Goal: Information Seeking & Learning: Learn about a topic

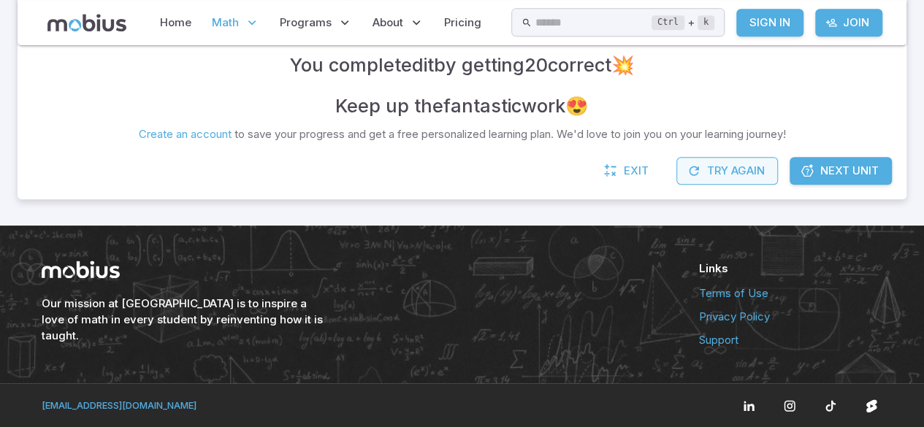
click at [743, 158] on button "Try Again" at bounding box center [727, 171] width 102 height 28
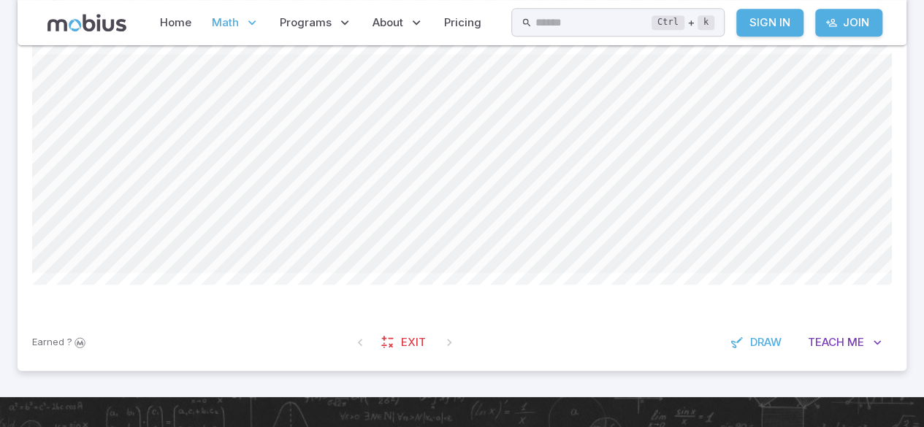
click at [743, 158] on span at bounding box center [462, 163] width 860 height 219
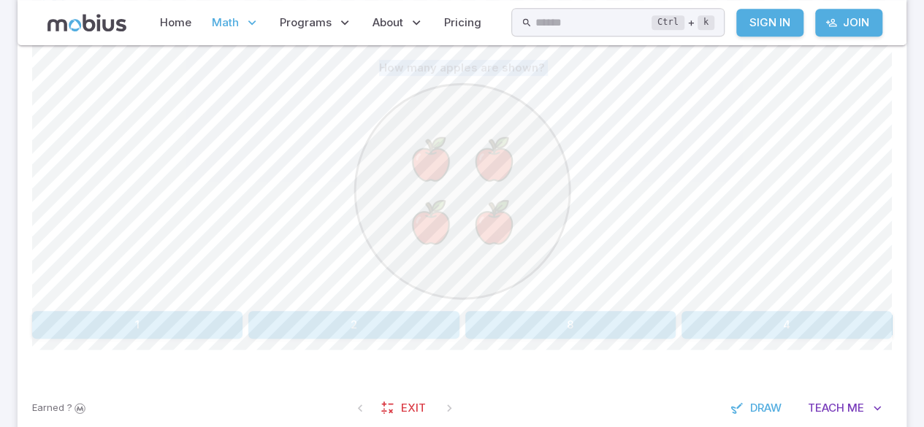
click at [532, 60] on p "How many apples are shown?" at bounding box center [462, 68] width 166 height 16
click at [555, 86] on icon at bounding box center [462, 191] width 219 height 219
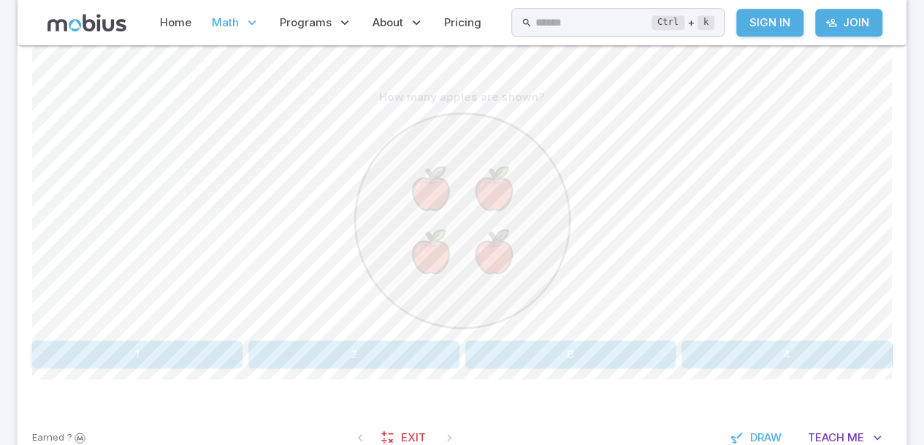
scroll to position [345, 0]
click at [796, 353] on button "4" at bounding box center [786, 355] width 210 height 28
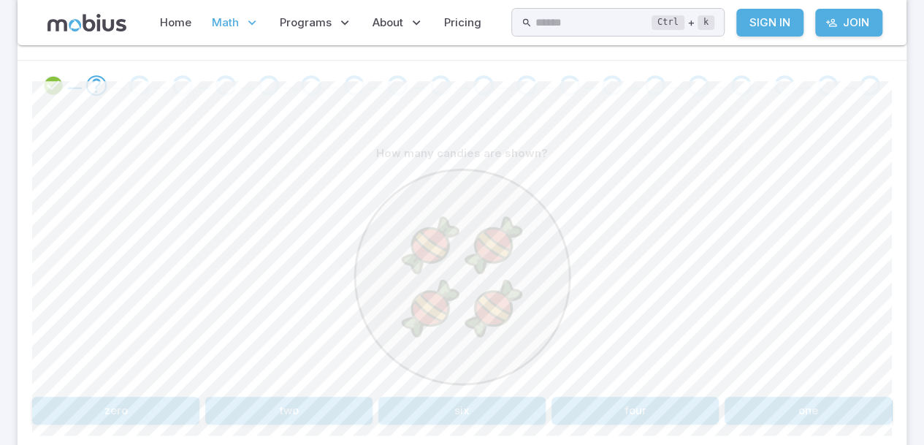
scroll to position [291, 0]
click at [644, 419] on button "four" at bounding box center [634, 409] width 167 height 28
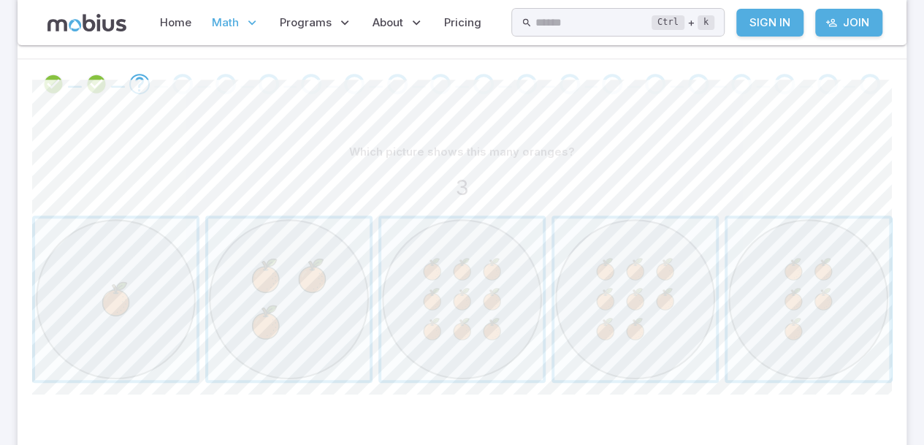
click at [283, 343] on span "button" at bounding box center [288, 298] width 161 height 161
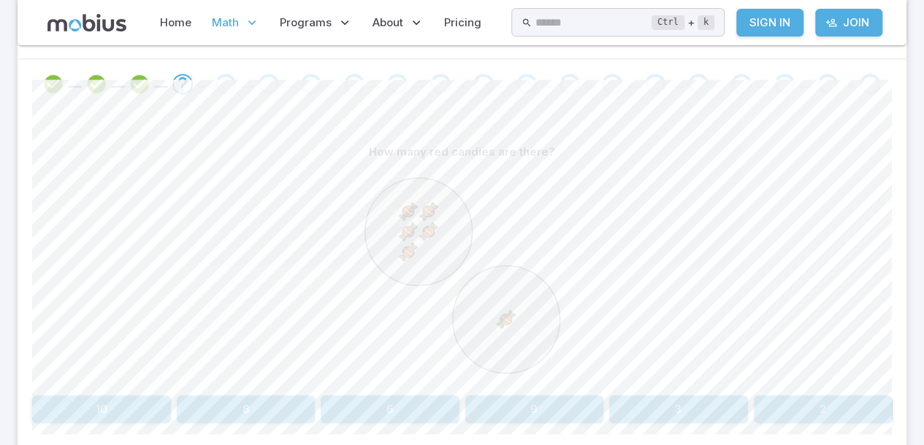
click at [412, 412] on button "6" at bounding box center [390, 409] width 139 height 28
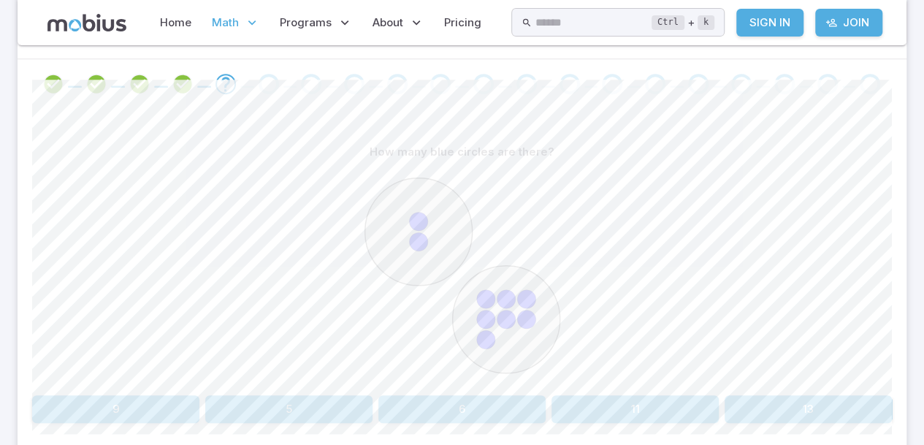
click at [181, 407] on button "9" at bounding box center [115, 409] width 167 height 28
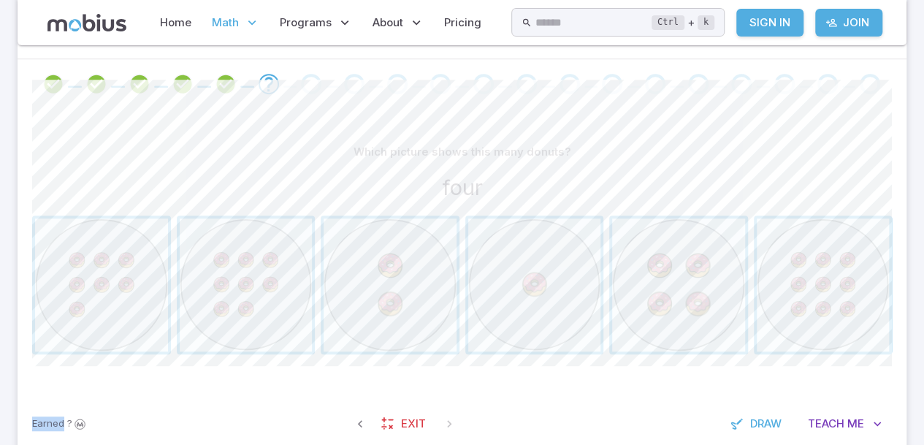
click at [697, 286] on span "button" at bounding box center [678, 284] width 133 height 133
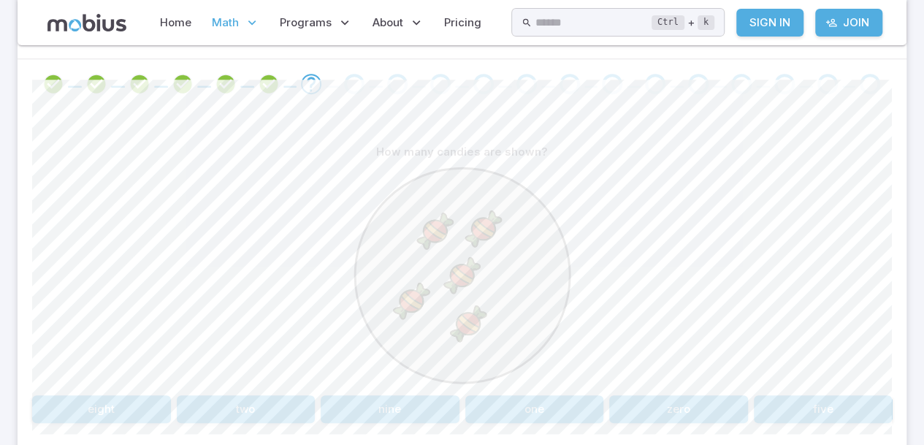
click at [830, 410] on button "five" at bounding box center [823, 409] width 139 height 28
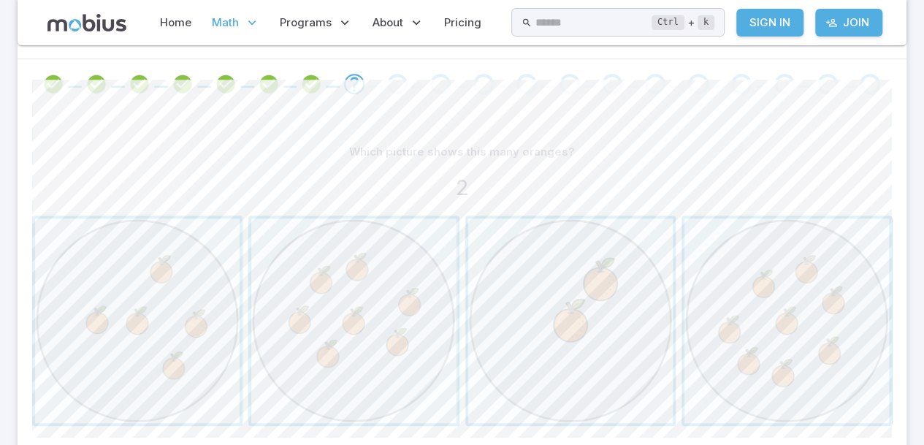
click at [612, 294] on span "button" at bounding box center [570, 320] width 204 height 204
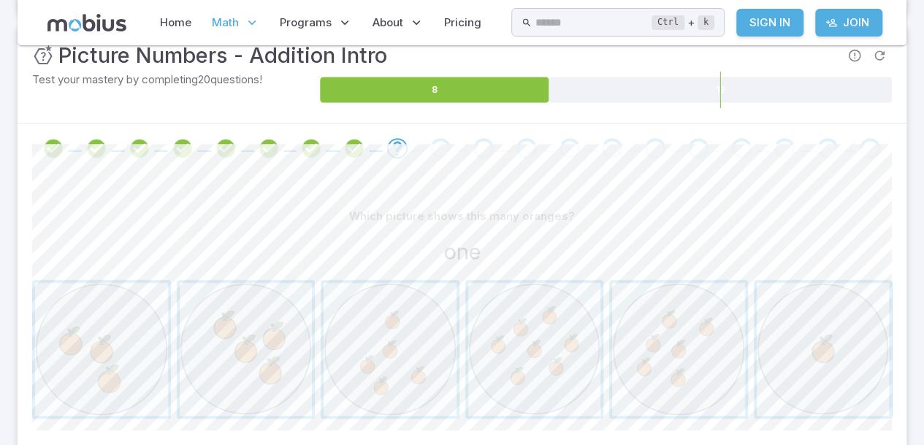
scroll to position [222, 0]
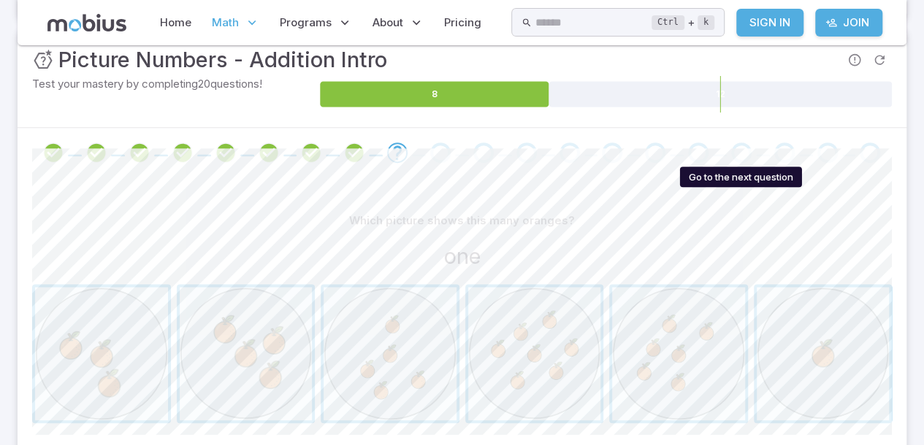
click at [838, 367] on span "button" at bounding box center [823, 353] width 133 height 133
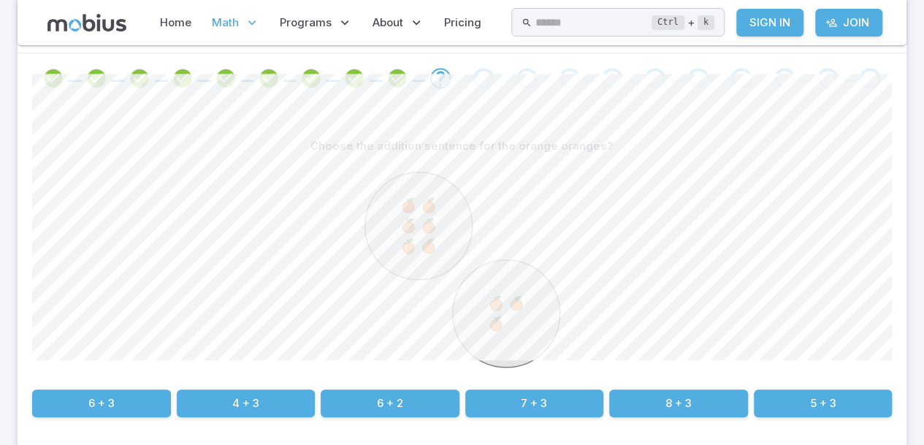
scroll to position [296, 0]
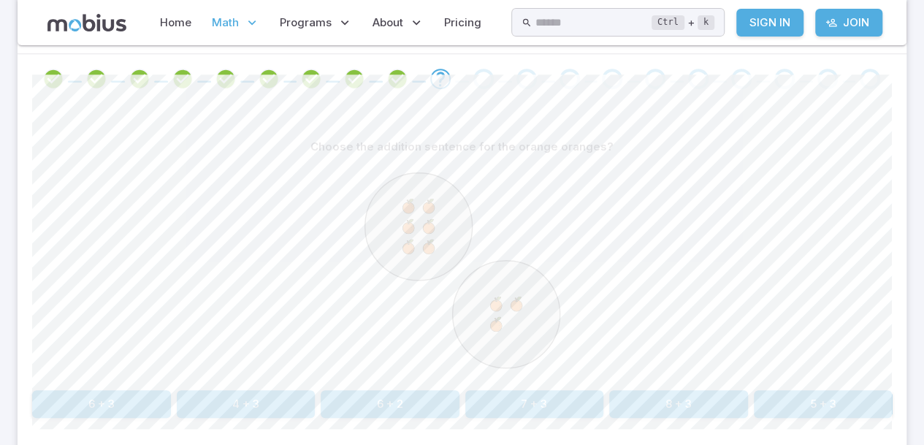
click at [123, 405] on button "6 + 3" at bounding box center [101, 404] width 139 height 28
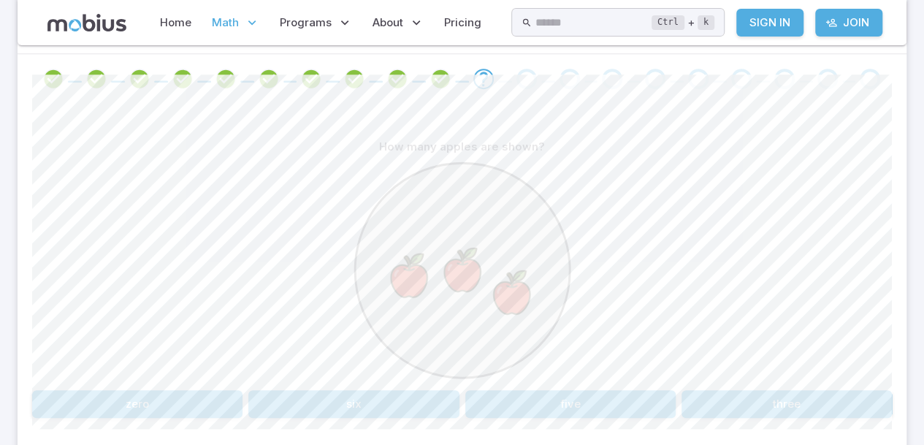
click at [778, 413] on button "three" at bounding box center [786, 404] width 210 height 28
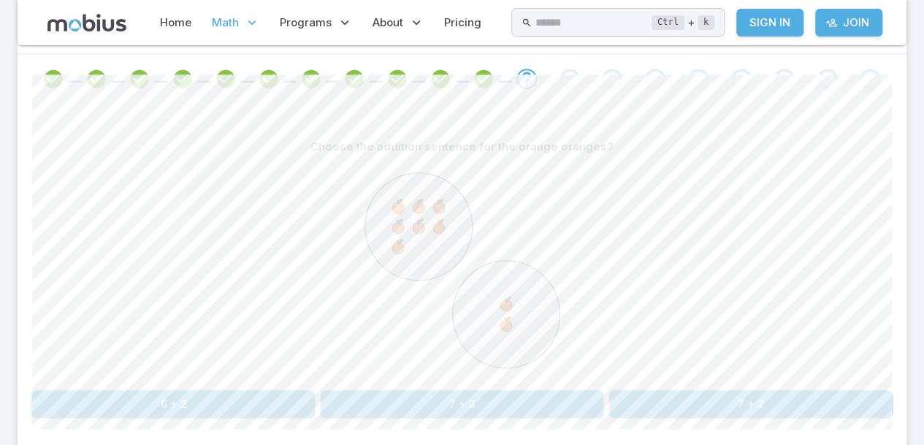
click at [483, 404] on button "7 + 3" at bounding box center [462, 404] width 283 height 28
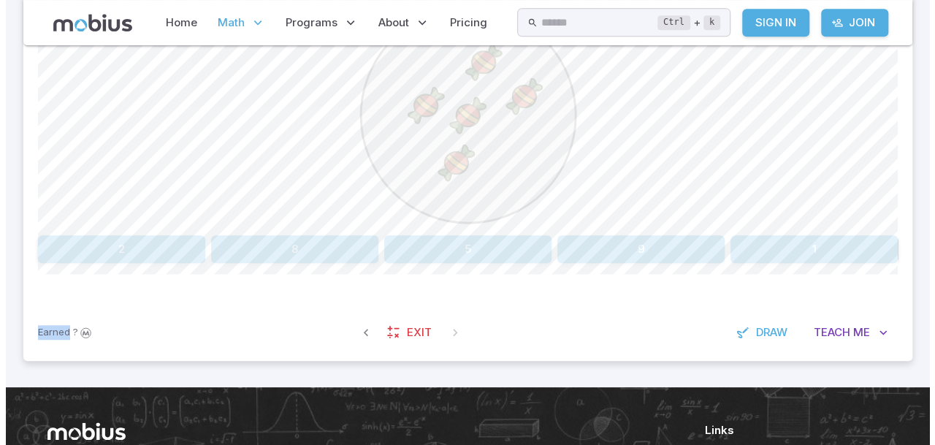
scroll to position [454, 0]
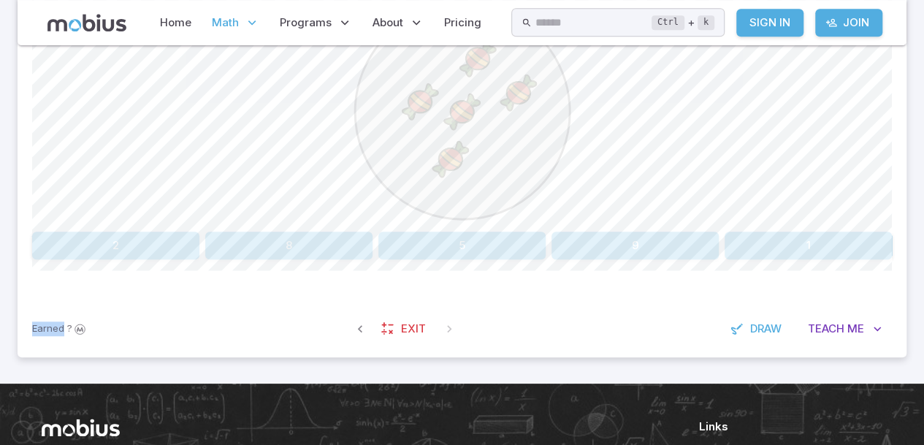
click at [408, 315] on link "Exit" at bounding box center [404, 329] width 63 height 28
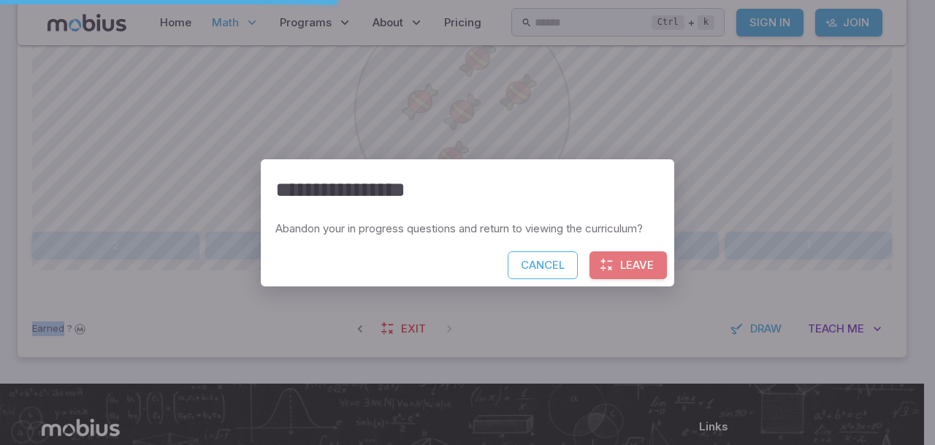
click at [631, 261] on button "Leave" at bounding box center [627, 265] width 77 height 28
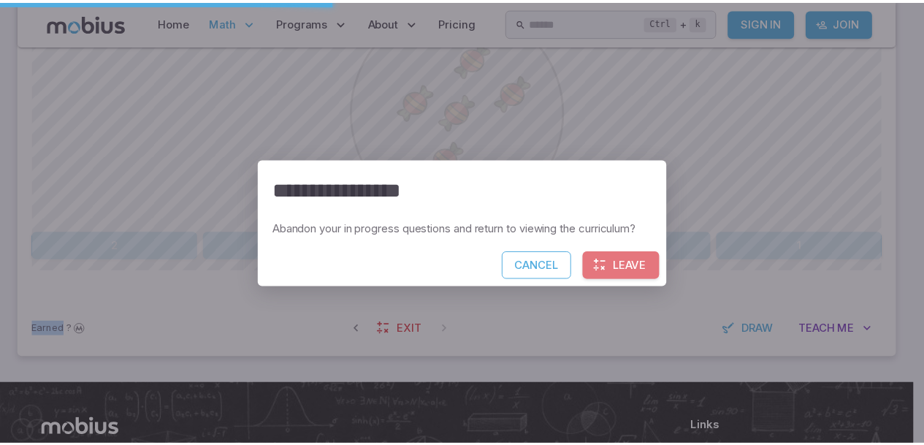
scroll to position [418, 0]
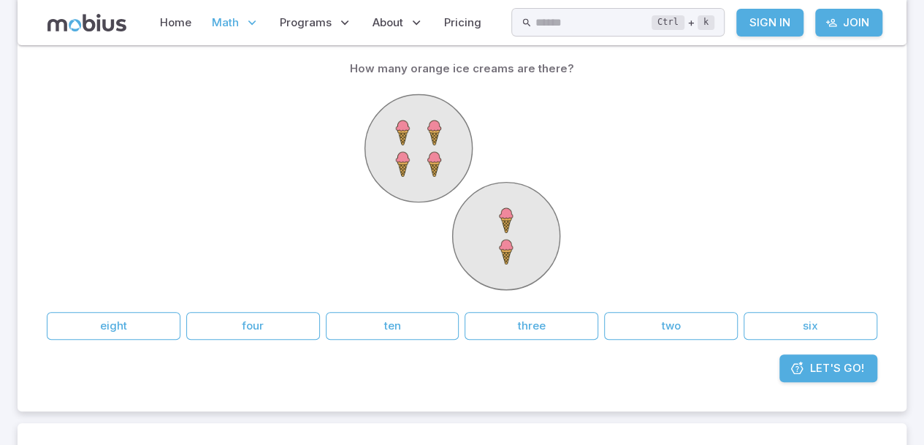
scroll to position [117, 0]
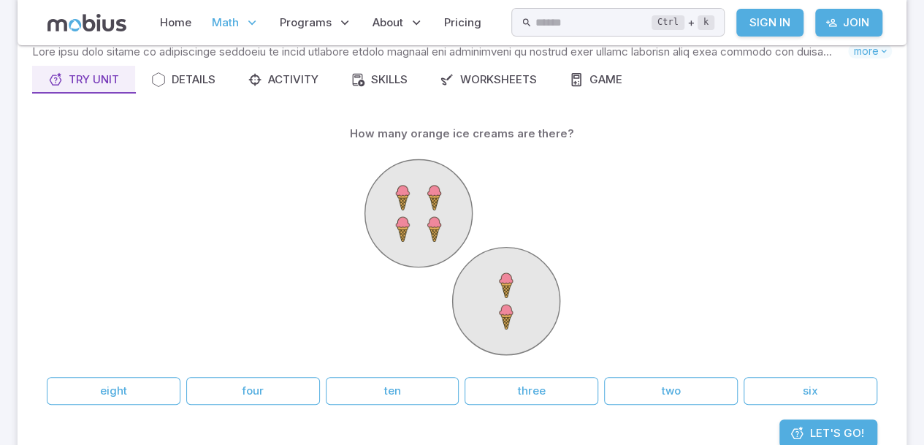
click at [426, 396] on button "ten" at bounding box center [393, 391] width 134 height 28
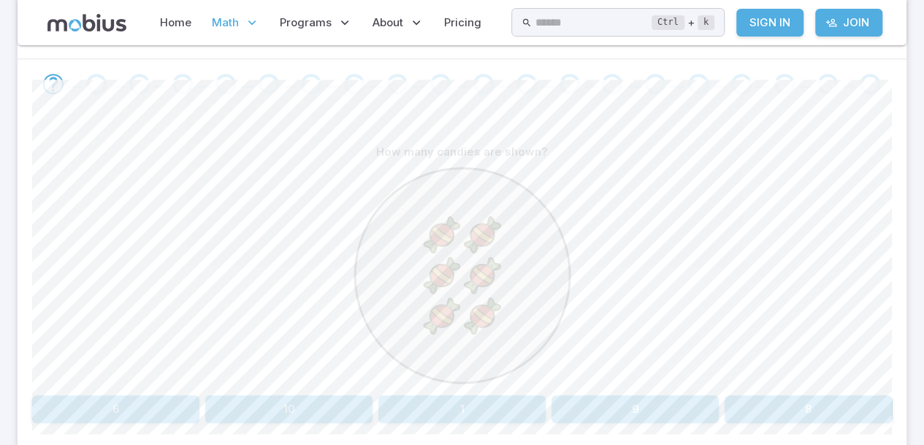
scroll to position [298, 0]
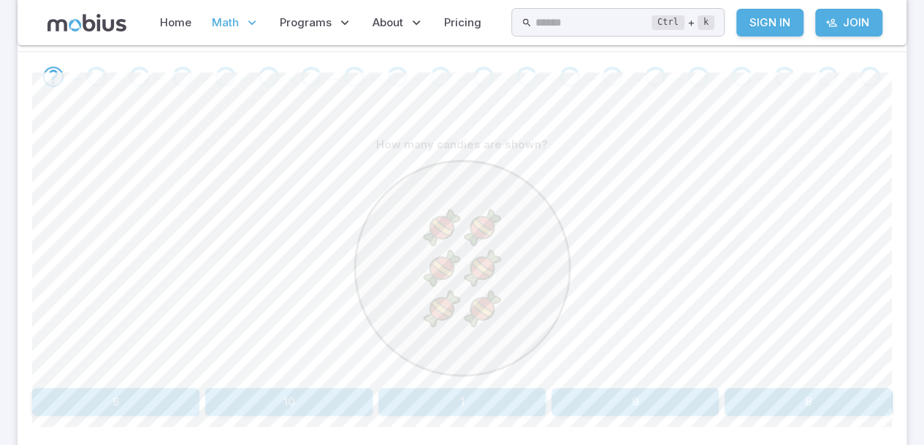
click at [159, 405] on button "6" at bounding box center [115, 402] width 167 height 28
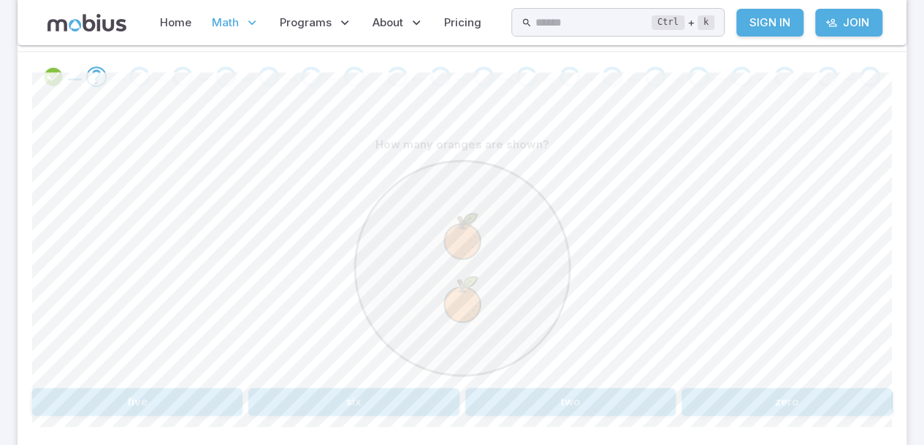
click at [586, 388] on button "two" at bounding box center [570, 402] width 210 height 28
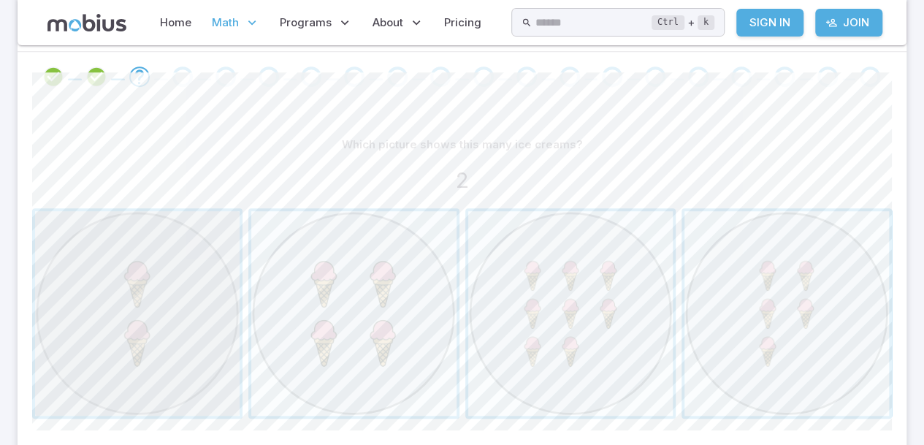
click at [215, 368] on span "button" at bounding box center [137, 313] width 204 height 204
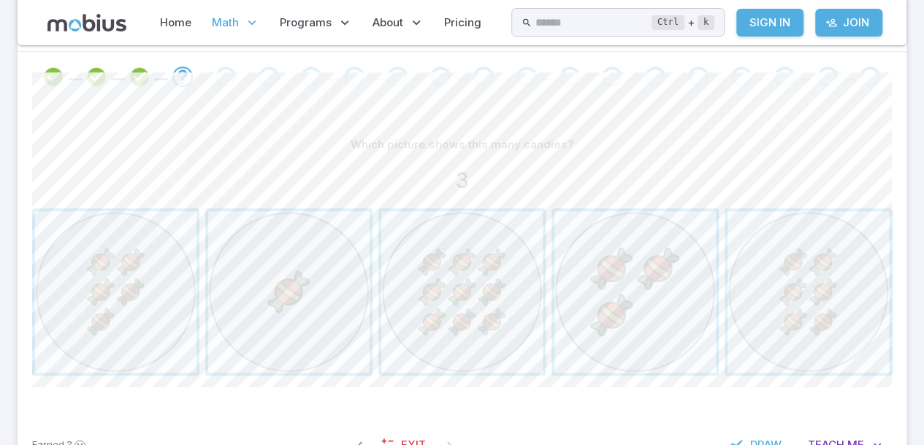
click at [646, 344] on span "button" at bounding box center [634, 291] width 161 height 161
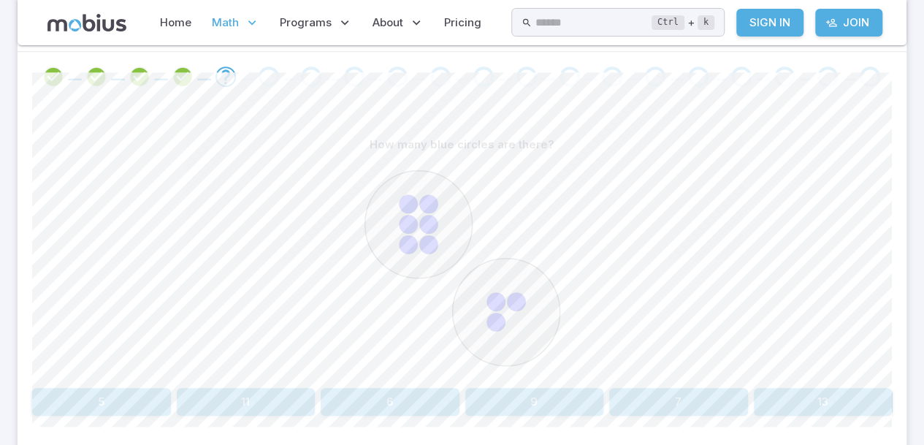
click at [533, 412] on button "9" at bounding box center [534, 402] width 139 height 28
click at [834, 408] on button "nine" at bounding box center [823, 402] width 139 height 28
click at [327, 397] on button "2 + 4" at bounding box center [288, 402] width 167 height 28
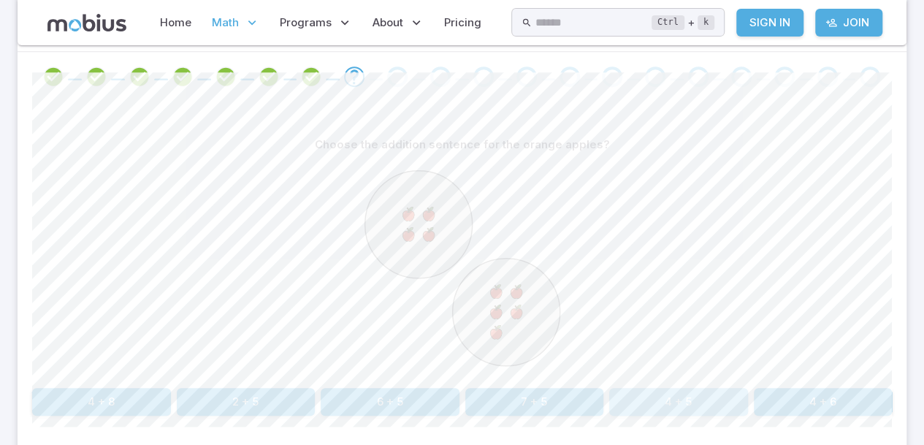
click at [687, 409] on button "4 + 5" at bounding box center [678, 402] width 139 height 28
click at [840, 396] on button "4 + 2" at bounding box center [823, 402] width 139 height 28
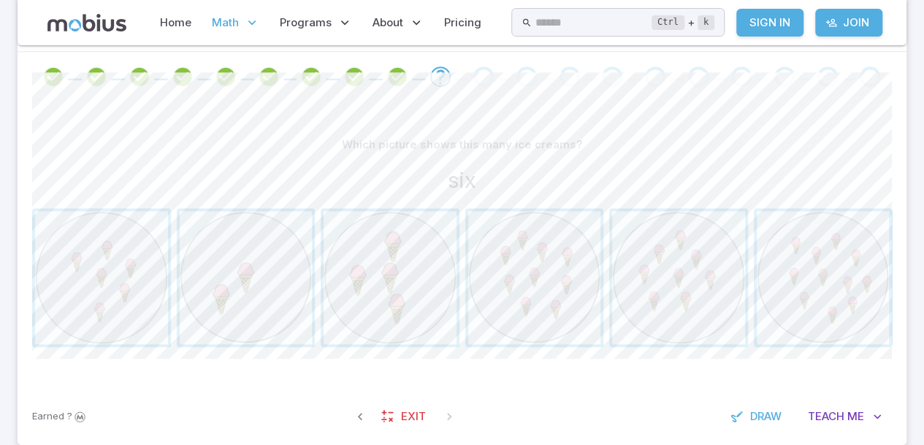
click at [123, 323] on span "button" at bounding box center [101, 277] width 133 height 133
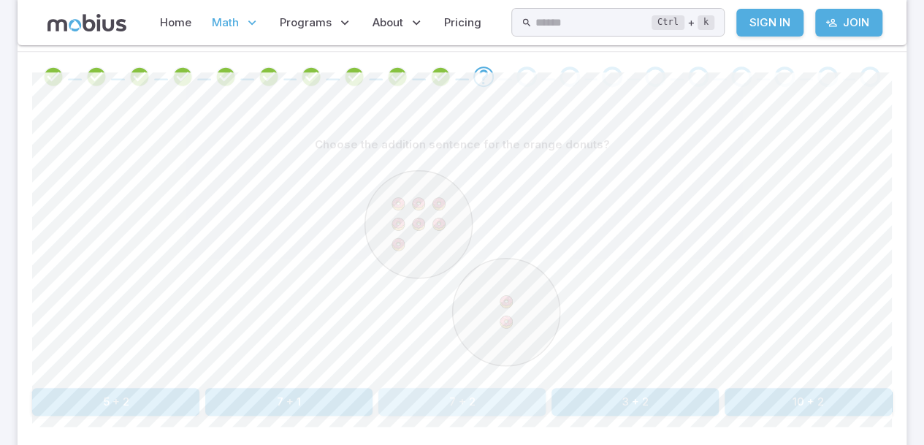
click at [472, 413] on button "7 + 2" at bounding box center [461, 402] width 167 height 28
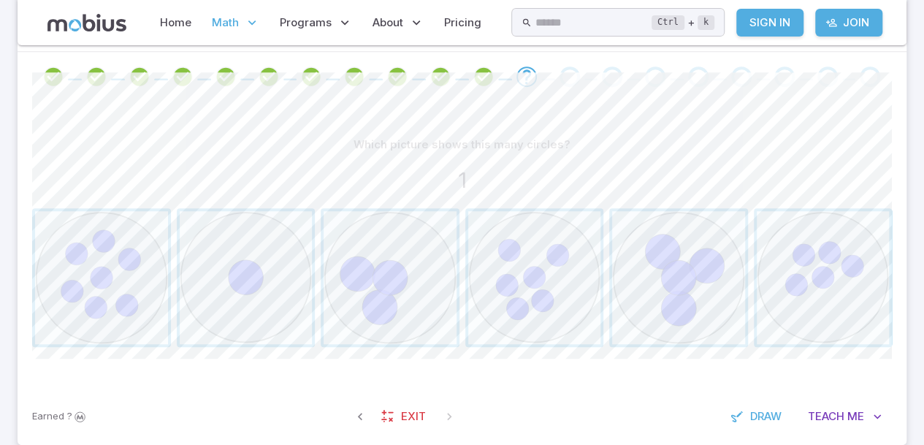
click at [270, 310] on span "button" at bounding box center [246, 277] width 133 height 133
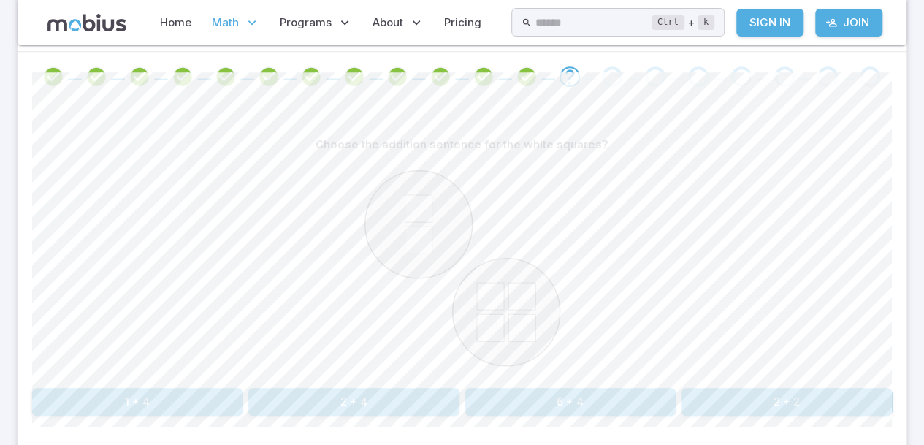
click at [375, 401] on button "2 + 4" at bounding box center [353, 402] width 210 height 28
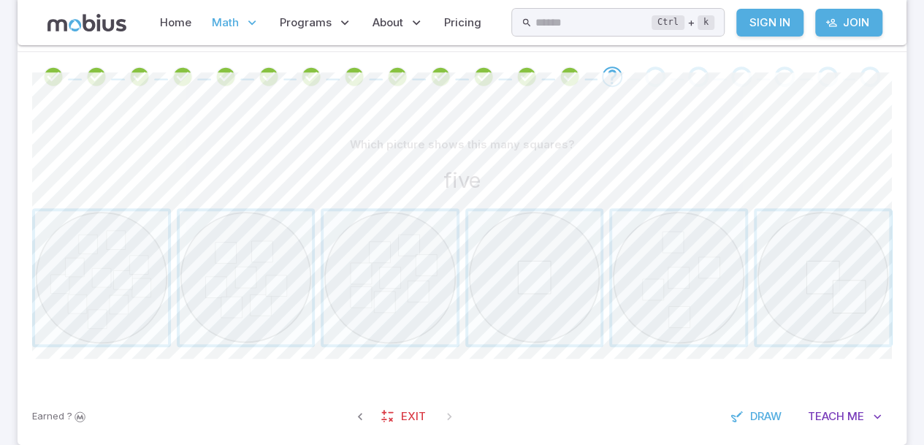
click at [675, 305] on span "button" at bounding box center [678, 277] width 133 height 133
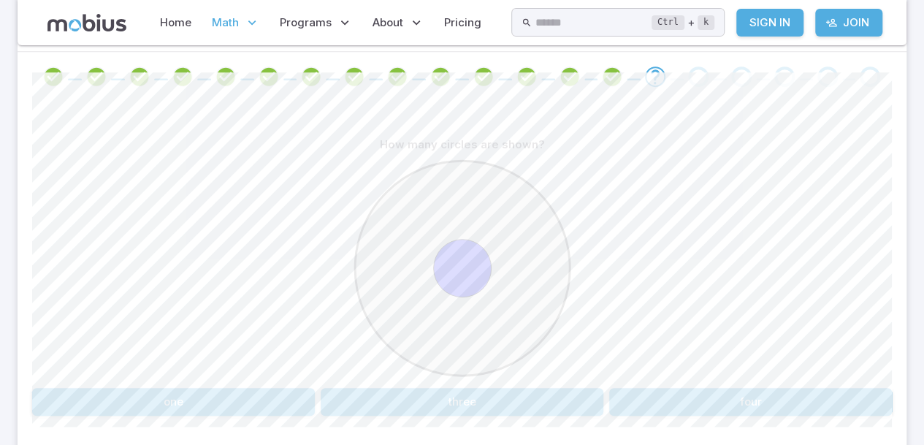
click at [258, 409] on button "one" at bounding box center [173, 402] width 283 height 28
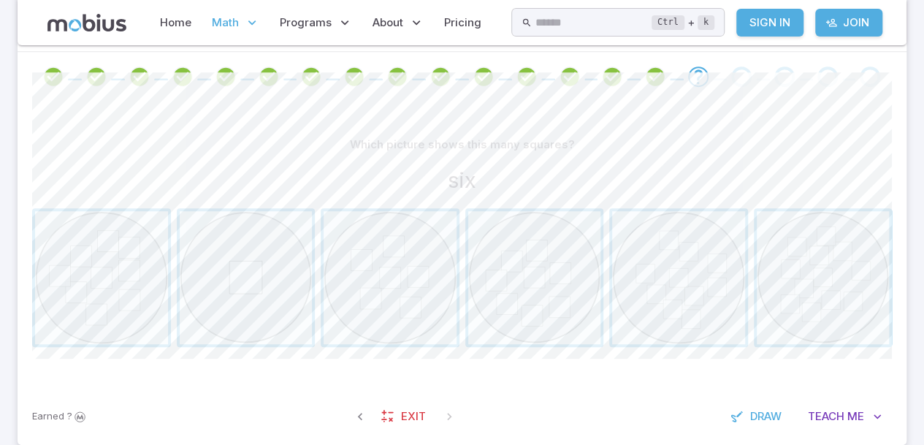
click at [426, 288] on span "button" at bounding box center [390, 277] width 133 height 133
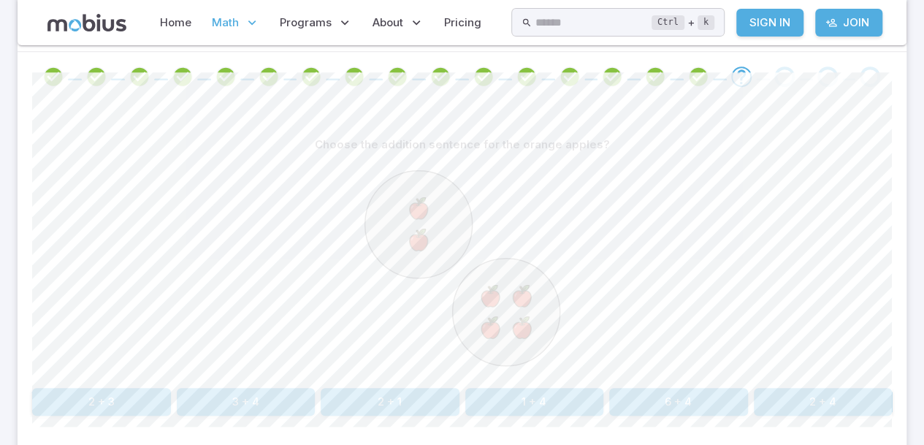
click at [857, 410] on button "2 + 4" at bounding box center [823, 402] width 139 height 28
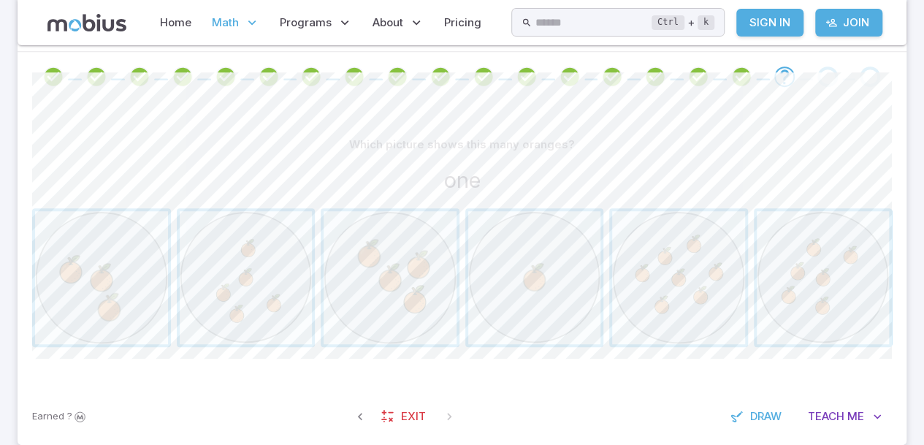
click at [524, 305] on span "button" at bounding box center [534, 277] width 133 height 133
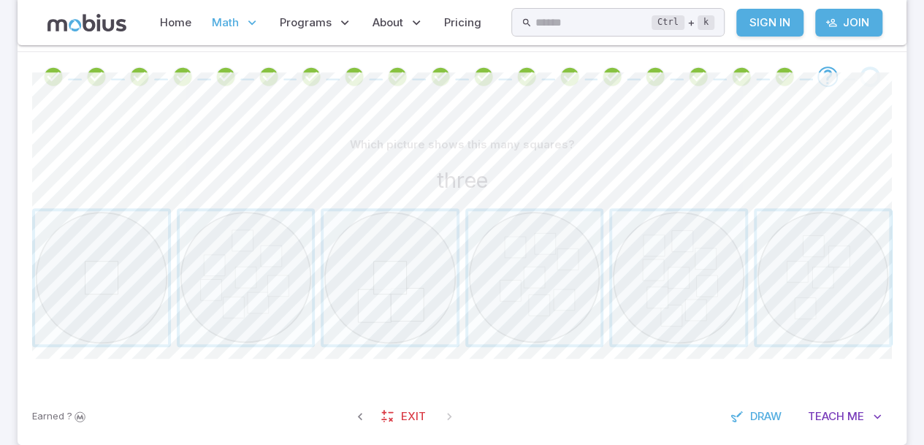
click at [412, 267] on span "button" at bounding box center [390, 277] width 133 height 133
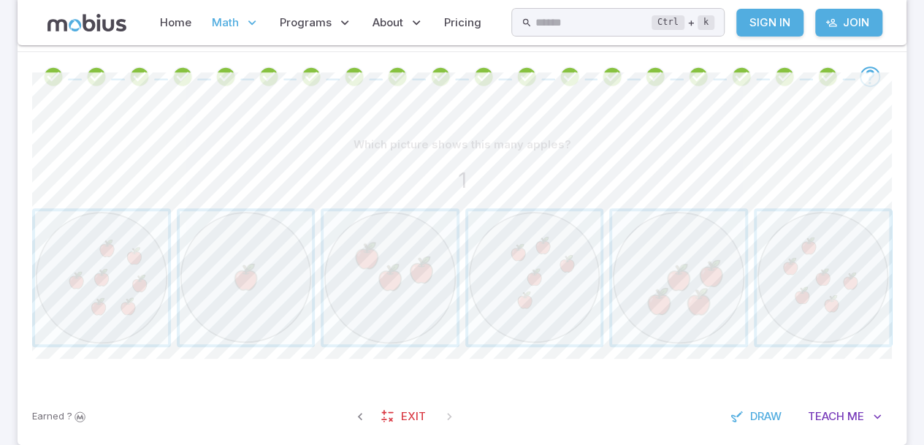
click at [272, 276] on span "button" at bounding box center [246, 277] width 133 height 133
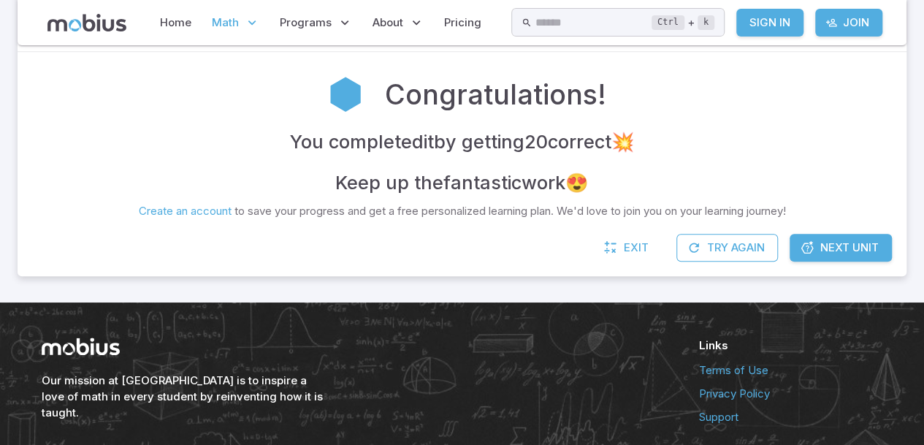
click at [0, 430] on div "Our mission at Mobius is to inspire a love of math in every student by reinvent…" at bounding box center [462, 381] width 924 height 158
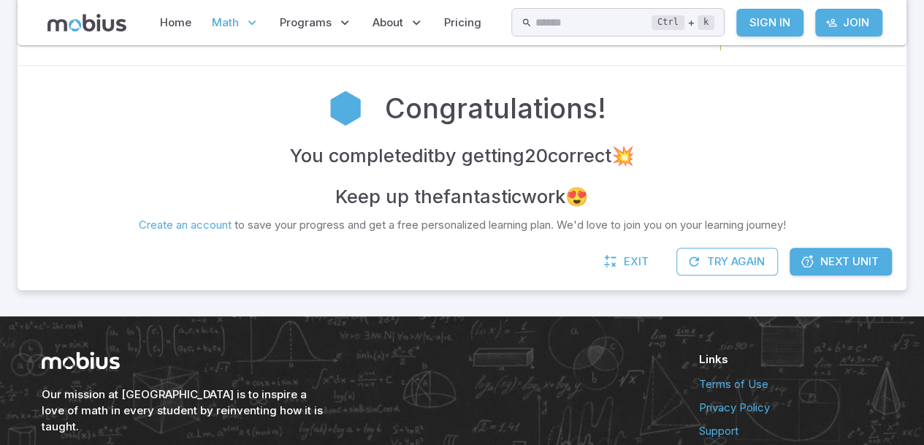
scroll to position [285, 0]
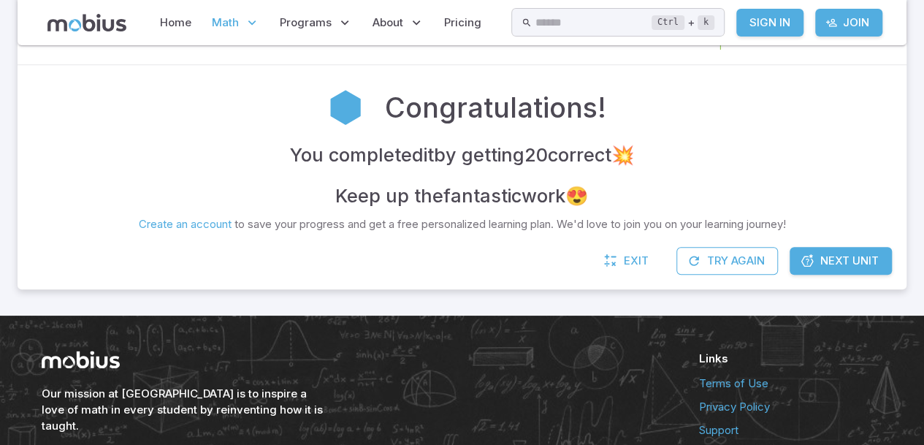
click at [175, 19] on link "Home" at bounding box center [176, 23] width 40 height 34
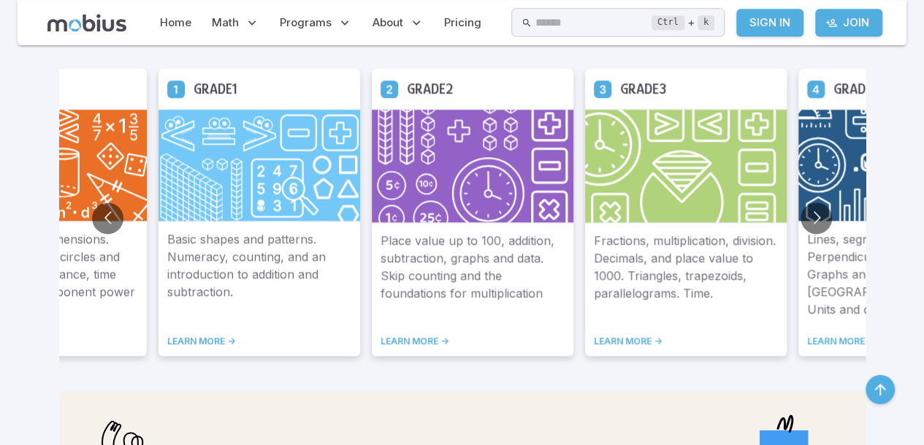
scroll to position [876, 0]
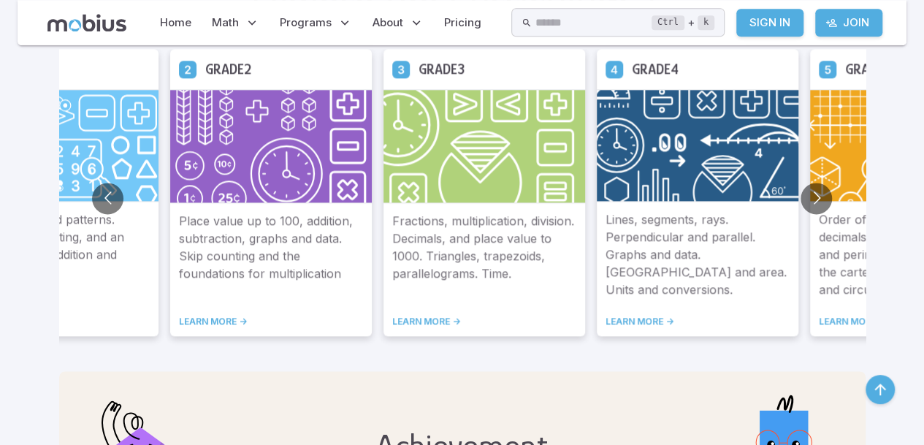
click at [700, 110] on img at bounding box center [698, 145] width 202 height 112
click at [676, 164] on img at bounding box center [698, 145] width 202 height 112
click at [676, 156] on img at bounding box center [698, 145] width 202 height 112
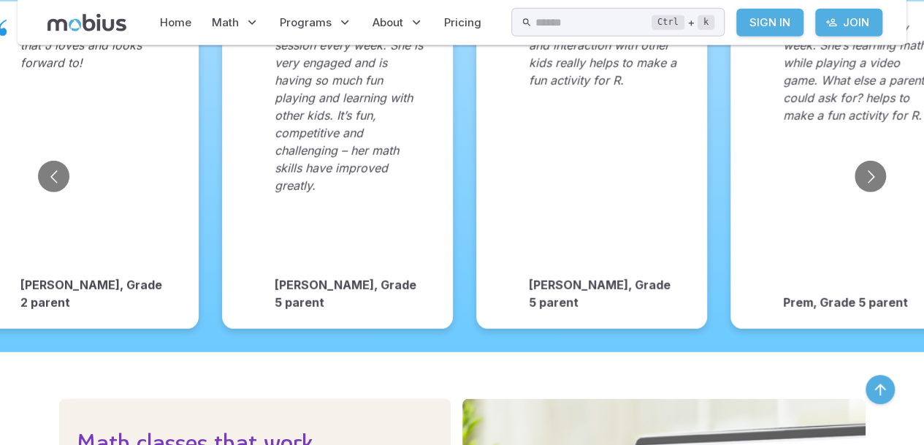
scroll to position [1998, 0]
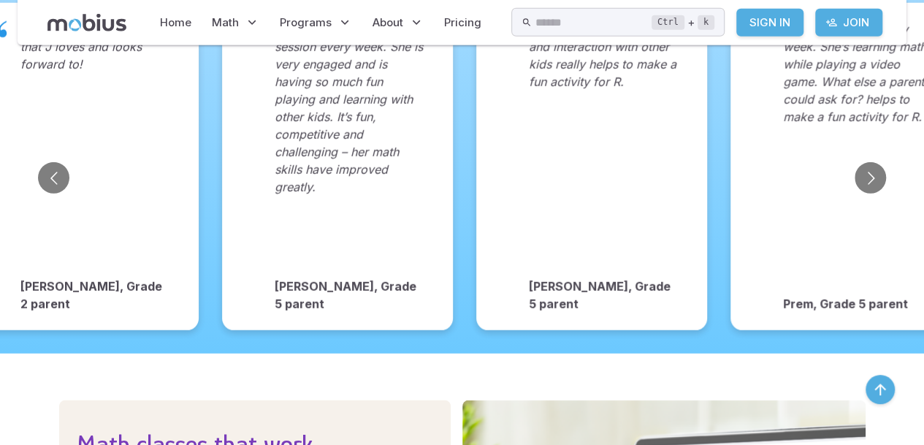
click at [214, 20] on span "Math" at bounding box center [225, 23] width 27 height 16
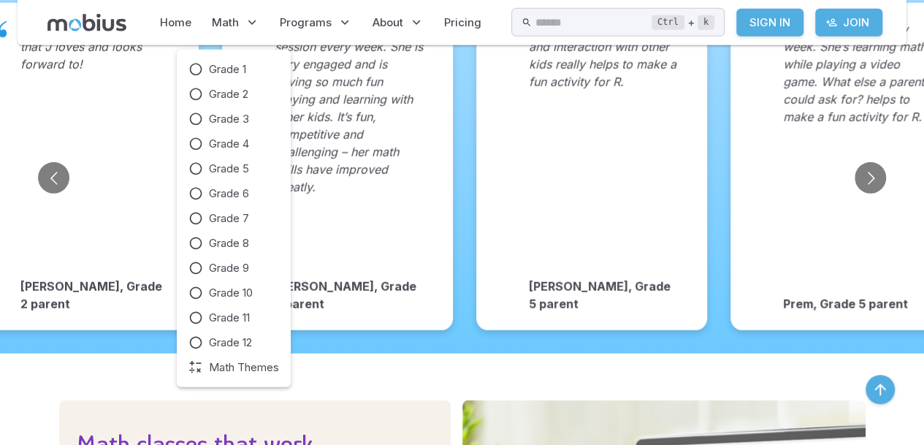
click at [245, 143] on span "Grade 4" at bounding box center [229, 144] width 40 height 16
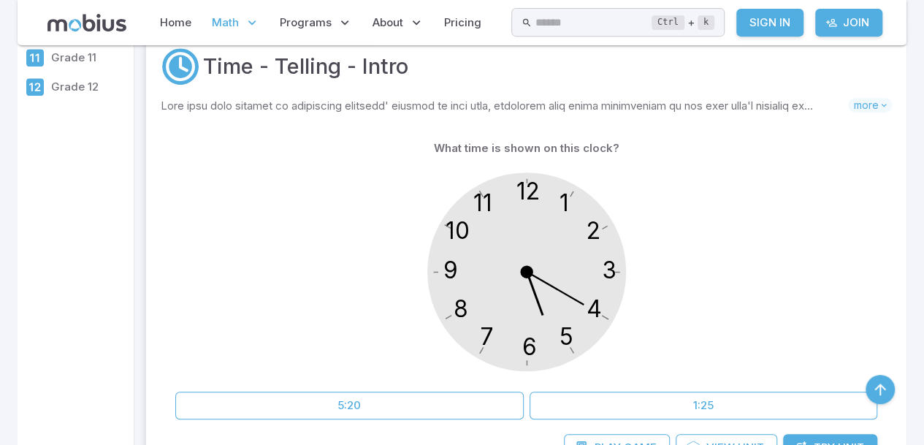
scroll to position [314, 0]
click at [35, 0] on div "Home Math Grade 1 Grade 2 Grade 3 Grade 4 Grade 5 Grade 6 Grade 7 Grade 8 Grade…" at bounding box center [462, 22] width 889 height 45
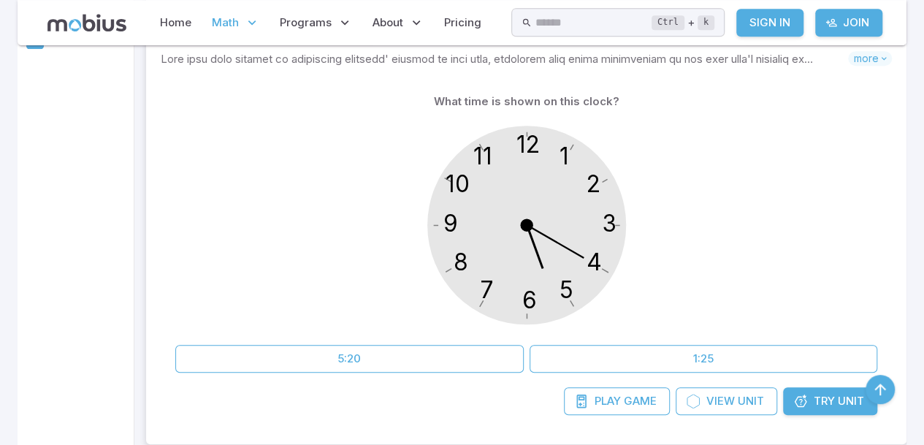
scroll to position [363, 0]
click at [565, 203] on circle at bounding box center [527, 224] width 272 height 272
click at [684, 355] on button "1:25" at bounding box center [703, 357] width 348 height 28
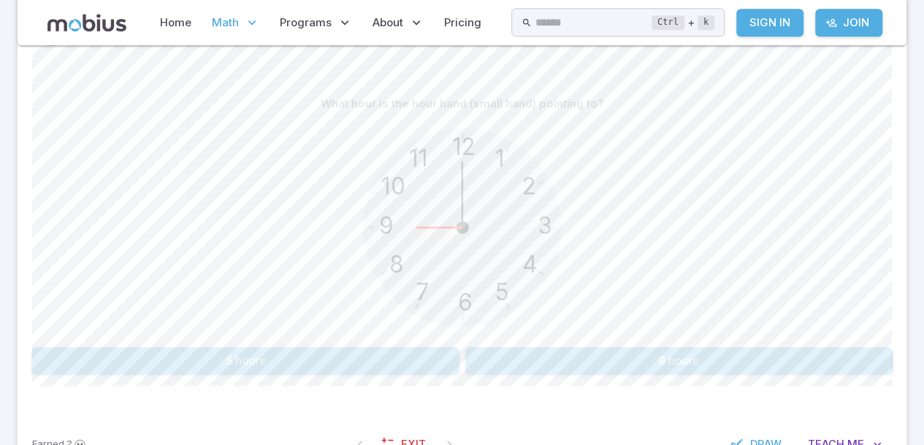
scroll to position [343, 0]
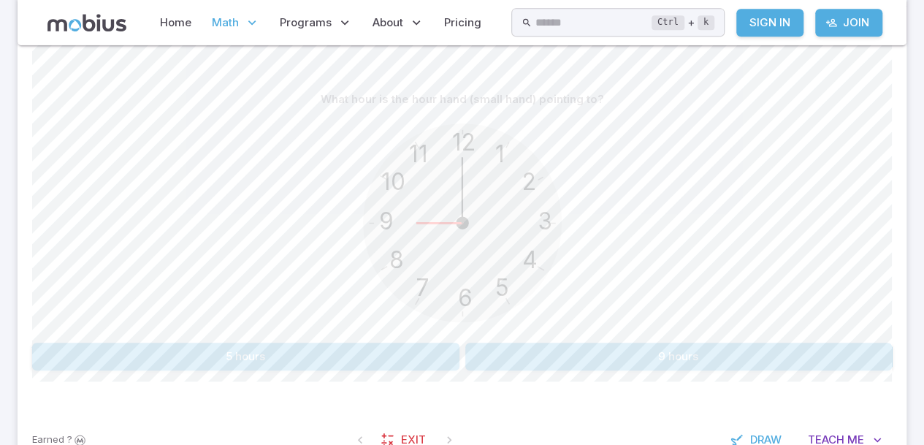
click at [802, 351] on button "9 hours" at bounding box center [678, 357] width 427 height 28
click at [598, 353] on button "4 hours" at bounding box center [678, 357] width 427 height 28
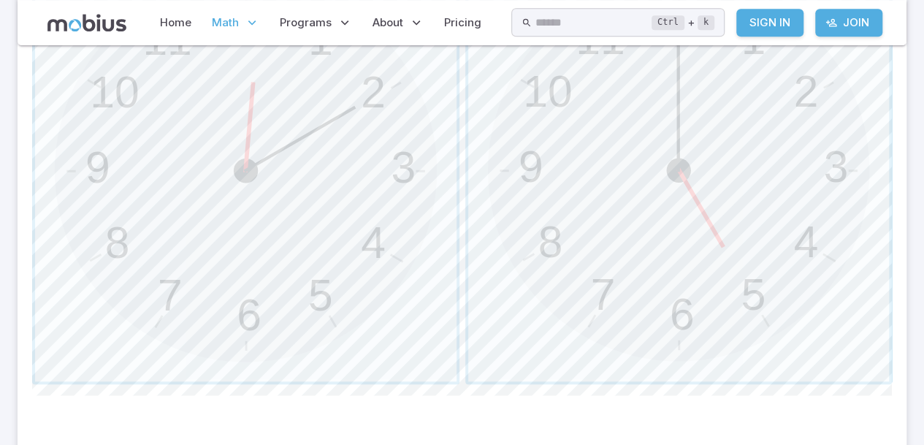
scroll to position [550, 0]
click at [675, 222] on span "button" at bounding box center [678, 169] width 421 height 421
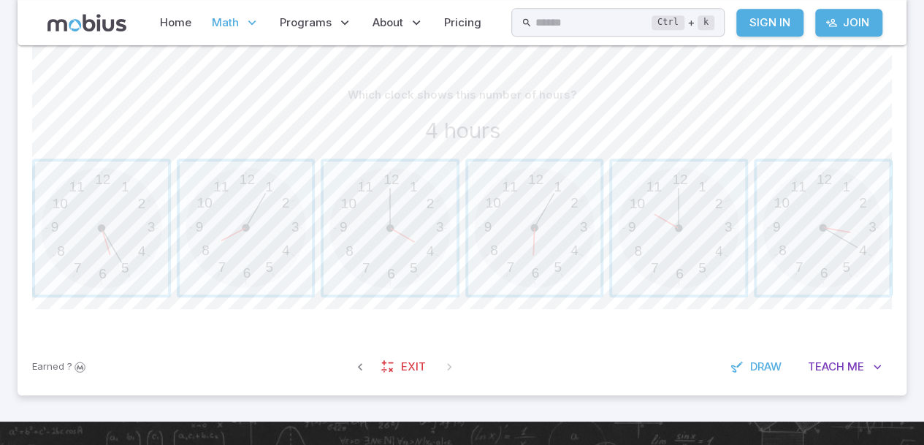
scroll to position [339, 0]
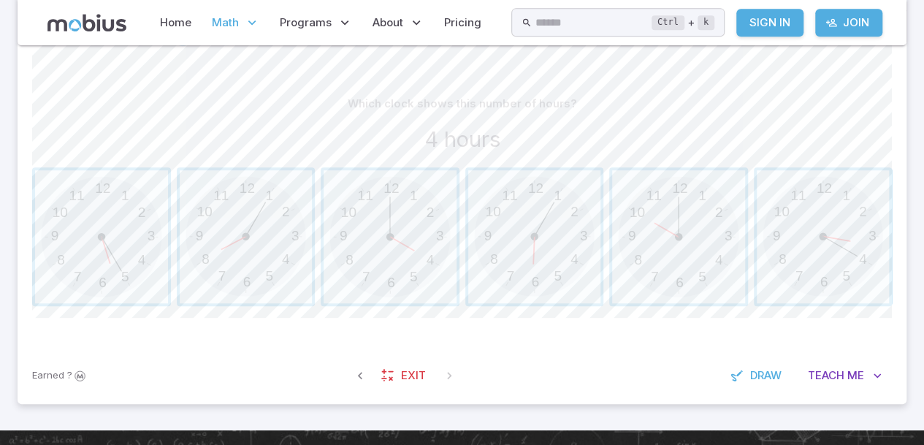
click at [393, 257] on span "button" at bounding box center [390, 236] width 133 height 133
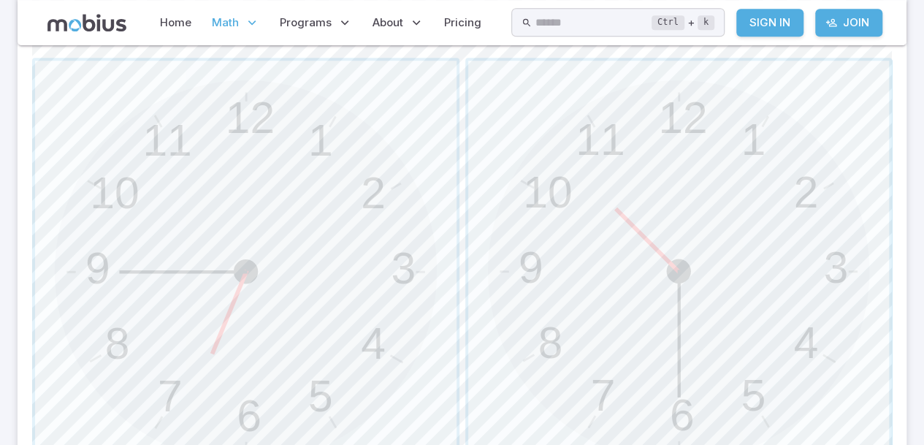
scroll to position [454, 0]
click at [556, 215] on span "button" at bounding box center [678, 265] width 421 height 421
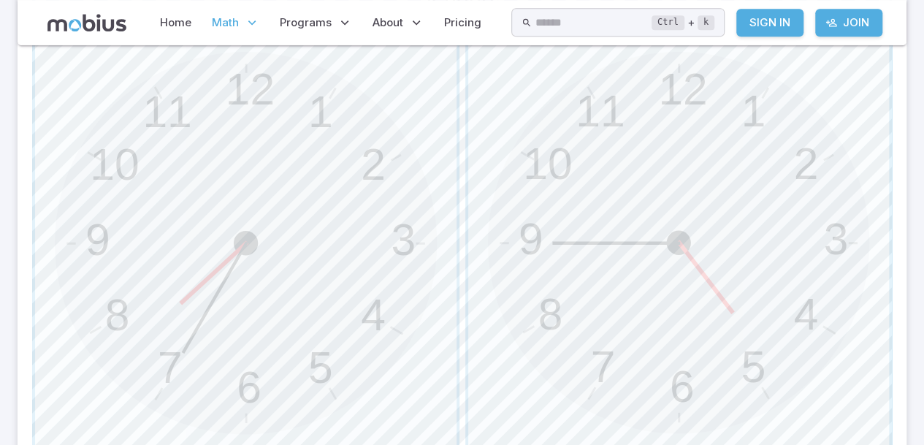
scroll to position [478, 0]
click at [709, 258] on span "button" at bounding box center [678, 241] width 421 height 421
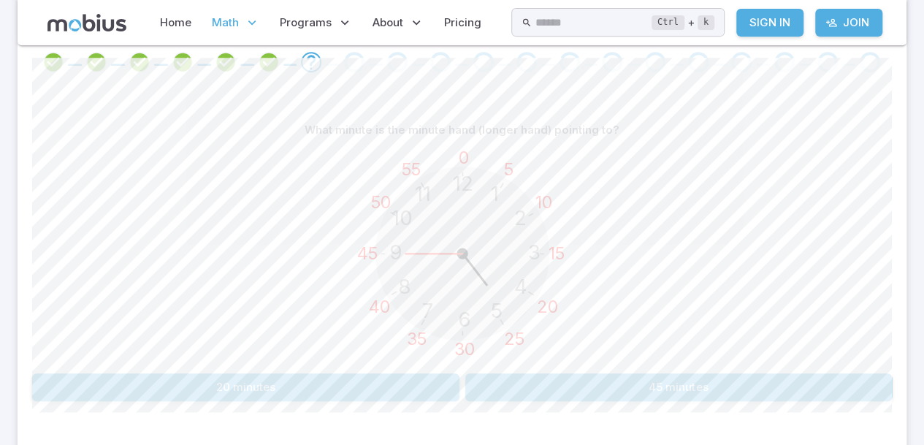
scroll to position [315, 0]
click at [690, 396] on button "45 minutes" at bounding box center [678, 384] width 427 height 28
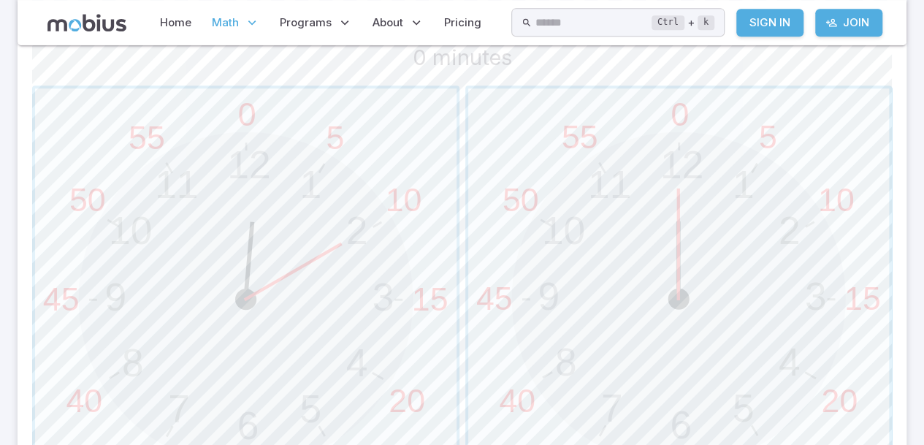
scroll to position [422, 0]
click at [685, 226] on span "button" at bounding box center [678, 297] width 421 height 421
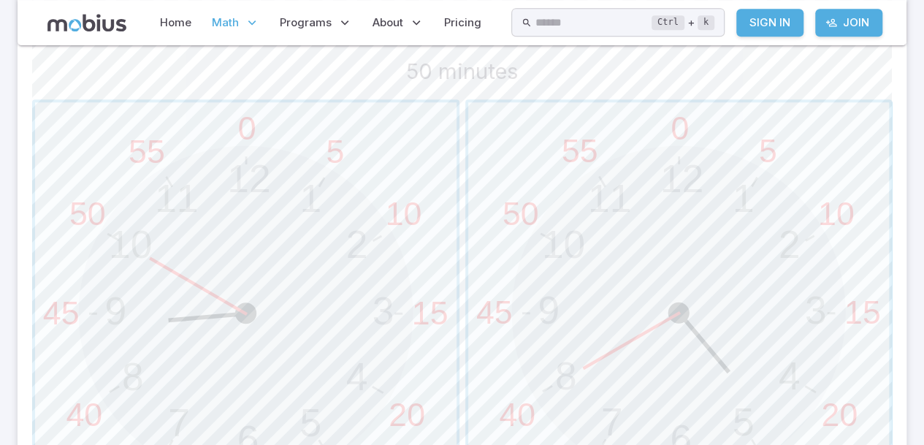
scroll to position [414, 0]
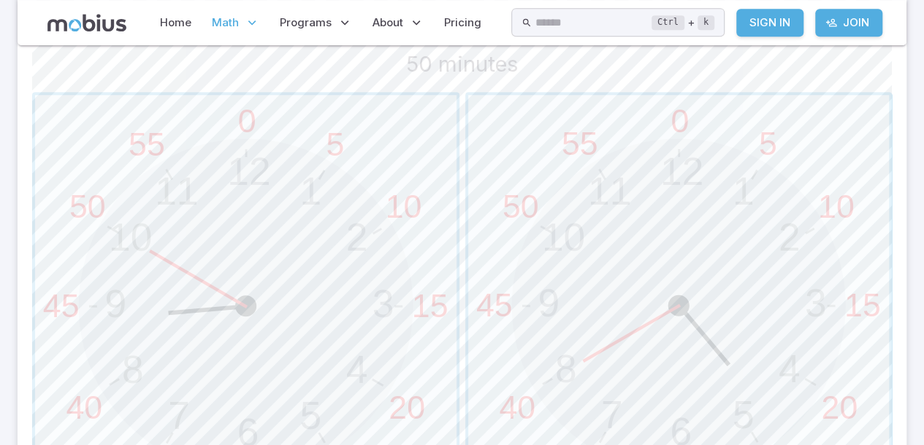
click at [206, 343] on span "button" at bounding box center [245, 305] width 421 height 421
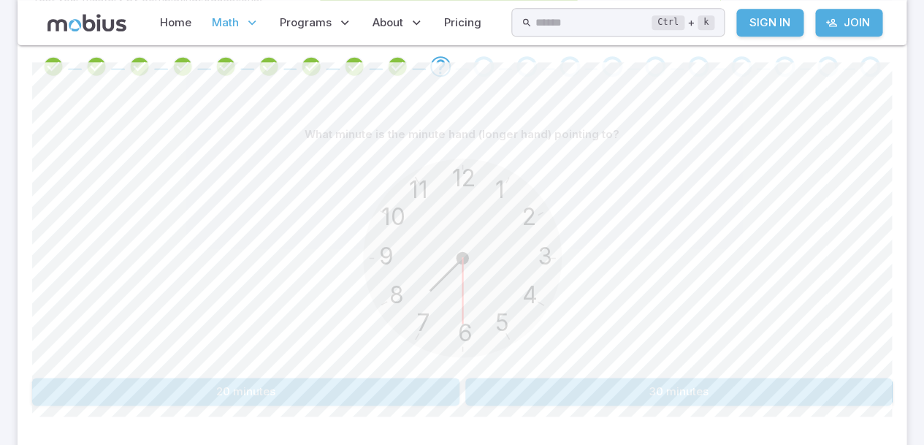
scroll to position [305, 0]
click at [692, 391] on button "30 minutes" at bounding box center [678, 394] width 427 height 28
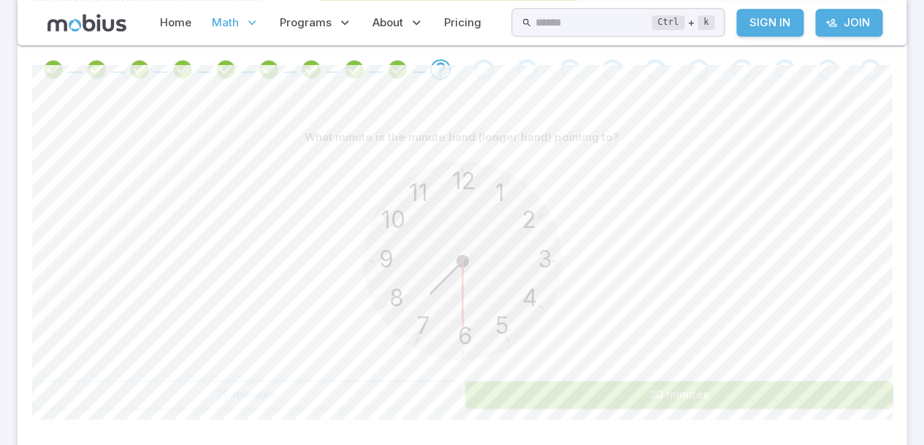
click at [684, 170] on div "12 6 3 9 1 2 11 10 5 4 7 8" at bounding box center [462, 262] width 860 height 223
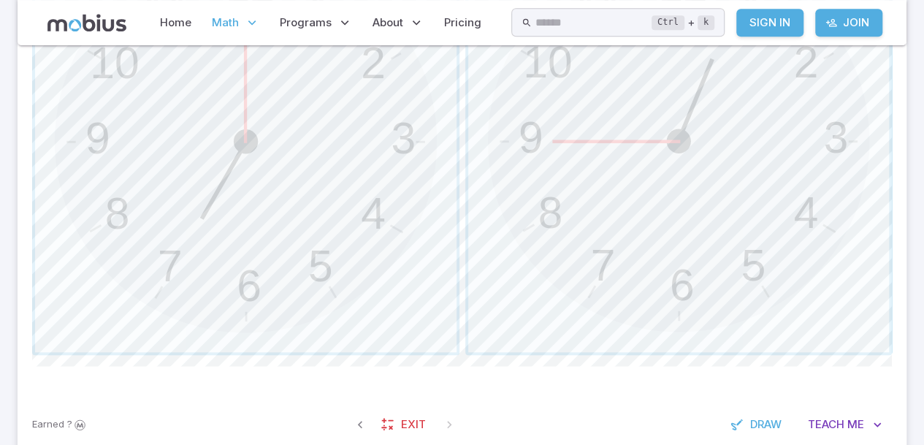
scroll to position [579, 0]
click at [778, 162] on span "button" at bounding box center [678, 140] width 421 height 421
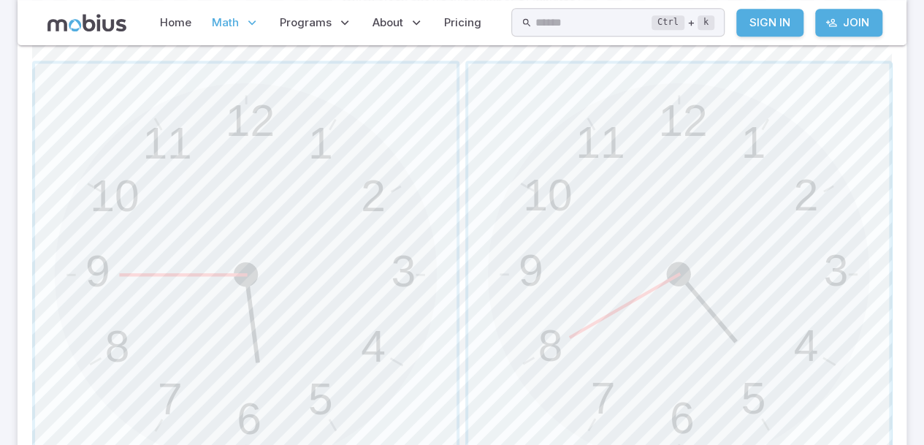
scroll to position [456, 0]
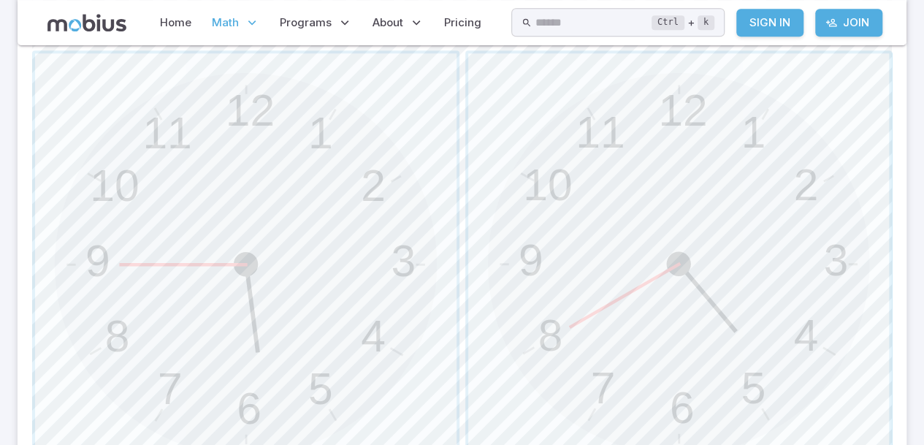
click at [292, 217] on span "button" at bounding box center [245, 263] width 421 height 421
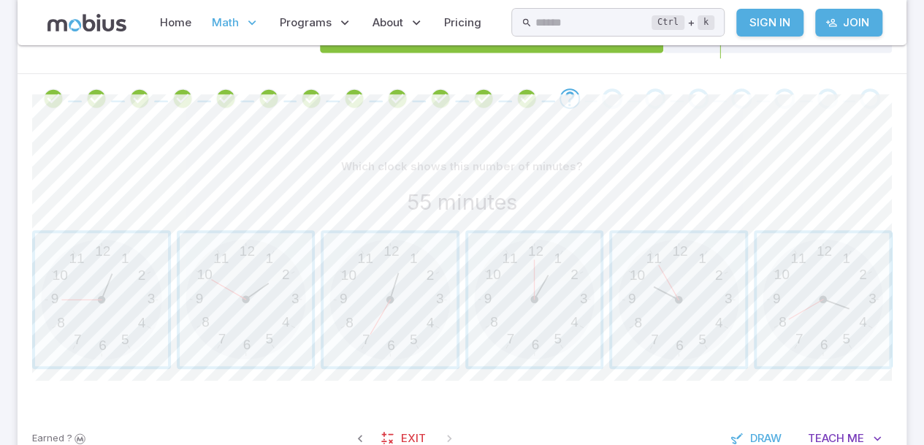
scroll to position [279, 0]
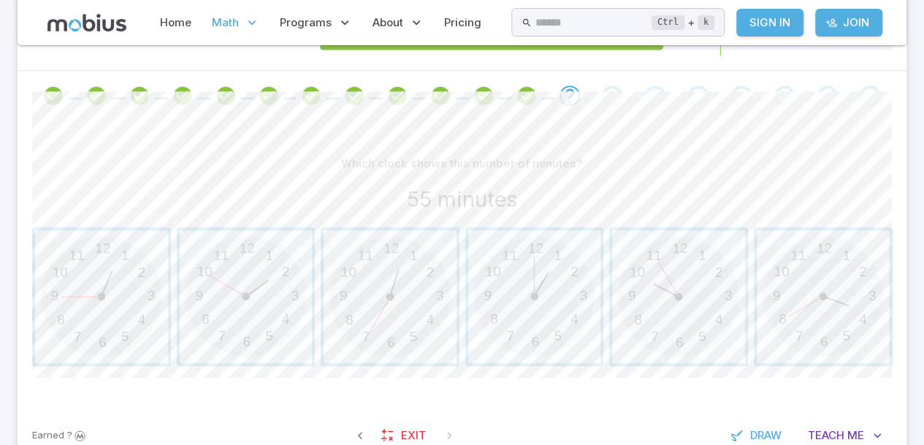
click at [680, 296] on span "button" at bounding box center [678, 296] width 133 height 133
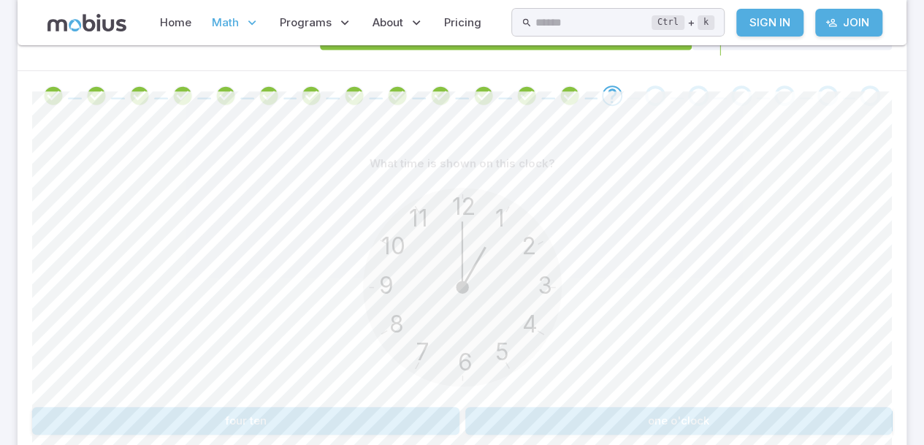
click at [601, 419] on button "one o'clock" at bounding box center [678, 421] width 427 height 28
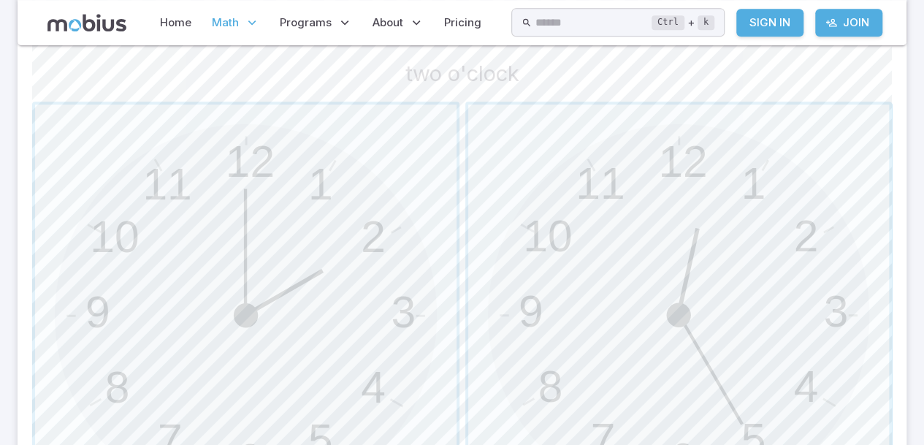
scroll to position [410, 0]
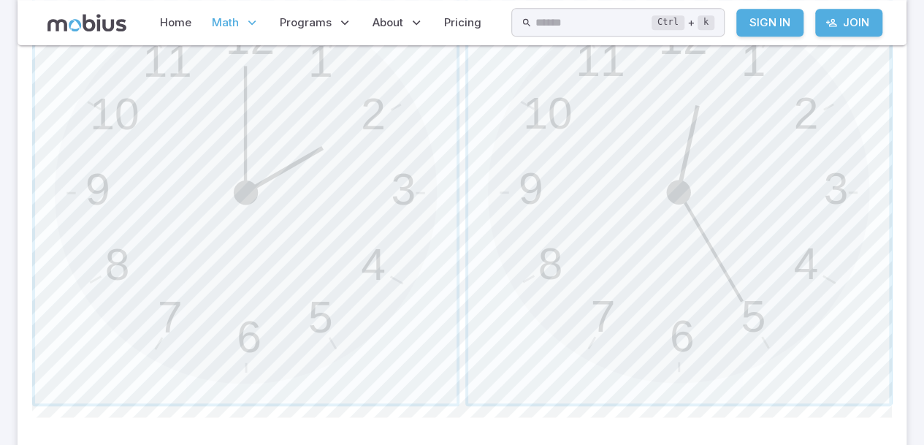
click at [289, 234] on span "button" at bounding box center [245, 192] width 421 height 421
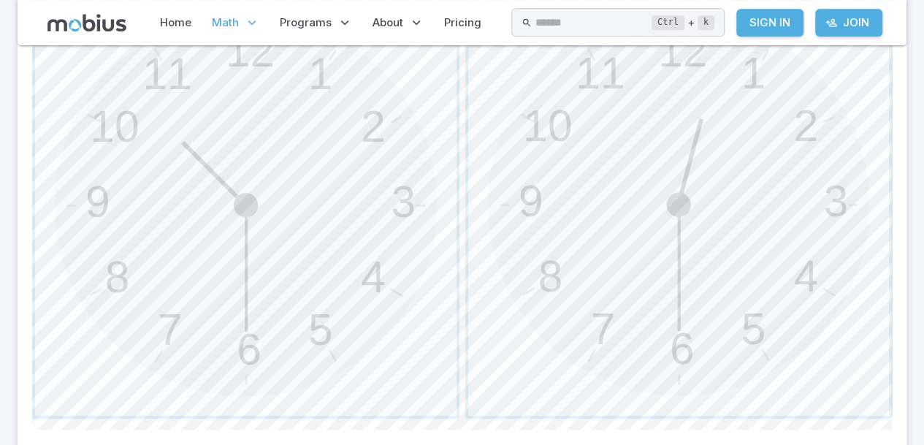
scroll to position [507, 0]
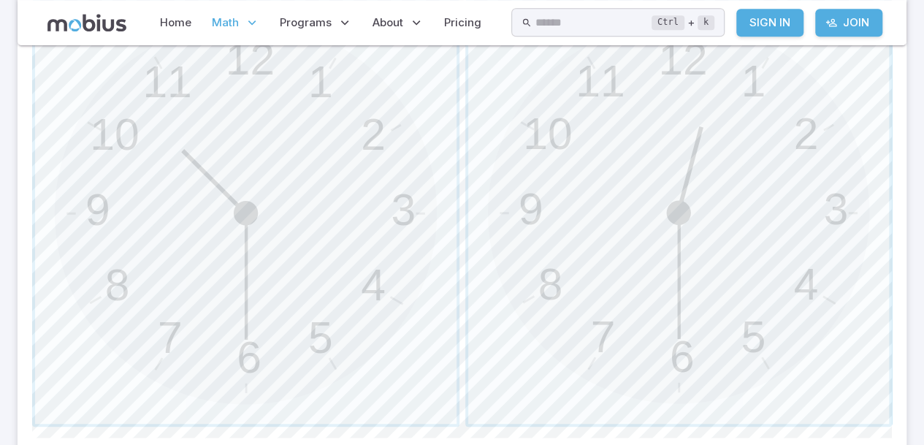
click at [691, 193] on span "button" at bounding box center [678, 212] width 421 height 421
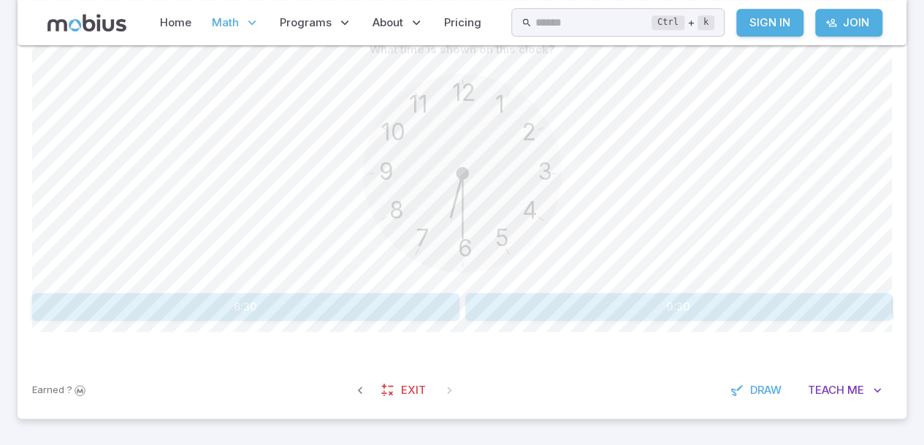
scroll to position [394, 0]
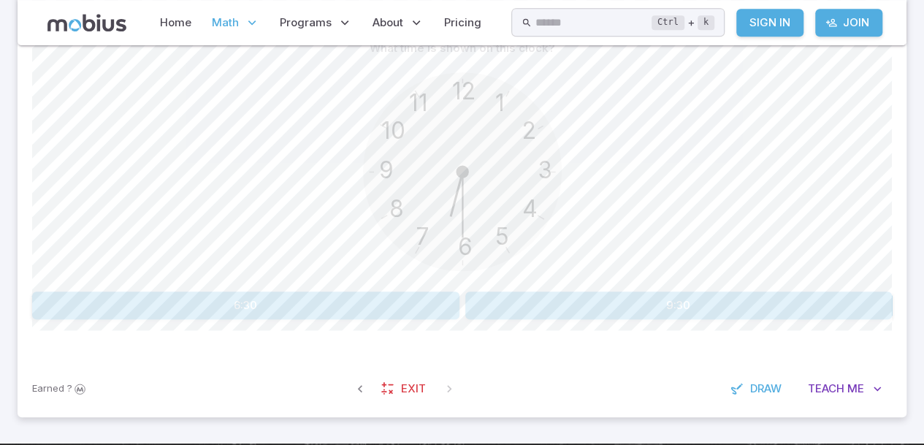
click at [360, 292] on button "6:30" at bounding box center [245, 305] width 427 height 28
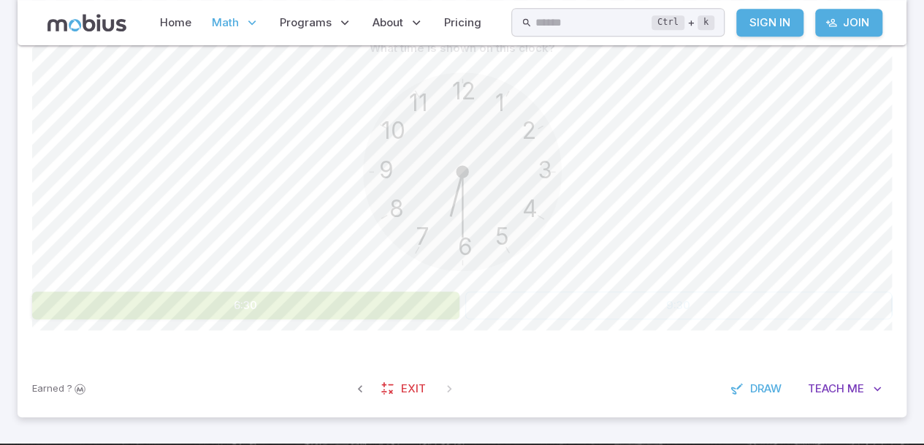
click at [367, 294] on button "6:30" at bounding box center [245, 305] width 427 height 28
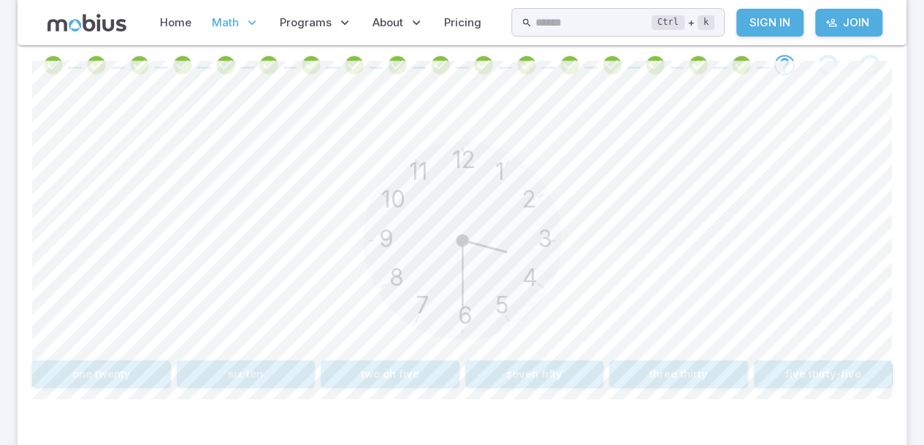
scroll to position [312, 0]
click at [706, 358] on button "three thirty" at bounding box center [678, 372] width 139 height 28
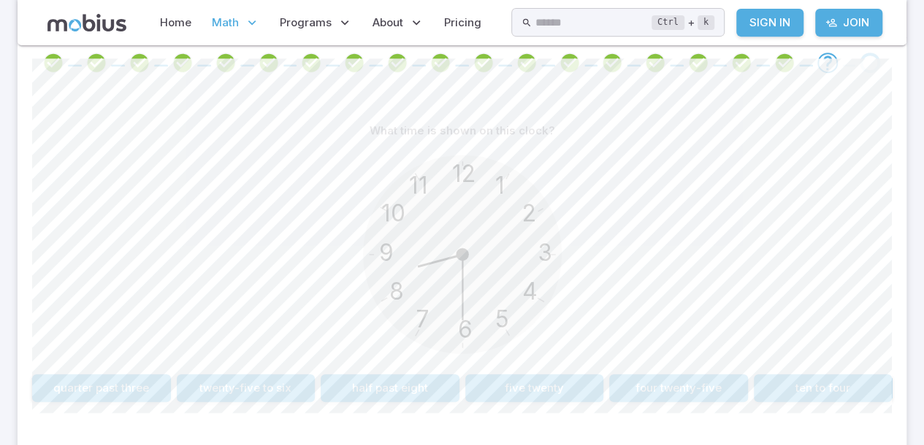
click at [865, 278] on div "12 6 3 9 1 2 11 10 5 4 7 8" at bounding box center [462, 256] width 860 height 223
click at [301, 394] on button "twenty-five to six" at bounding box center [246, 388] width 139 height 28
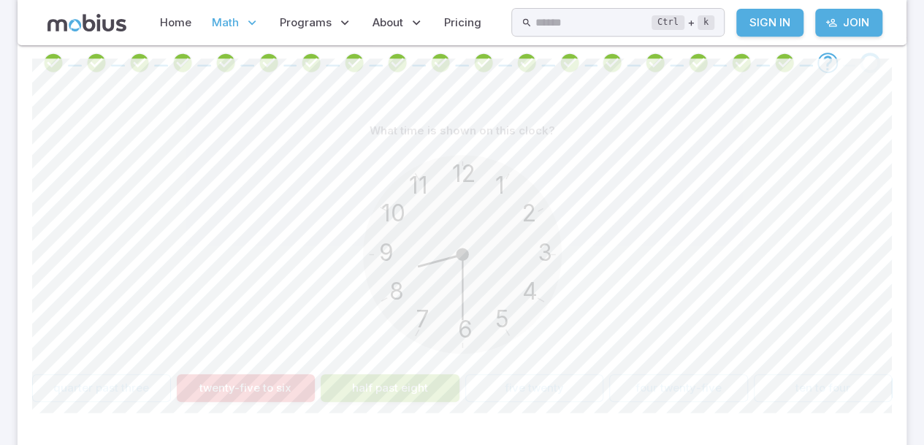
click at [384, 396] on button "half past eight" at bounding box center [390, 388] width 139 height 28
click at [391, 399] on button "half past eight" at bounding box center [390, 388] width 139 height 28
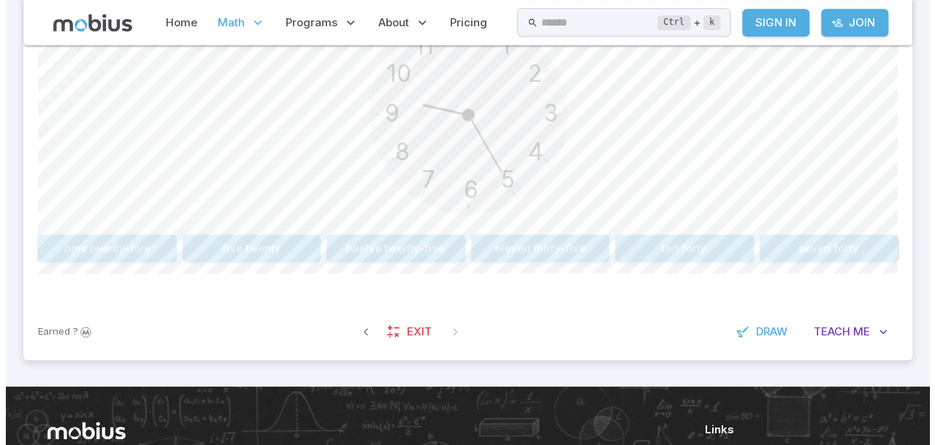
scroll to position [578, 0]
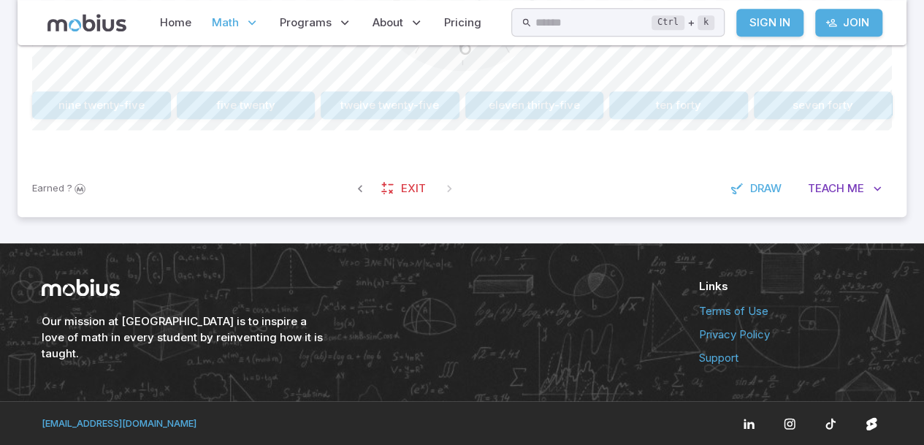
click at [406, 187] on span "Exit" at bounding box center [413, 188] width 25 height 16
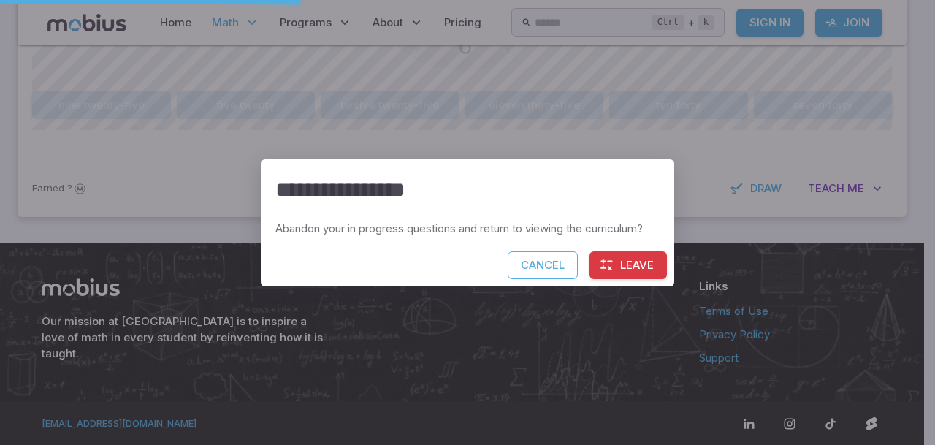
click at [623, 269] on button "Leave" at bounding box center [627, 265] width 77 height 28
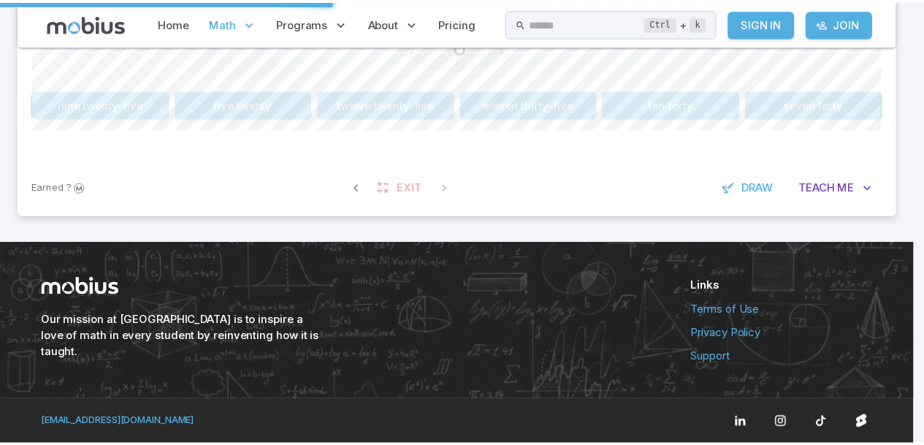
scroll to position [542, 0]
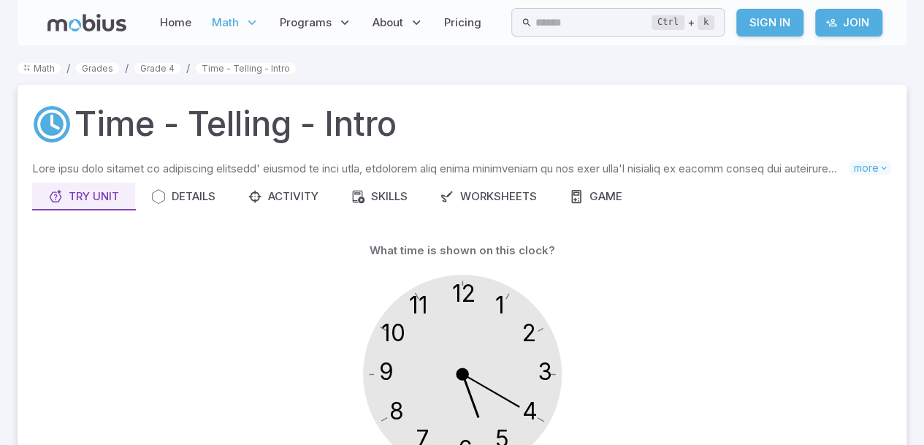
click at [550, 311] on icon "12 6 3 9 1 2 11 10 5 4 7 8" at bounding box center [462, 373] width 219 height 219
click at [787, 301] on div "12 6 3 9 1 2 11 10 5 4 7 8" at bounding box center [462, 375] width 830 height 223
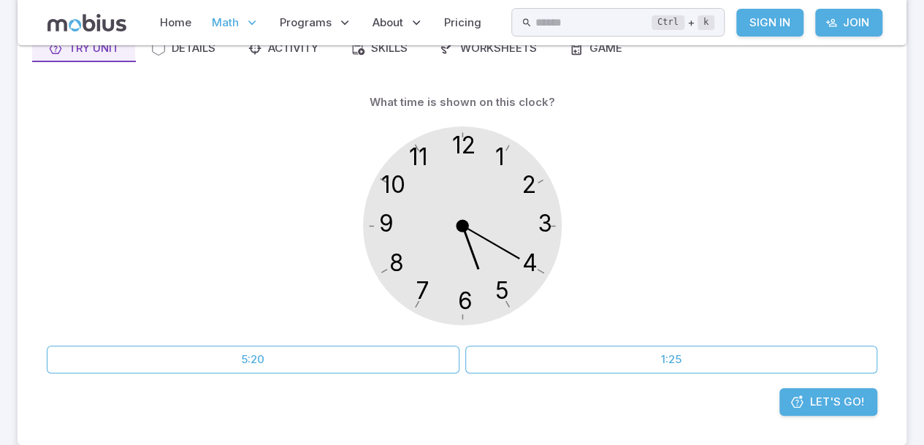
scroll to position [161, 0]
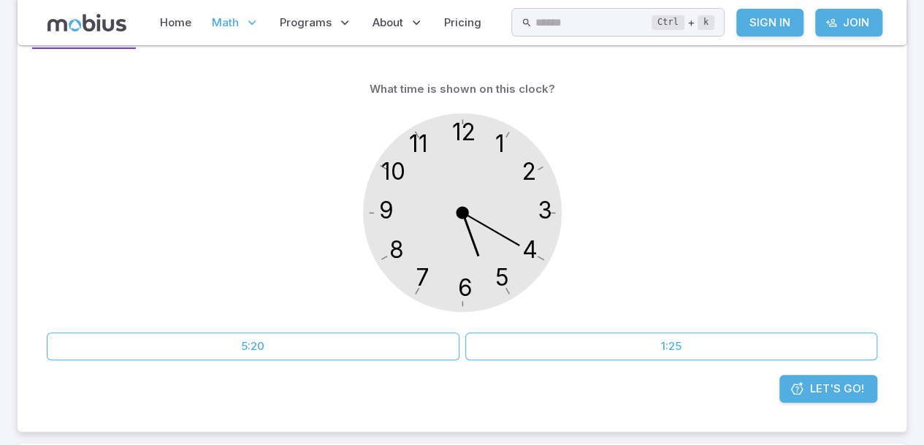
click at [498, 234] on circle at bounding box center [462, 213] width 272 height 272
click at [511, 236] on circle at bounding box center [462, 213] width 272 height 272
click at [640, 345] on button "1:25" at bounding box center [671, 346] width 413 height 28
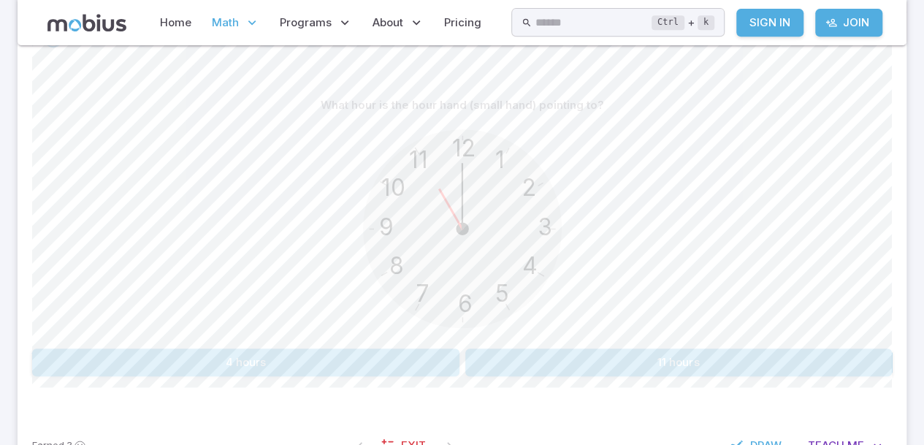
scroll to position [342, 0]
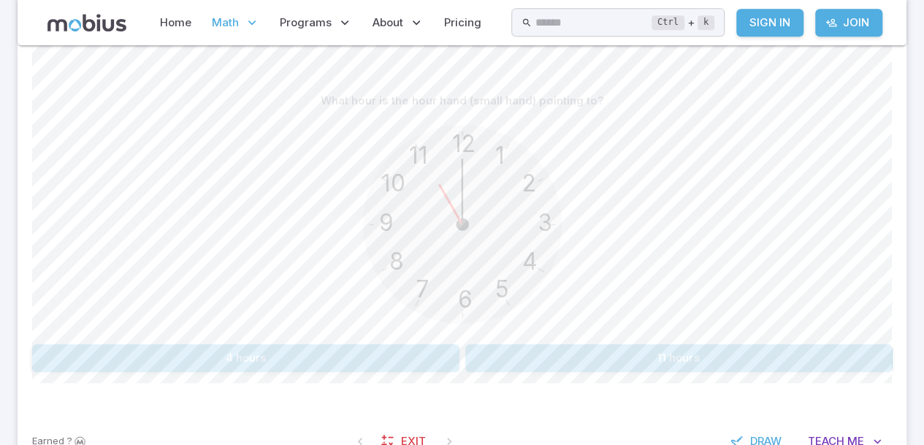
click at [719, 356] on button "11 hours" at bounding box center [678, 358] width 427 height 28
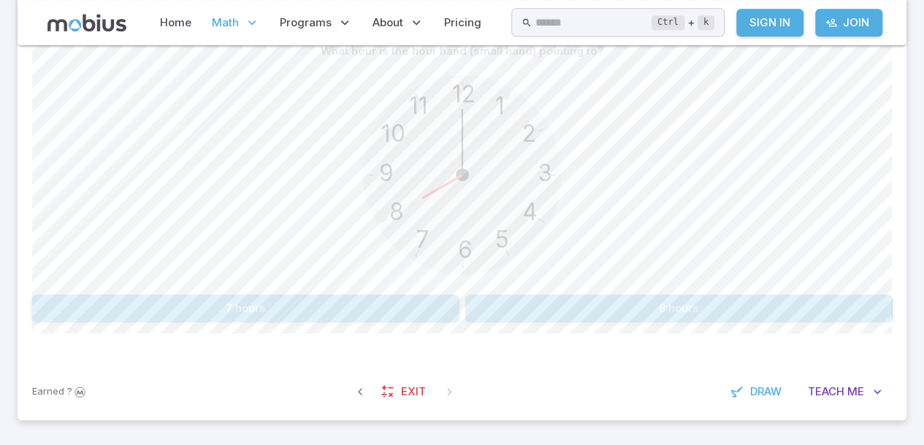
scroll to position [391, 0]
click at [648, 309] on button "8 hours" at bounding box center [678, 308] width 427 height 28
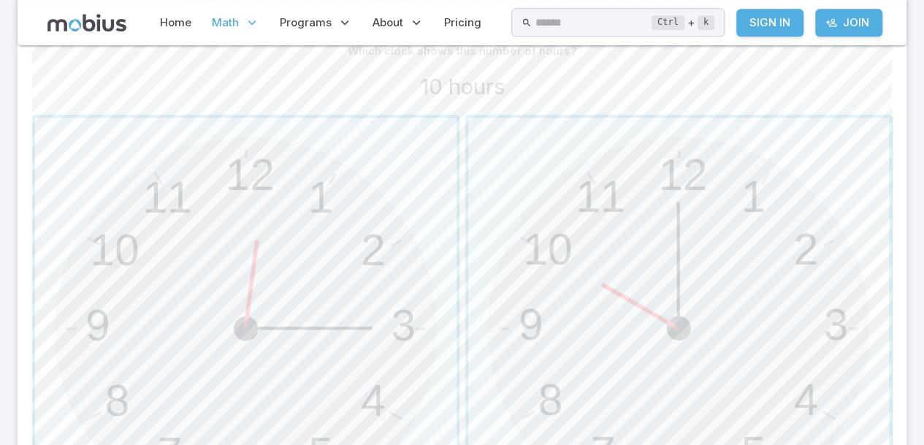
click at [732, 289] on span "button" at bounding box center [678, 328] width 421 height 421
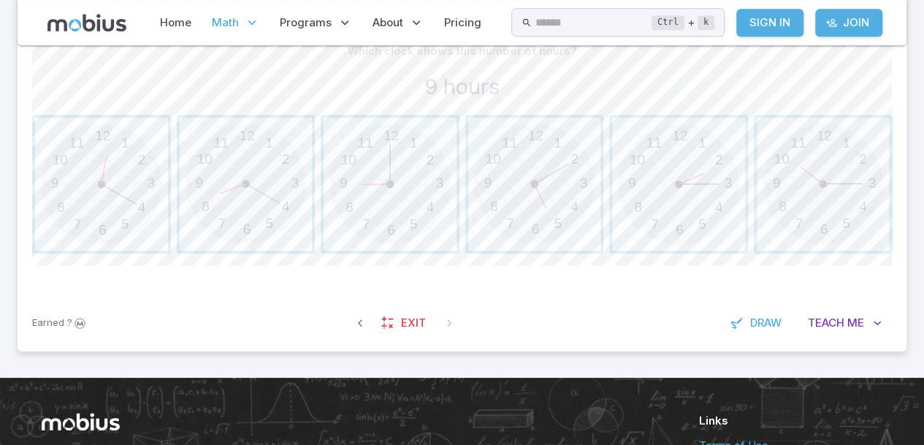
click at [402, 206] on span "button" at bounding box center [390, 184] width 133 height 133
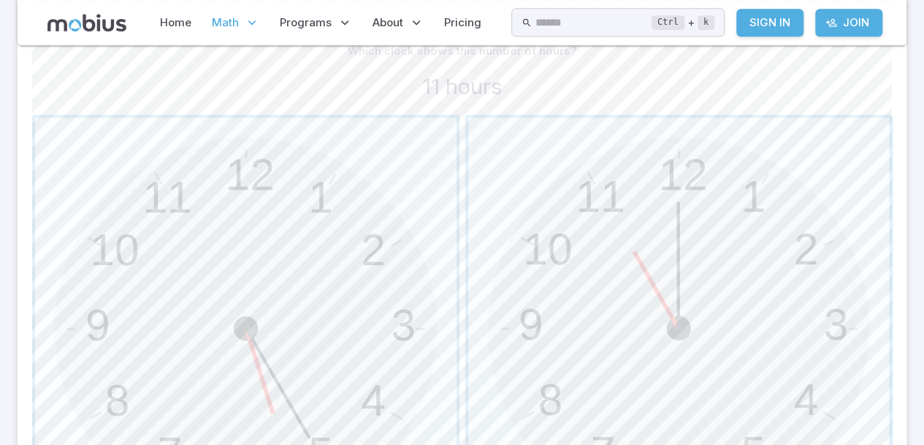
click at [625, 226] on span "button" at bounding box center [678, 328] width 421 height 421
click at [795, 223] on span "button" at bounding box center [678, 328] width 421 height 421
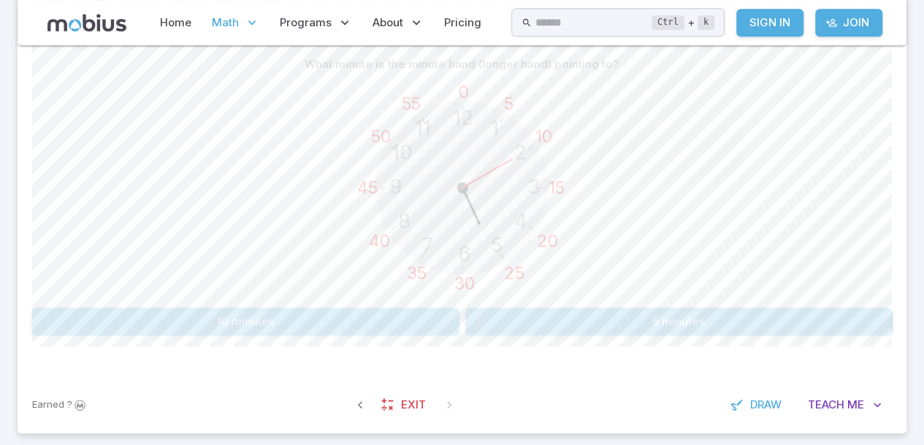
scroll to position [379, 0]
click at [426, 318] on button "10 minutes" at bounding box center [245, 321] width 427 height 28
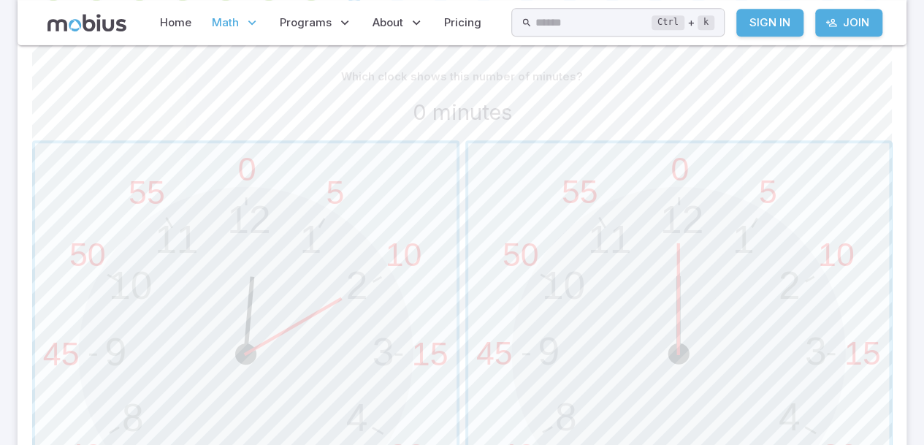
scroll to position [364, 0]
click at [697, 264] on span "button" at bounding box center [678, 355] width 421 height 421
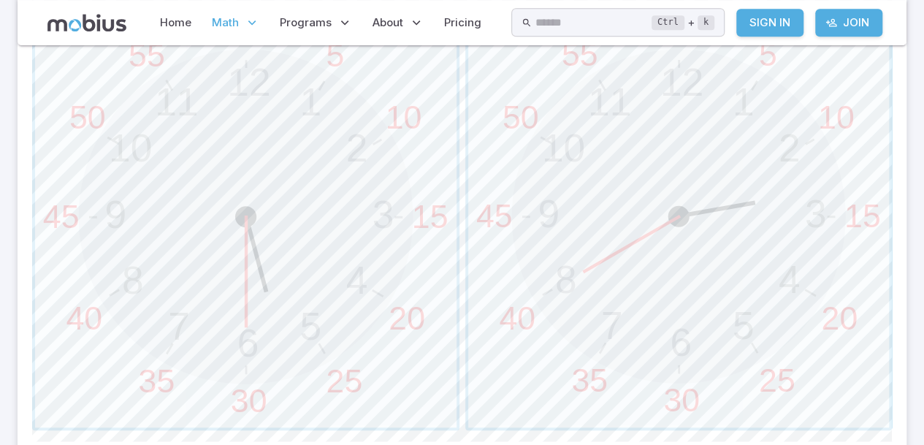
scroll to position [502, 0]
click at [288, 286] on span "button" at bounding box center [245, 217] width 421 height 421
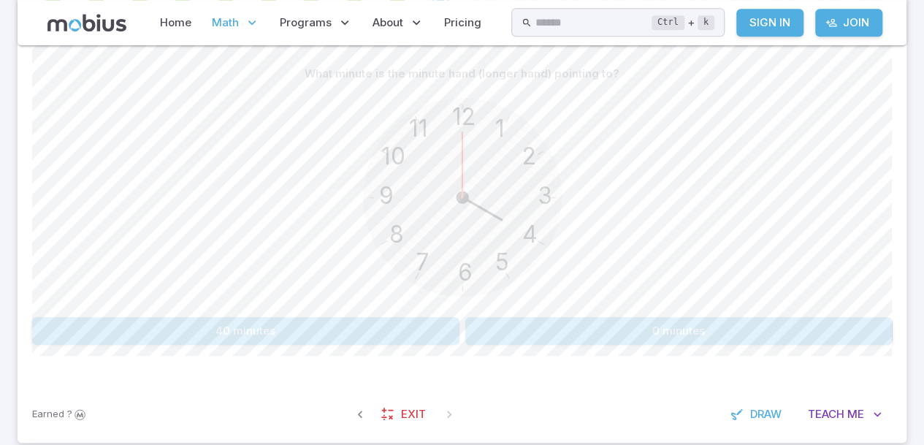
scroll to position [368, 0]
click at [430, 337] on button "40 minutes" at bounding box center [245, 332] width 427 height 28
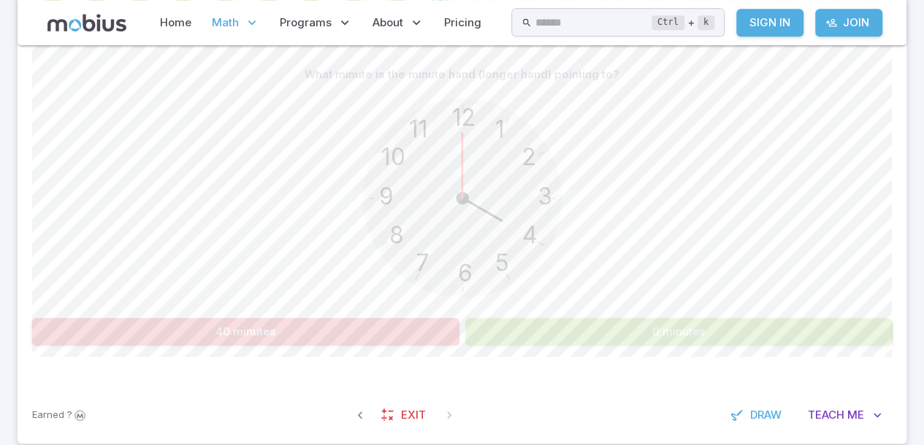
click at [594, 339] on button "0 minutes" at bounding box center [678, 332] width 427 height 28
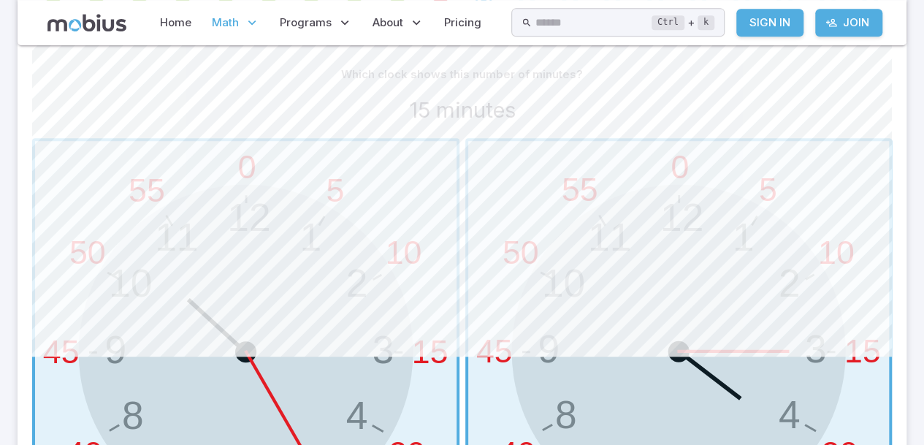
click at [377, 432] on span "button" at bounding box center [245, 351] width 421 height 421
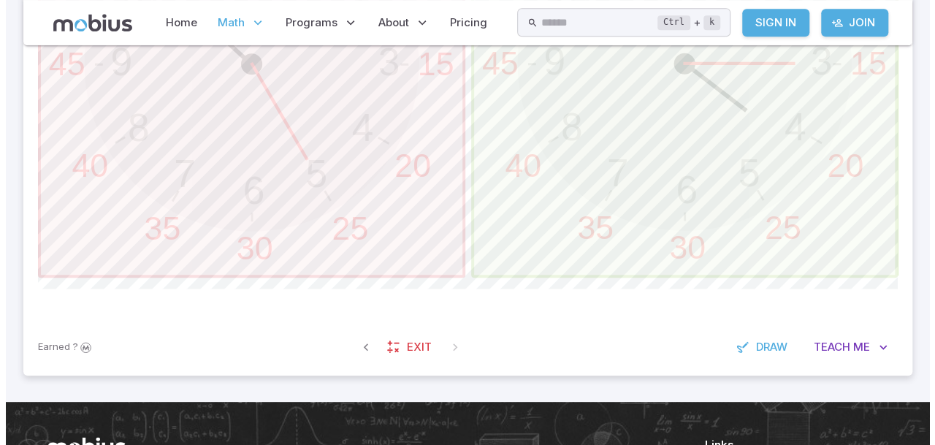
scroll to position [660, 0]
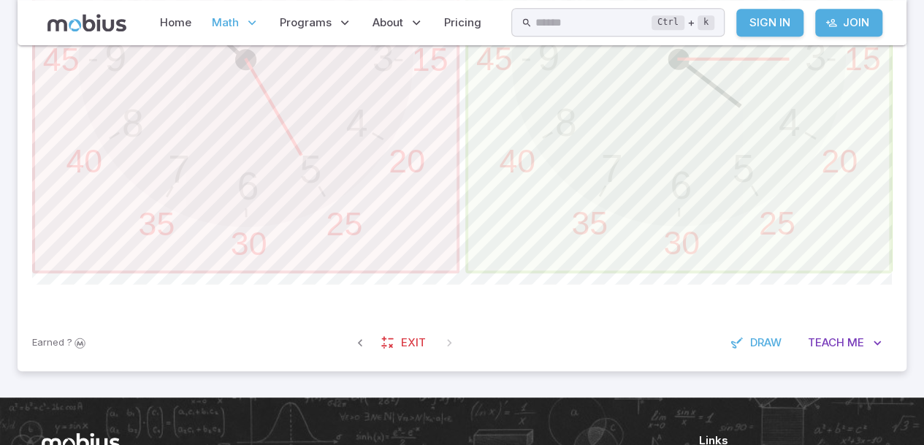
click at [410, 342] on span "Exit" at bounding box center [413, 342] width 25 height 16
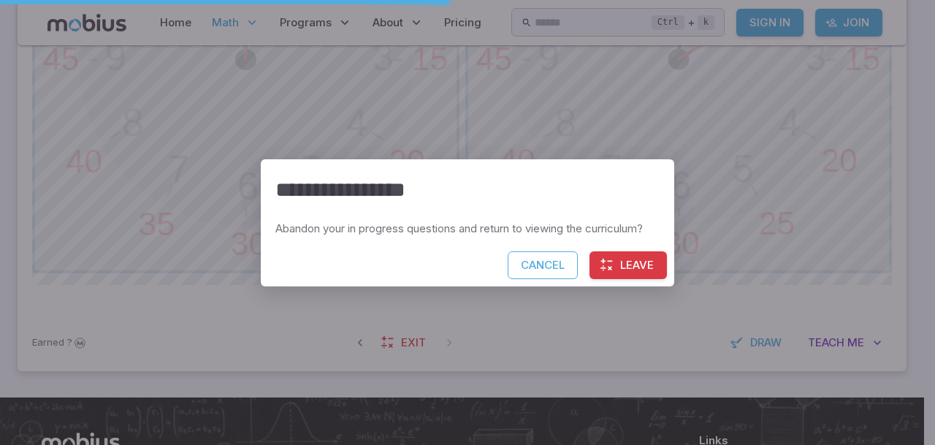
click at [616, 270] on button "Leave" at bounding box center [627, 265] width 77 height 28
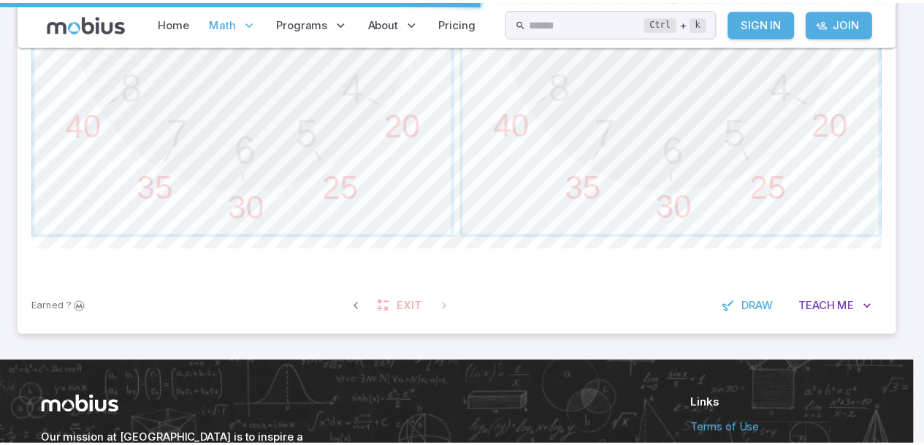
scroll to position [624, 0]
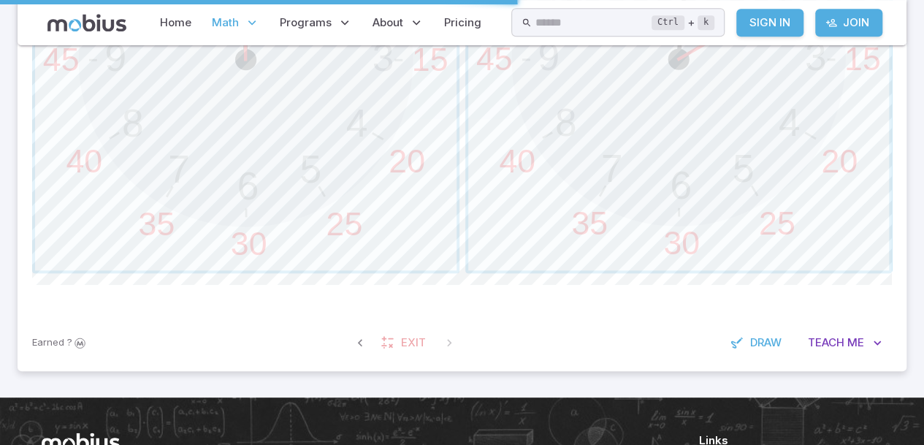
click at [824, 142] on span "button" at bounding box center [678, 59] width 421 height 421
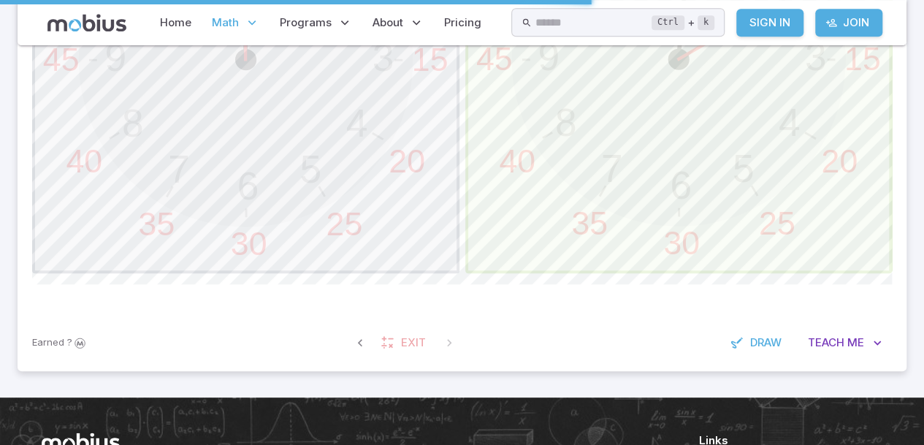
click at [812, 124] on span "button" at bounding box center [678, 59] width 421 height 421
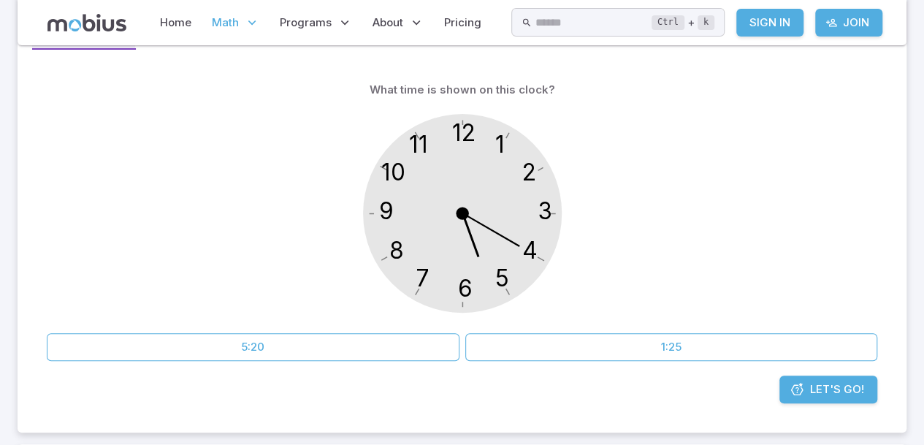
scroll to position [232, 0]
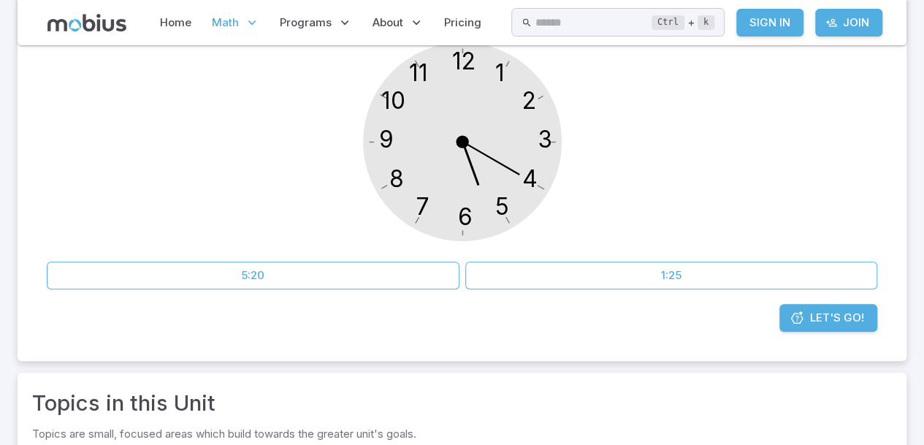
click at [609, 286] on button "1:25" at bounding box center [671, 275] width 413 height 28
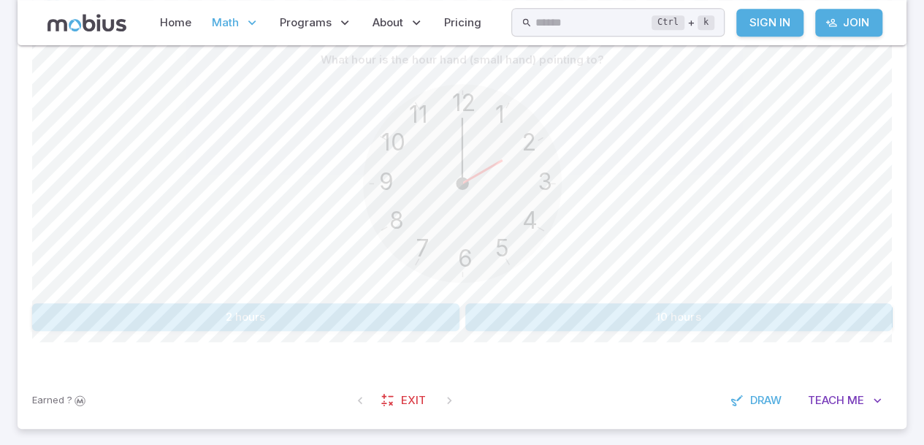
scroll to position [322, 0]
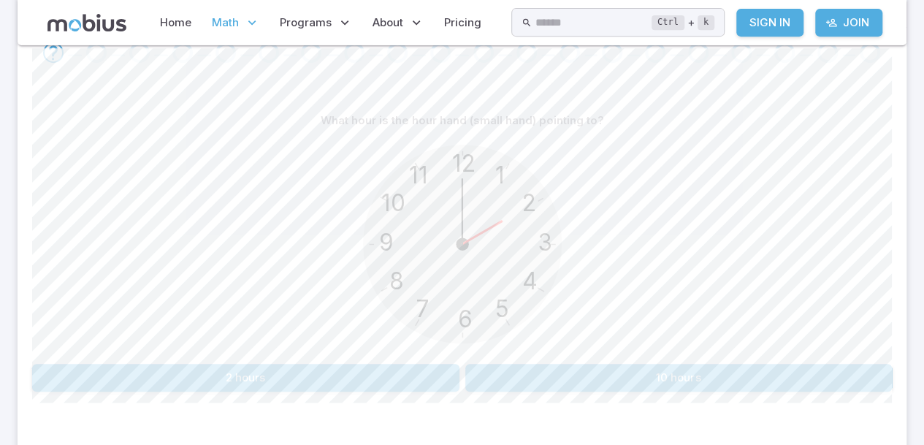
click at [242, 339] on div "12 6 3 9 1 2 11 10 5 4 7 8" at bounding box center [462, 245] width 860 height 223
click at [303, 367] on button "2 hours" at bounding box center [245, 378] width 427 height 28
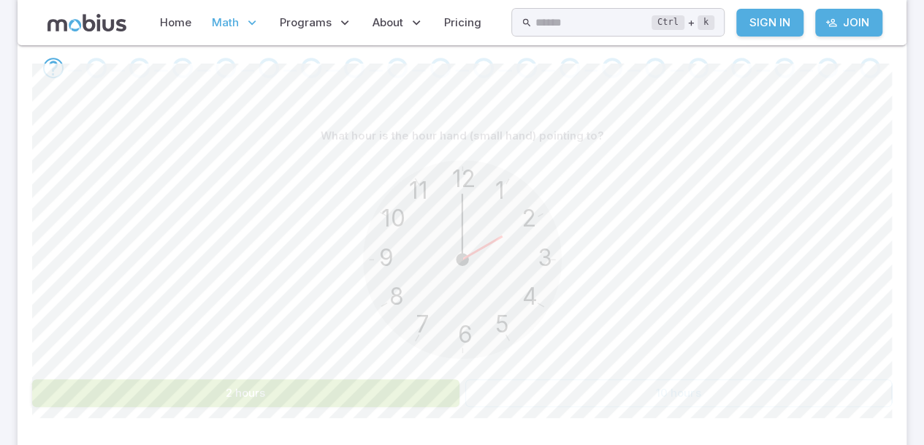
scroll to position [305, 0]
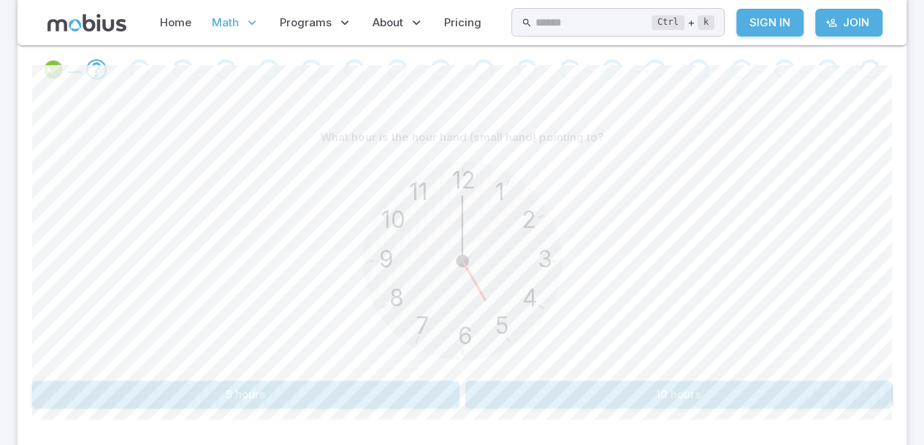
click at [80, 395] on button "5 hours" at bounding box center [245, 394] width 427 height 28
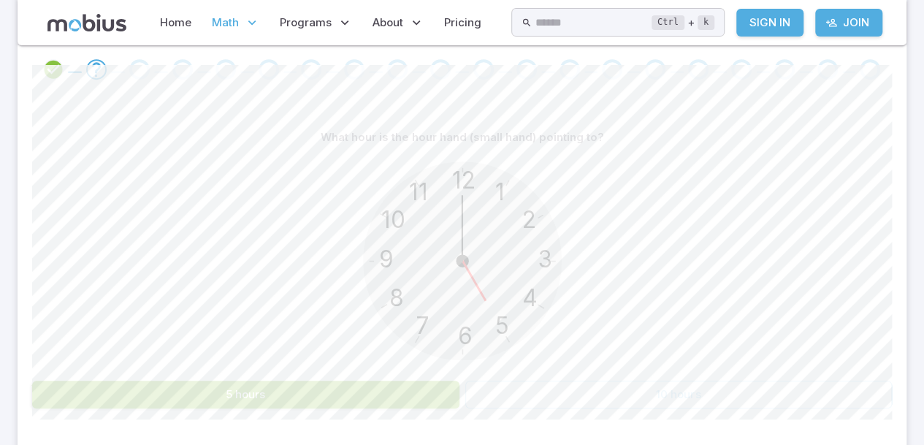
click at [280, 400] on button "5 hours" at bounding box center [245, 394] width 427 height 28
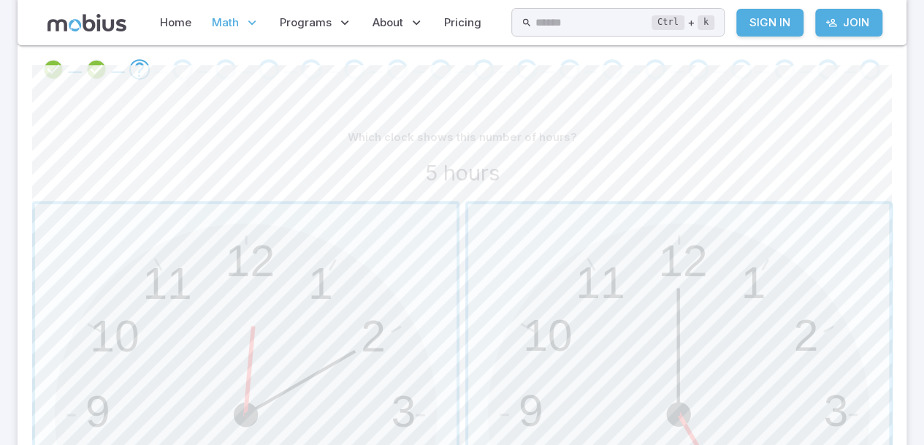
click at [398, 126] on div "Which clock shows this number of hours?" at bounding box center [462, 137] width 860 height 28
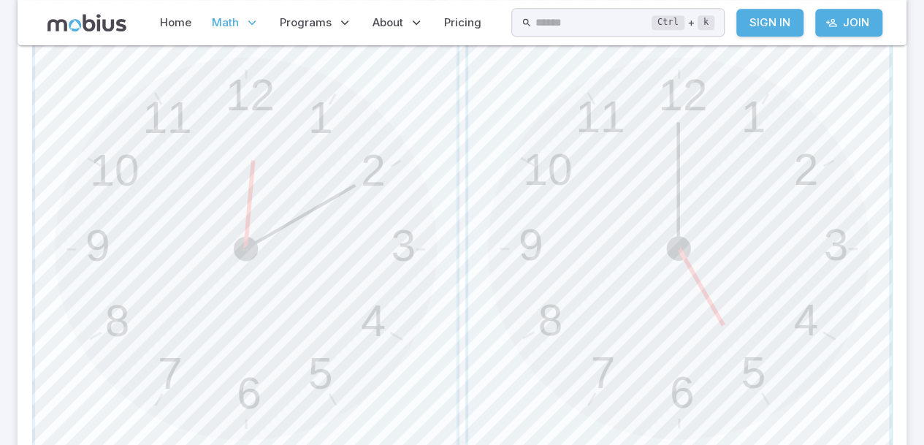
scroll to position [470, 0]
click at [800, 178] on span "button" at bounding box center [678, 249] width 421 height 421
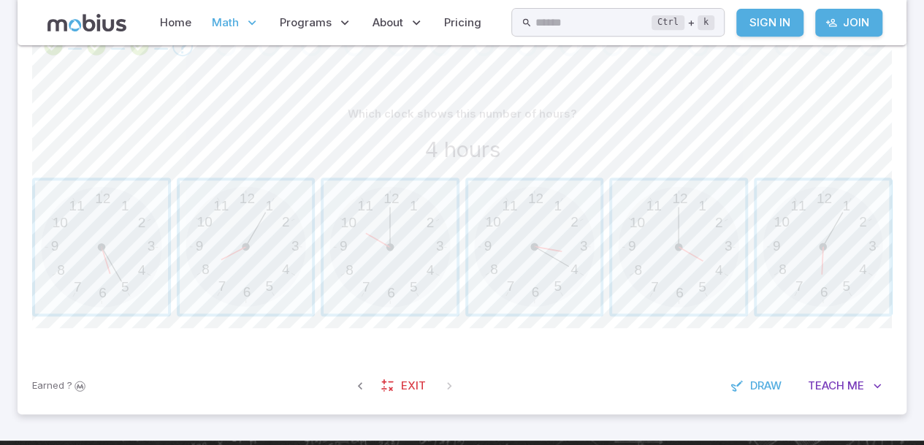
scroll to position [318, 0]
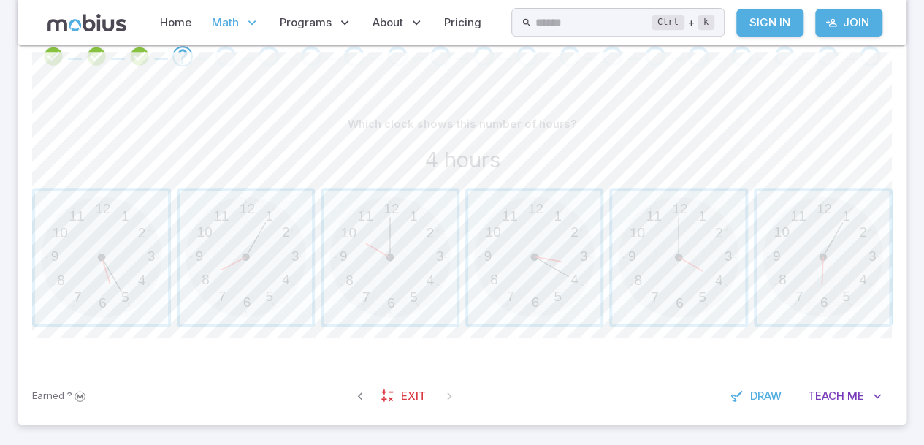
click at [657, 211] on span "button" at bounding box center [678, 257] width 133 height 133
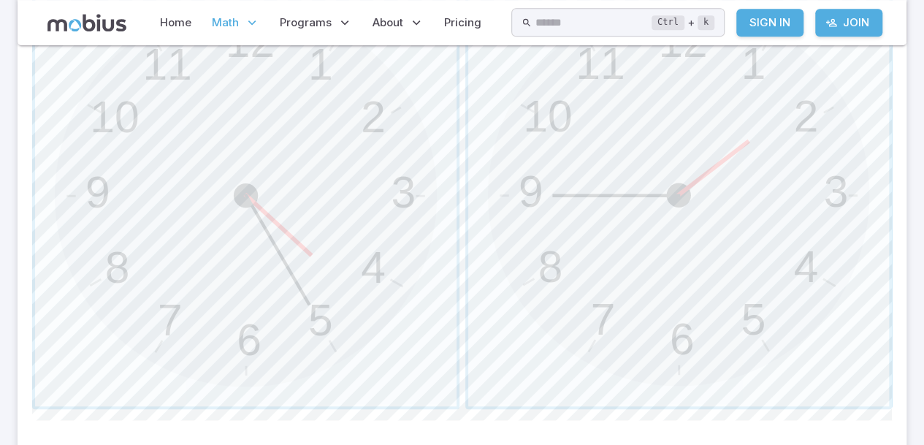
scroll to position [526, 0]
click at [754, 140] on span "button" at bounding box center [678, 193] width 421 height 421
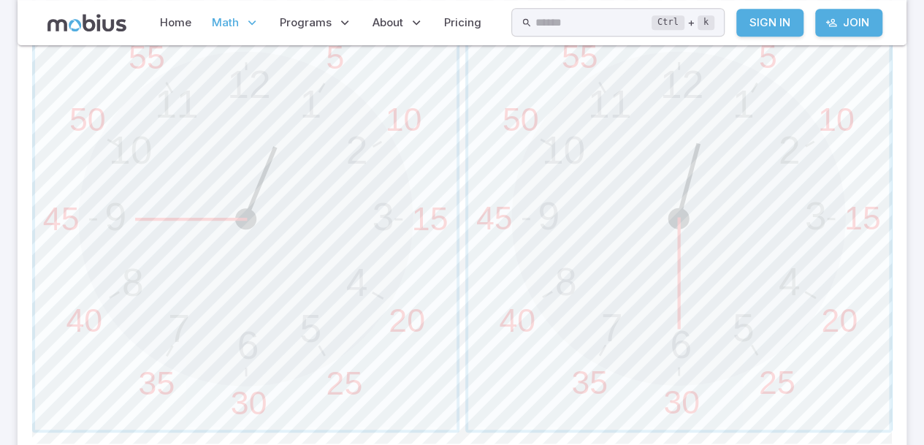
scroll to position [509, 0]
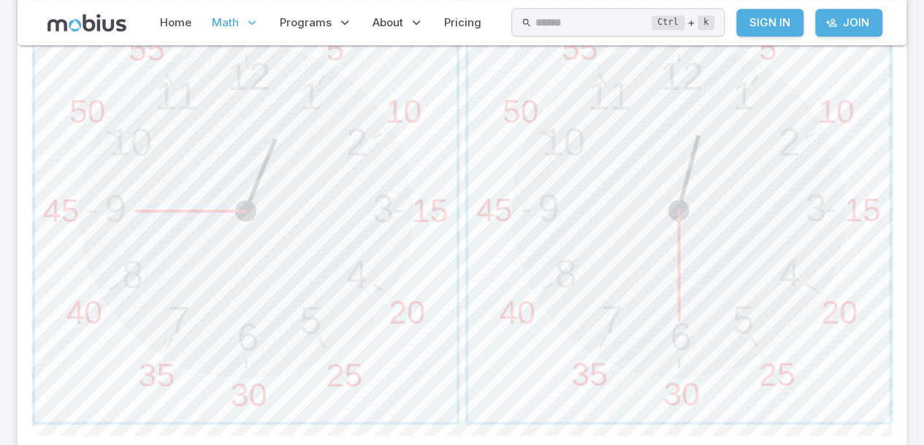
click at [761, 145] on span "button" at bounding box center [678, 210] width 421 height 421
click at [12, 77] on section "Math / Grades / Grade 4 / Time - Telling - Intro Time - Telling - Intro Skills …" at bounding box center [462, 35] width 924 height 1011
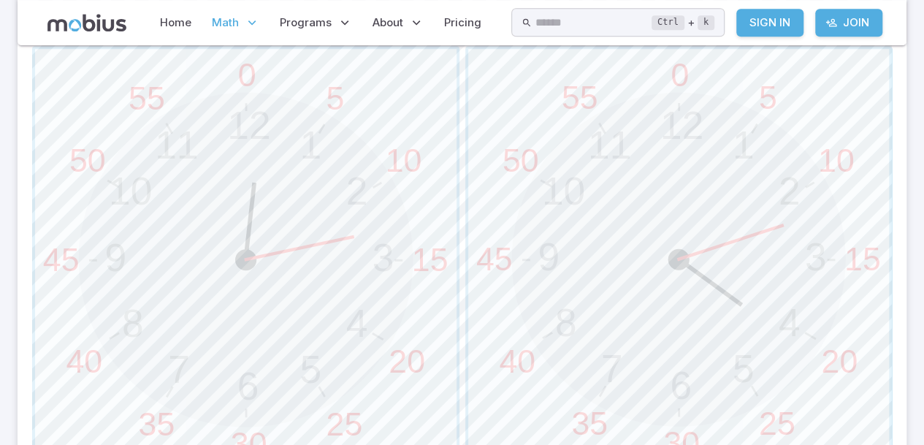
scroll to position [469, 0]
click at [383, 238] on span "button" at bounding box center [245, 250] width 421 height 421
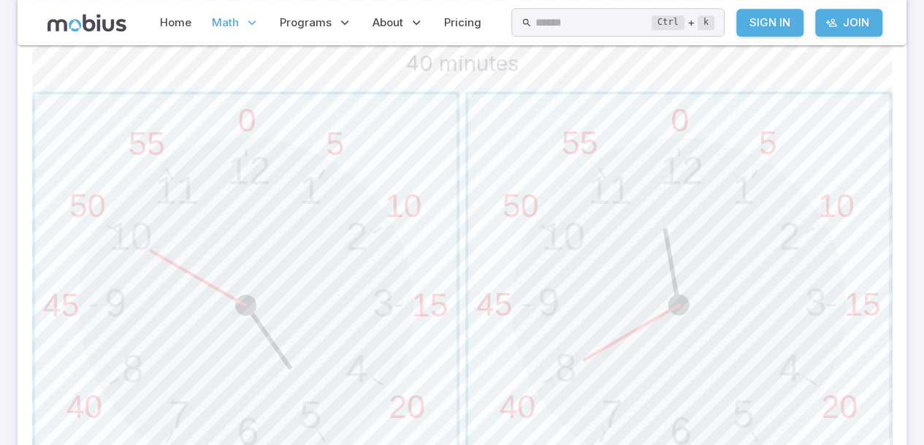
scroll to position [416, 0]
click at [686, 235] on span "button" at bounding box center [678, 303] width 421 height 421
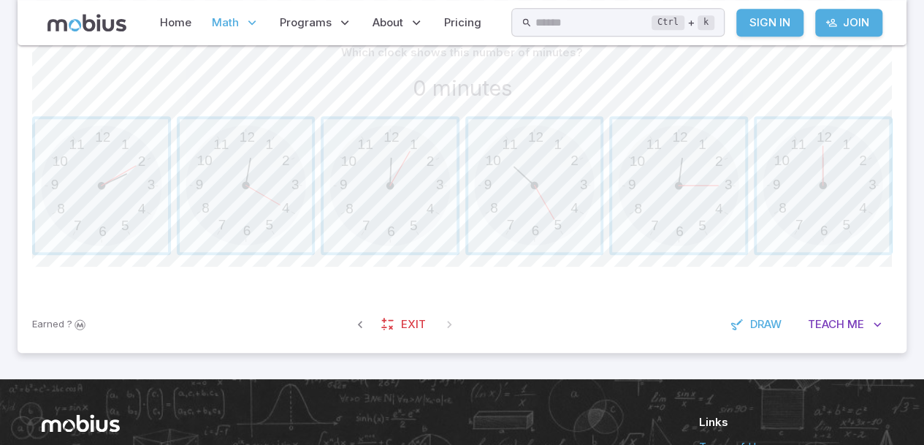
scroll to position [389, 0]
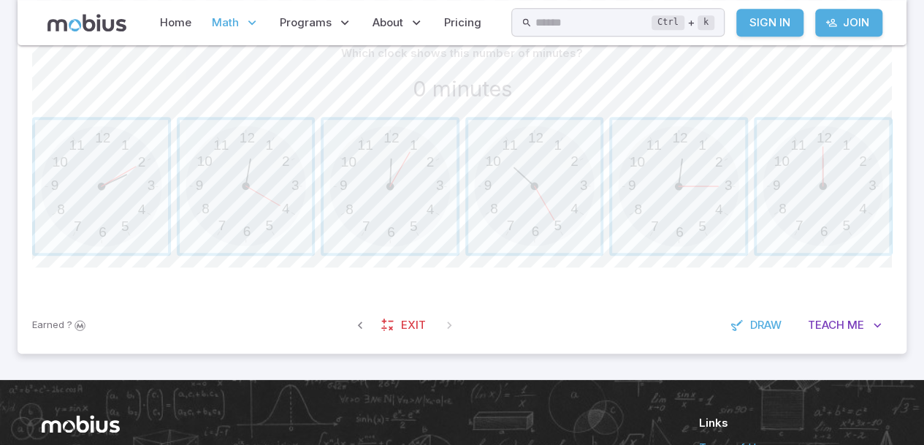
click at [811, 150] on span "button" at bounding box center [823, 186] width 133 height 133
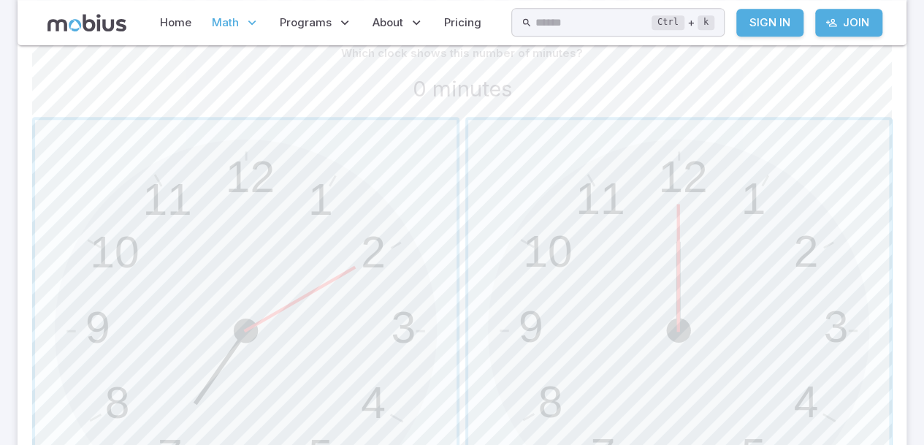
click at [638, 183] on span "button" at bounding box center [678, 330] width 421 height 421
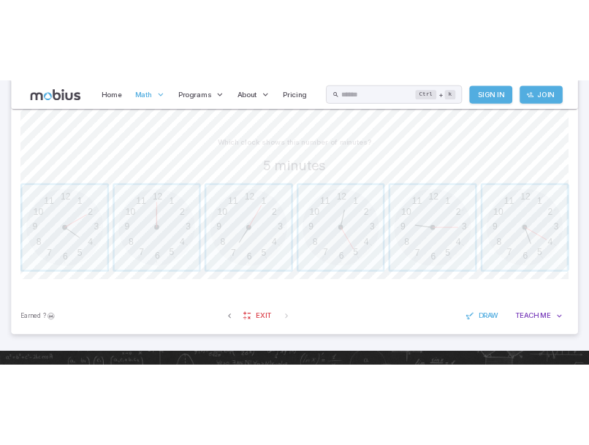
scroll to position [348, 0]
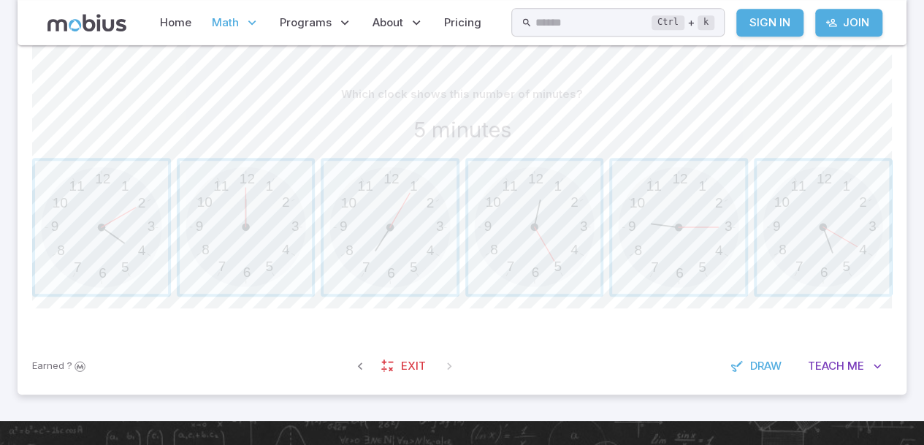
click at [527, 229] on span "button" at bounding box center [534, 227] width 133 height 133
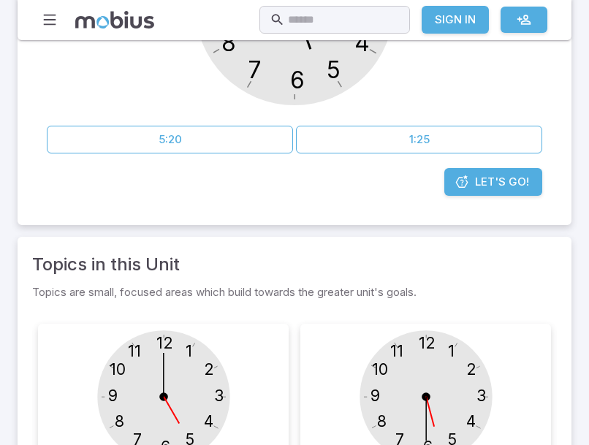
scroll to position [232, 0]
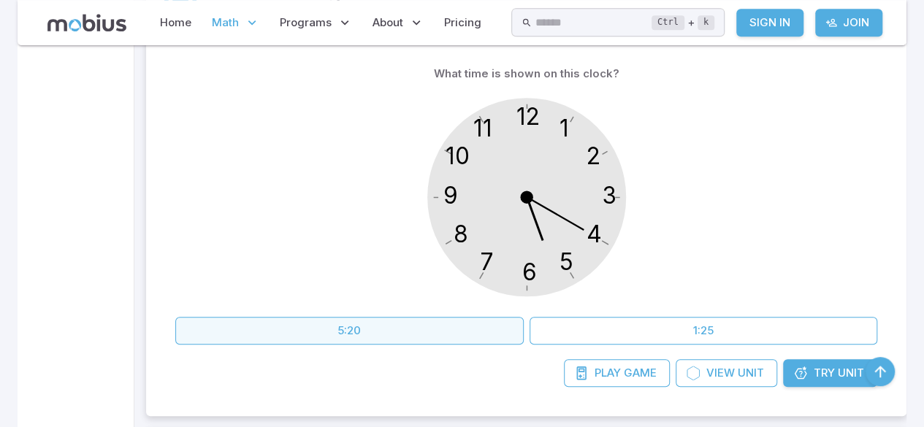
click at [459, 331] on button "5:20" at bounding box center [349, 331] width 348 height 28
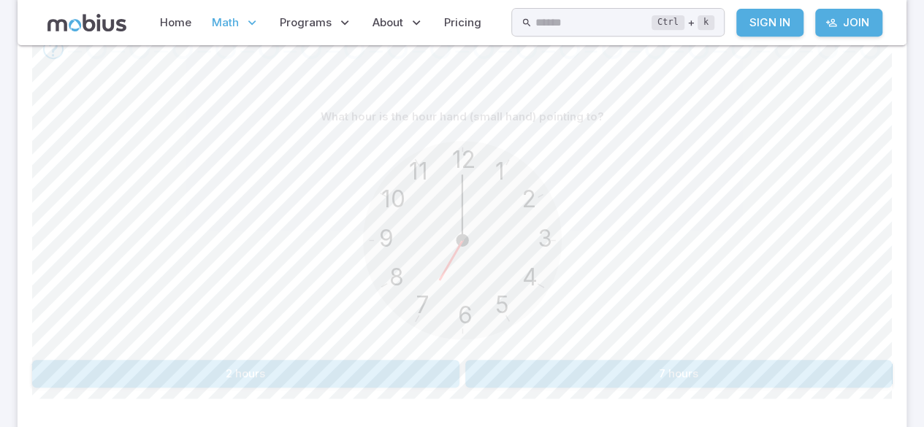
scroll to position [327, 0]
click at [640, 365] on button "7 hours" at bounding box center [678, 373] width 427 height 28
click at [308, 359] on button "1 hours" at bounding box center [245, 373] width 427 height 28
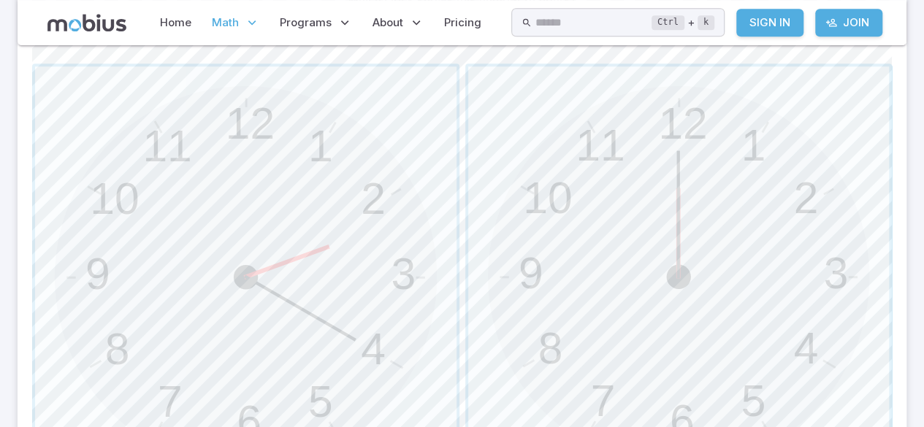
scroll to position [443, 0]
click at [781, 219] on span "button" at bounding box center [678, 276] width 421 height 421
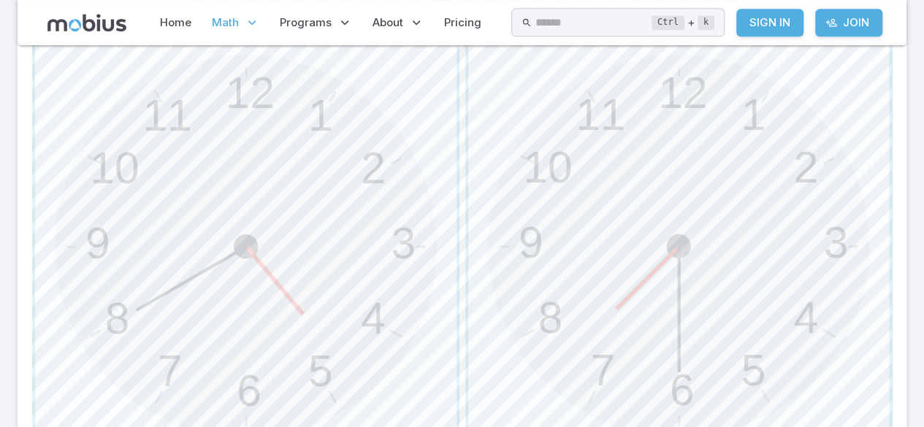
scroll to position [480, 0]
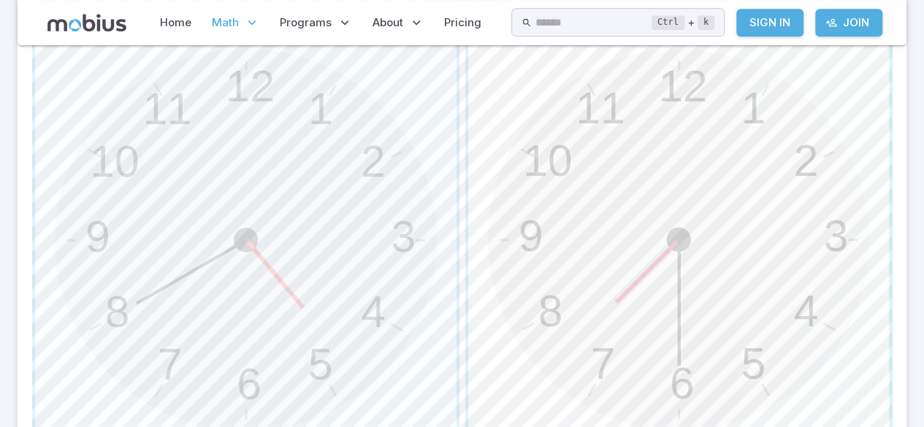
click at [697, 306] on span "button" at bounding box center [678, 239] width 421 height 421
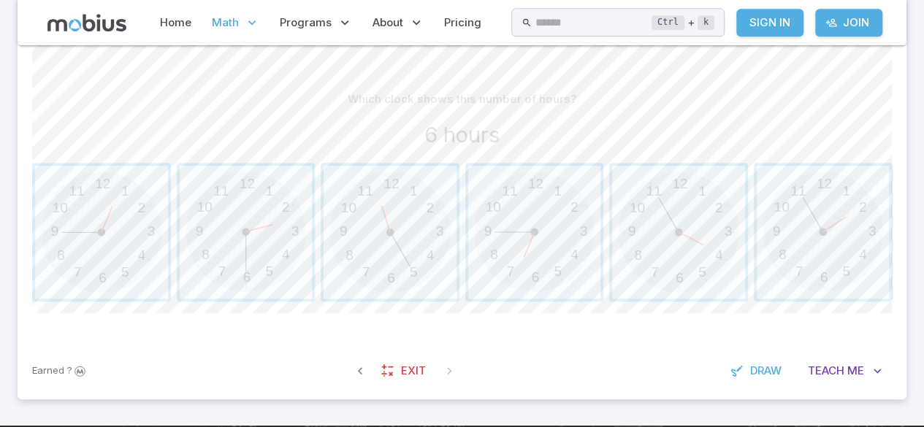
scroll to position [345, 0]
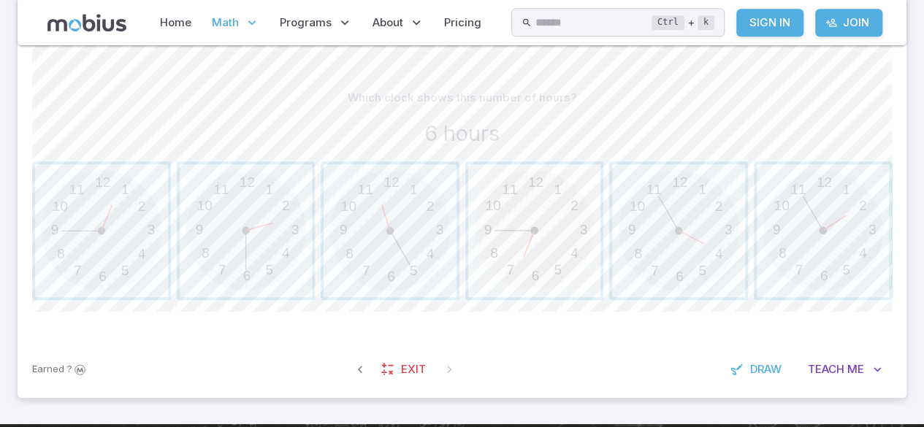
click at [543, 223] on span "button" at bounding box center [534, 230] width 133 height 133
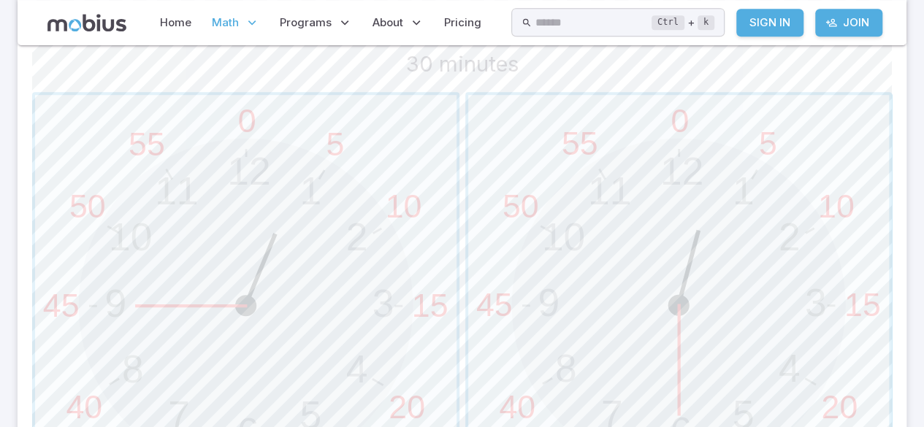
scroll to position [412, 0]
click at [684, 300] on span "button" at bounding box center [678, 307] width 421 height 421
click at [812, 329] on span "button" at bounding box center [678, 307] width 421 height 421
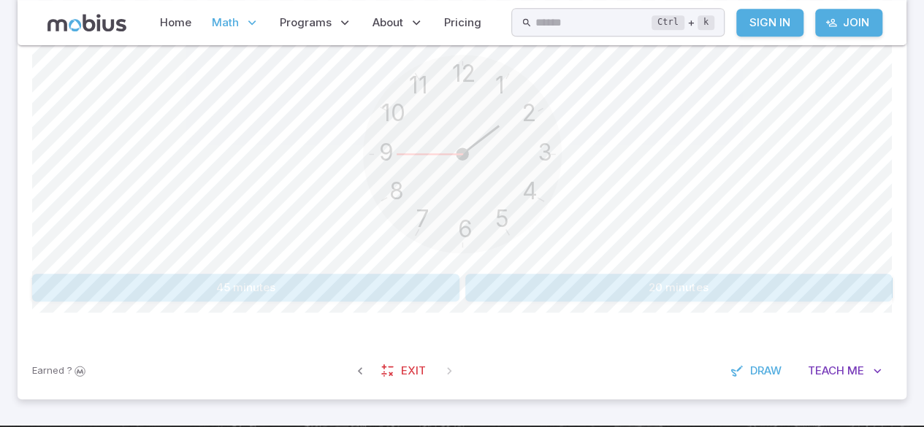
click at [823, 295] on button "20 minutes" at bounding box center [678, 288] width 427 height 28
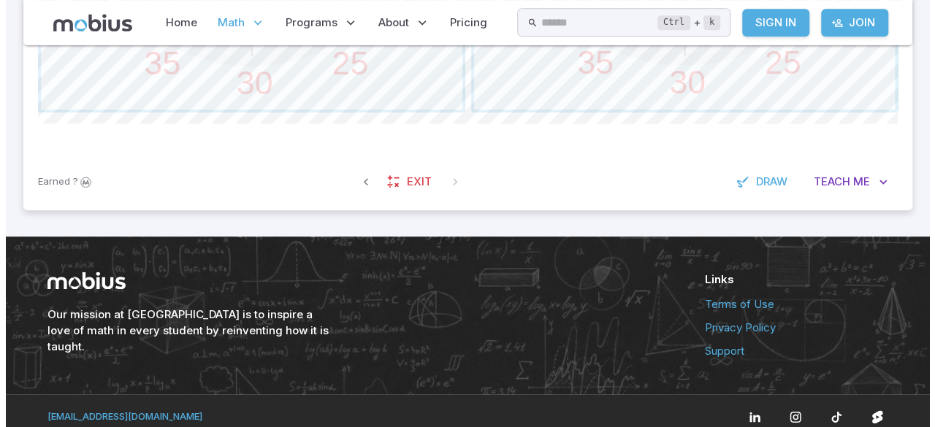
scroll to position [823, 0]
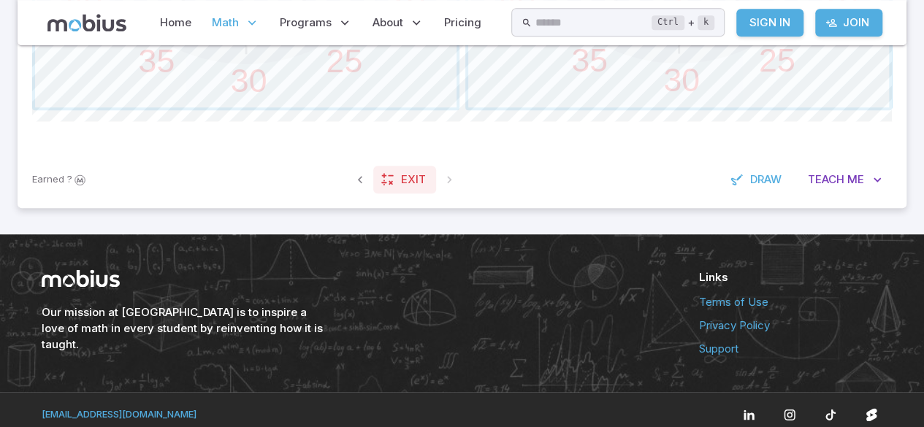
click at [418, 189] on link "Exit" at bounding box center [404, 180] width 63 height 28
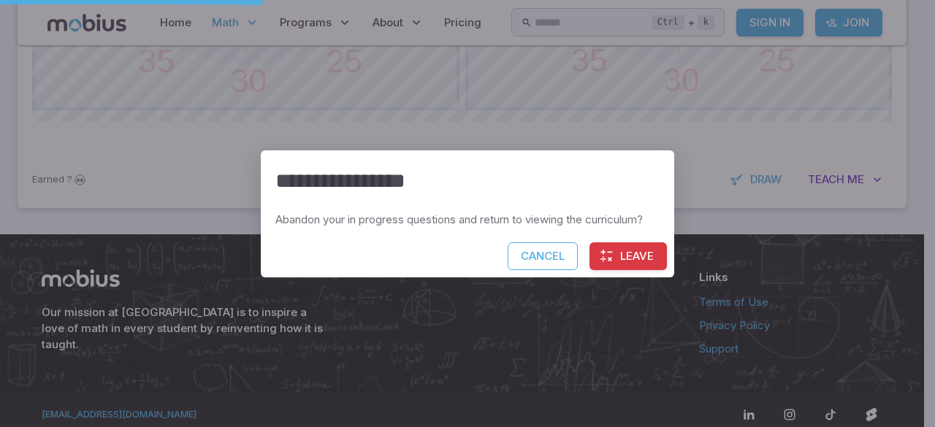
click at [630, 257] on button "Leave" at bounding box center [627, 256] width 77 height 28
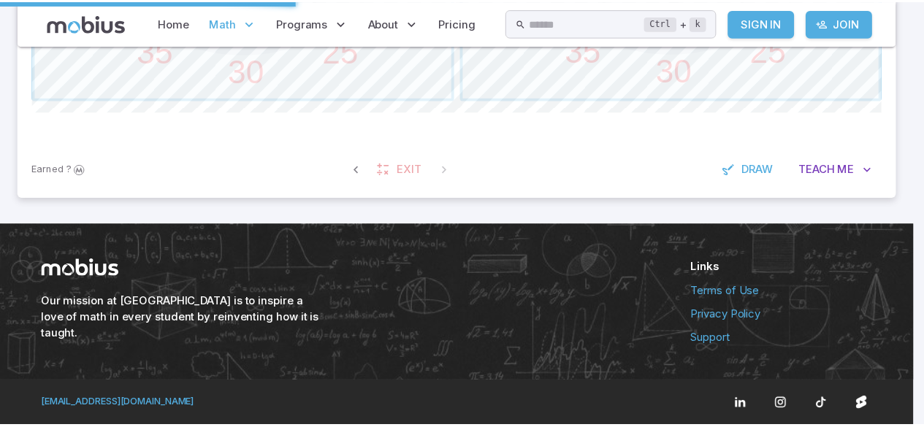
scroll to position [787, 0]
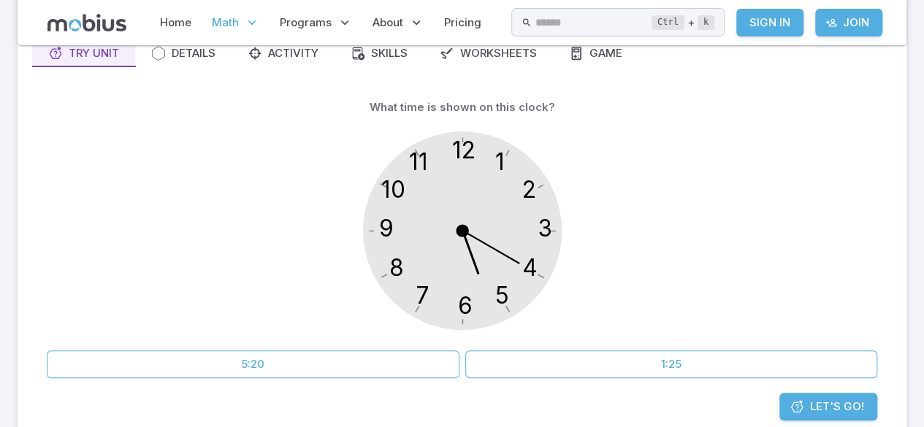
scroll to position [143, 0]
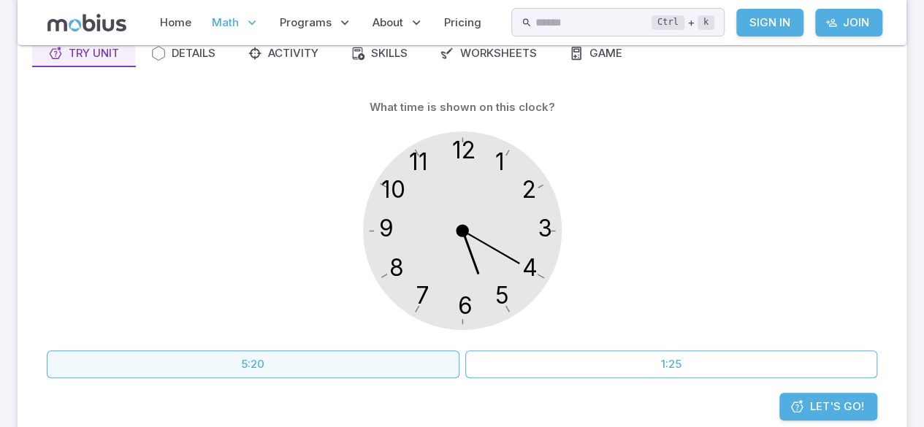
click at [425, 367] on button "5:20" at bounding box center [253, 365] width 413 height 28
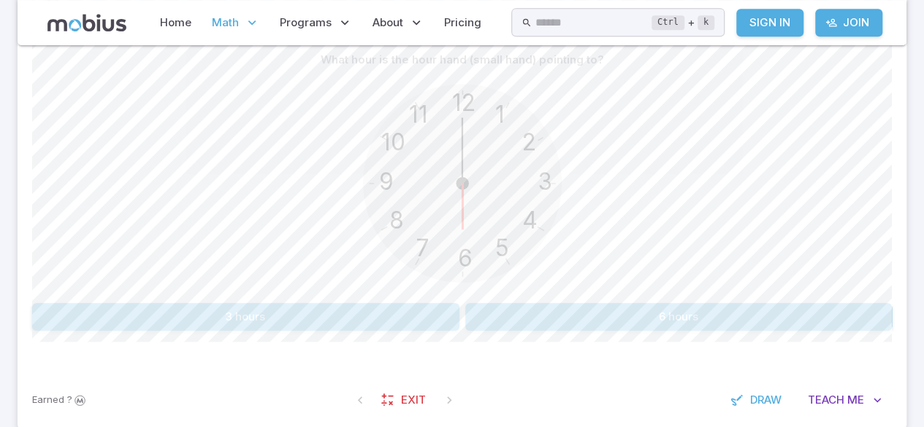
scroll to position [383, 0]
click at [638, 346] on div "What hour is the hour hand (small hand) pointing to? 12 6 3 9 1 2 11 10 5 4 7 8…" at bounding box center [462, 194] width 860 height 355
click at [673, 310] on button "6 hours" at bounding box center [678, 317] width 427 height 28
click at [759, 342] on div "What hour is the hour hand (small hand) just past? 12 6 3 9 1 2 11 10 5 4 7 8 4…" at bounding box center [462, 194] width 860 height 355
click at [746, 310] on button "11 hours" at bounding box center [678, 317] width 427 height 28
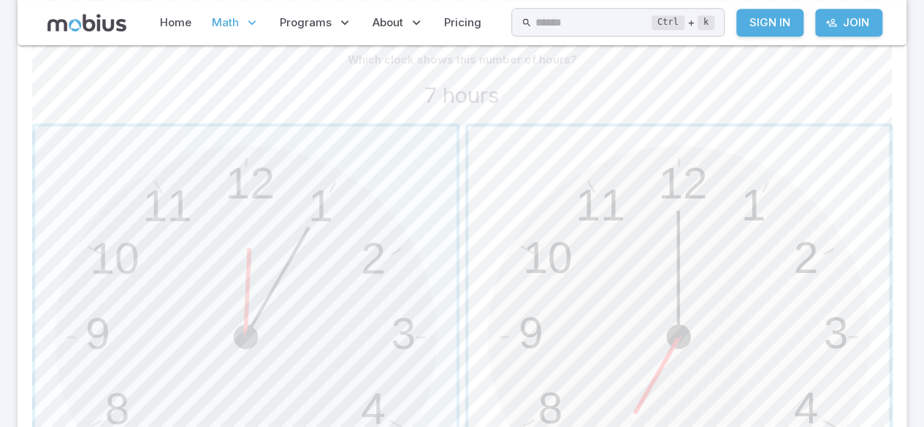
click at [675, 229] on span "button" at bounding box center [678, 336] width 421 height 421
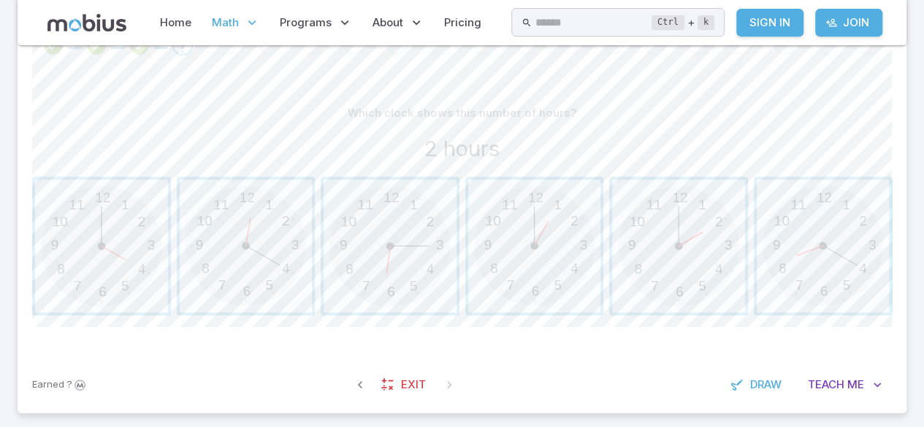
scroll to position [324, 0]
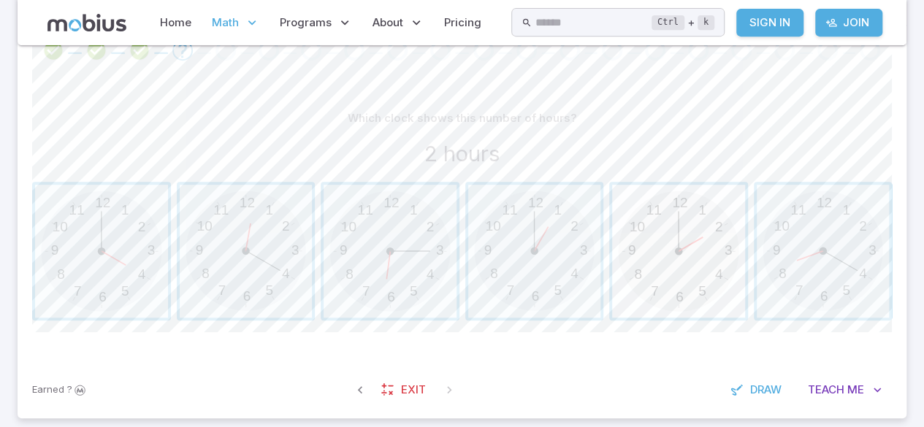
click at [687, 255] on span "button" at bounding box center [678, 251] width 133 height 133
click at [95, 249] on span "button" at bounding box center [101, 251] width 133 height 133
click at [63, 248] on span "button" at bounding box center [101, 251] width 133 height 133
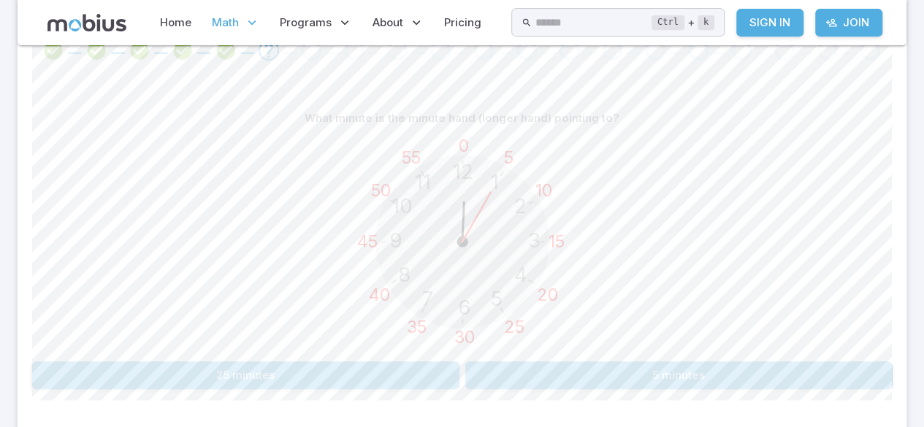
click at [767, 375] on button "5 minutes" at bounding box center [678, 375] width 427 height 28
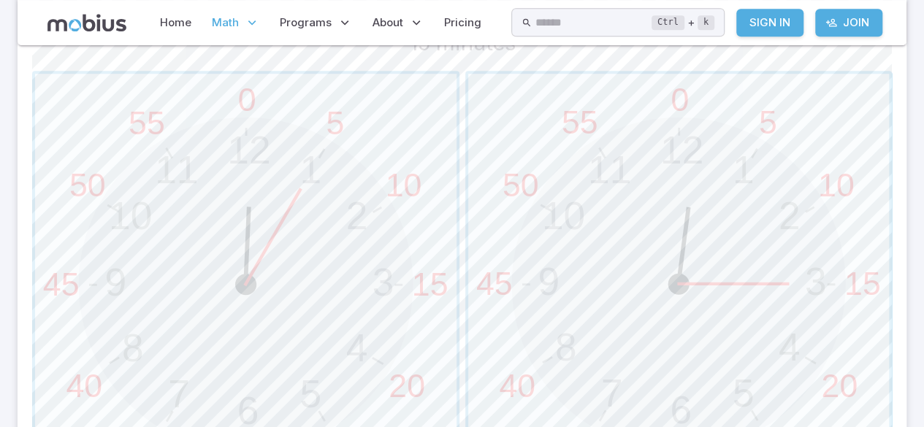
scroll to position [437, 0]
click at [835, 261] on span "button" at bounding box center [678, 282] width 421 height 421
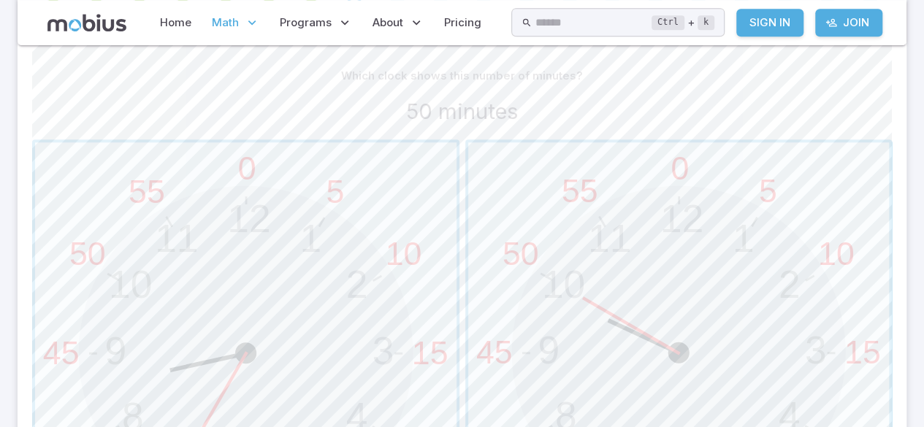
scroll to position [363, 0]
click at [565, 210] on span "button" at bounding box center [678, 356] width 421 height 421
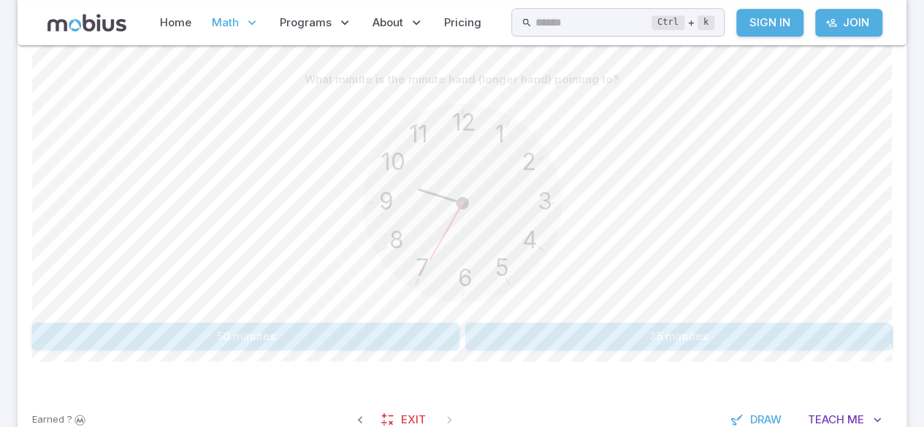
click at [537, 332] on button "35 minutes" at bounding box center [678, 337] width 427 height 28
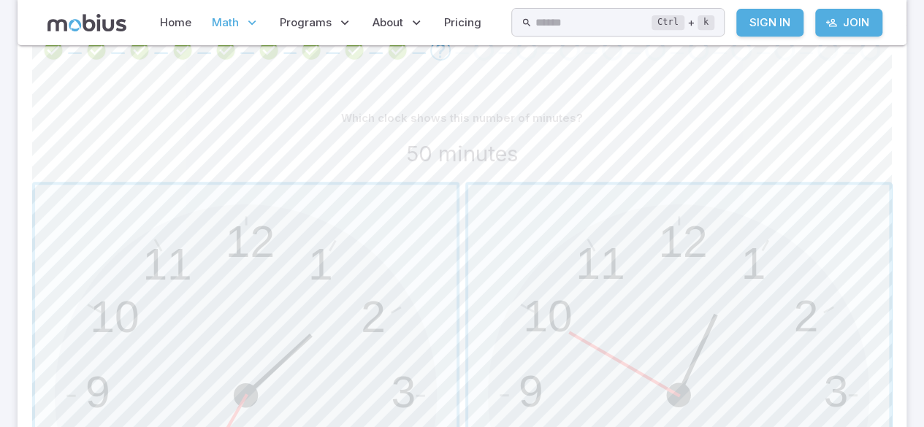
scroll to position [325, 0]
click at [585, 313] on span "button" at bounding box center [678, 394] width 421 height 421
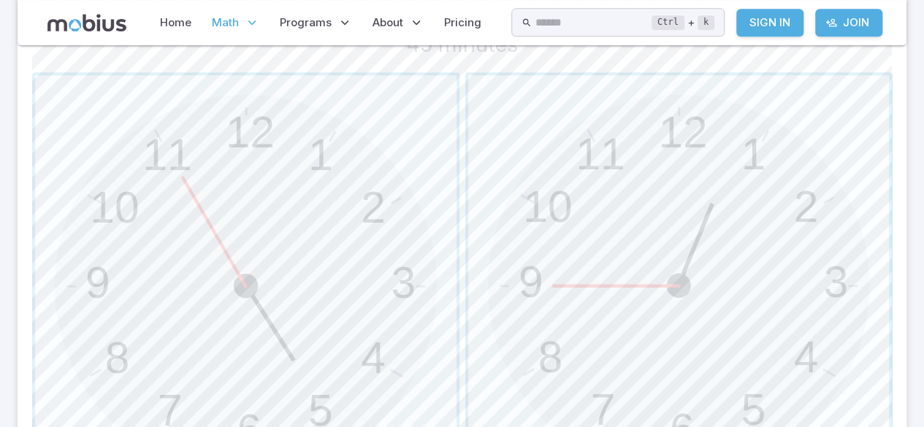
scroll to position [432, 0]
click at [562, 137] on span "button" at bounding box center [678, 287] width 421 height 421
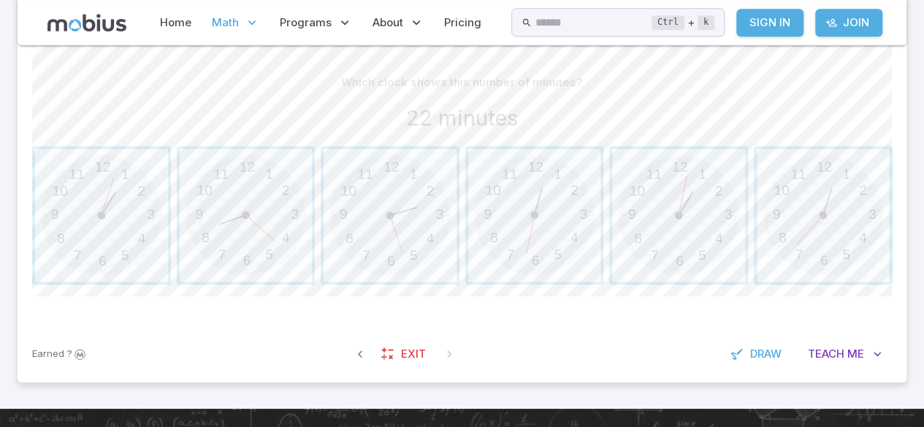
scroll to position [361, 0]
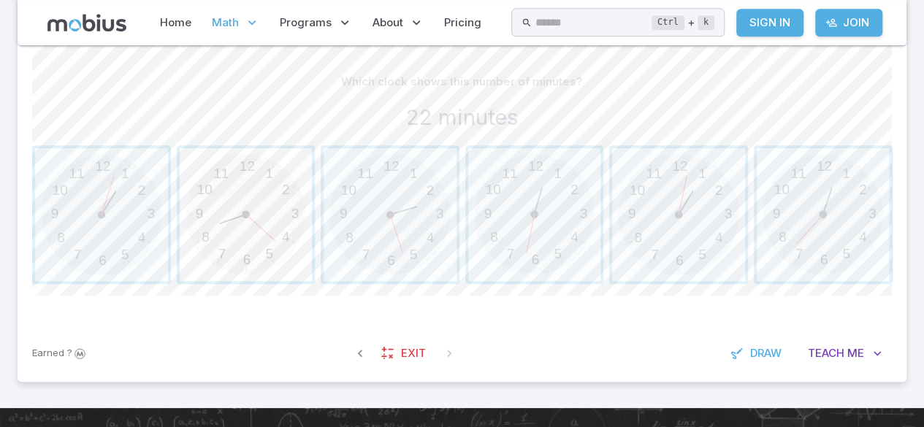
click at [239, 267] on span "button" at bounding box center [246, 214] width 133 height 133
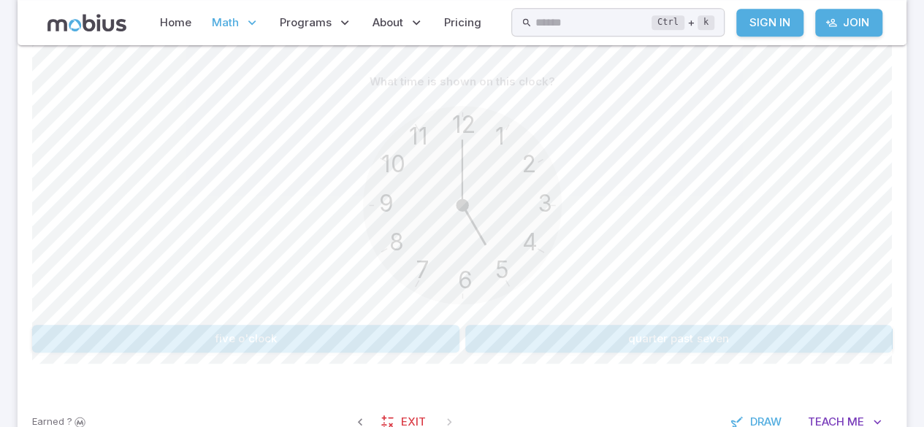
click at [246, 338] on button "five o'clock" at bounding box center [245, 339] width 427 height 28
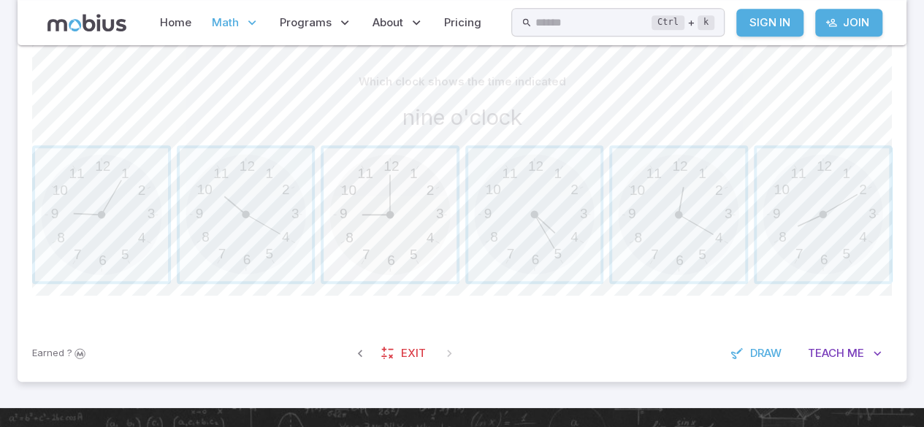
click at [399, 162] on span "button" at bounding box center [390, 214] width 133 height 133
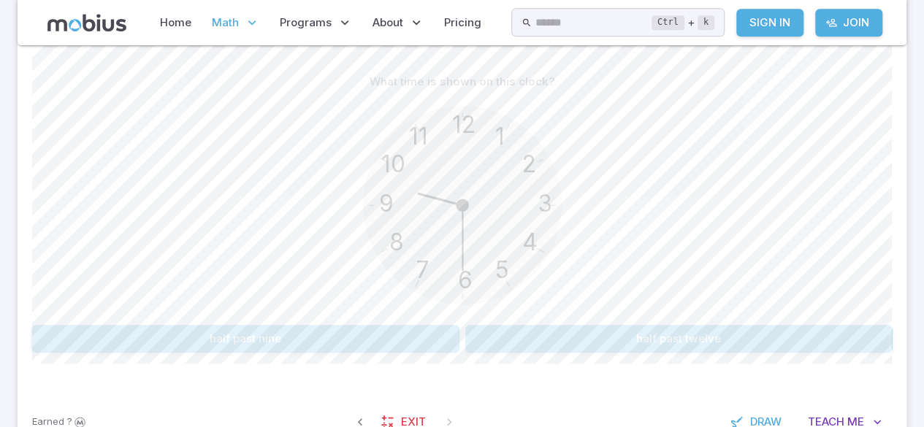
click at [403, 344] on button "half past nine" at bounding box center [245, 339] width 427 height 28
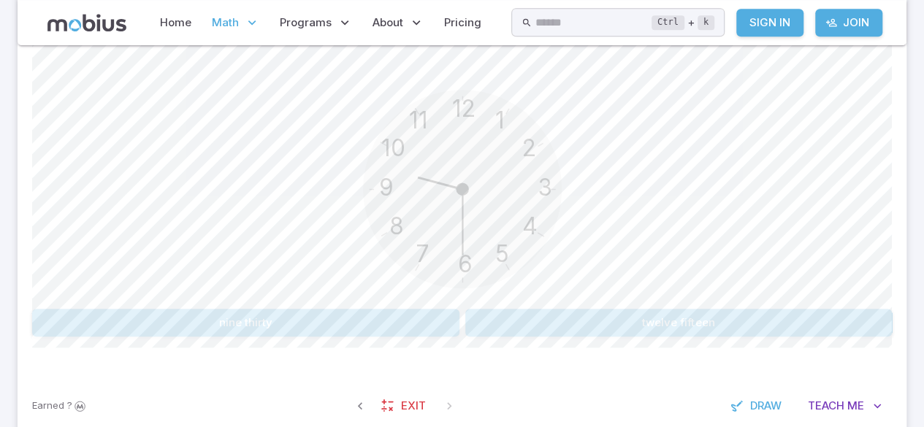
click at [80, 317] on button "nine thirty" at bounding box center [245, 323] width 427 height 28
click at [351, 327] on button "one fifty-five" at bounding box center [390, 323] width 139 height 28
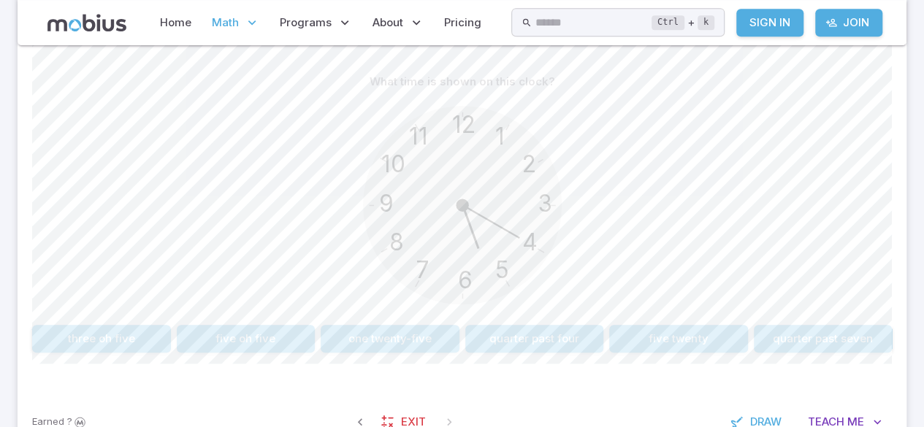
click at [635, 215] on div "12 6 3 9 1 2 11 10 5 4 7 8" at bounding box center [462, 207] width 860 height 223
click at [647, 327] on button "five twenty" at bounding box center [678, 339] width 139 height 28
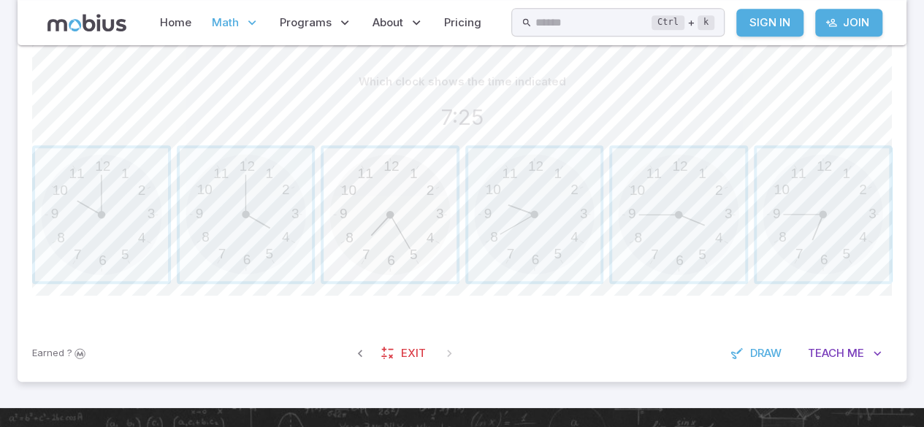
click at [432, 249] on span "button" at bounding box center [390, 214] width 133 height 133
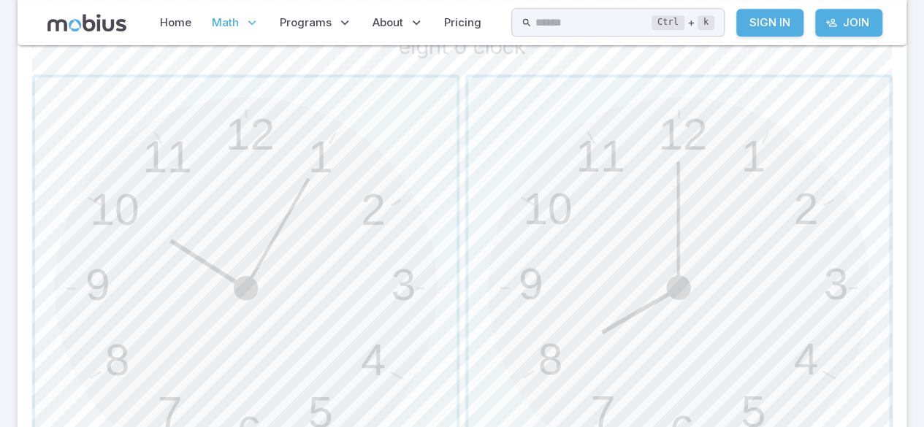
scroll to position [429, 0]
click at [682, 155] on span "button" at bounding box center [678, 290] width 421 height 421
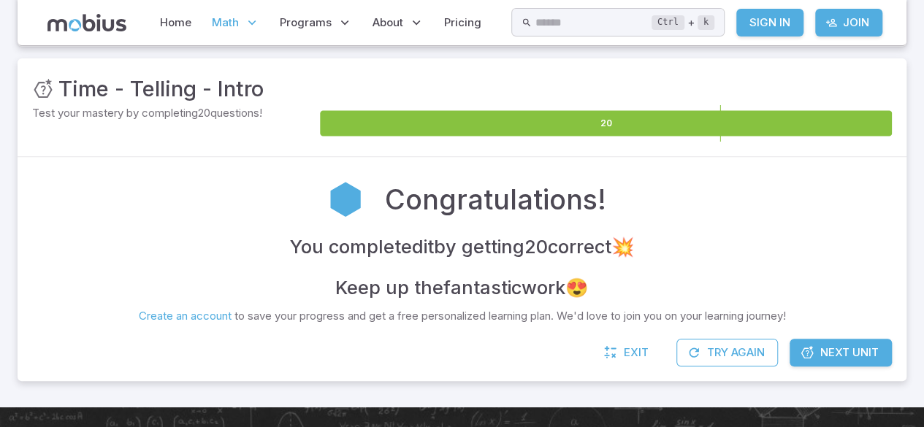
scroll to position [168, 0]
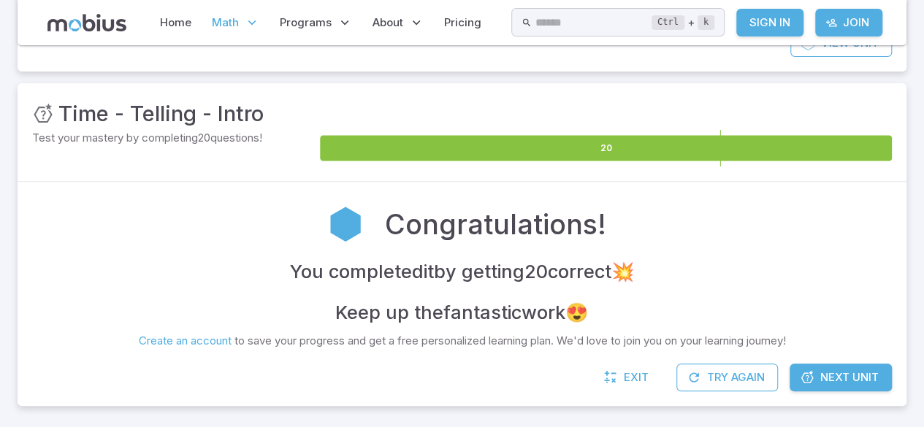
click at [611, 151] on icon at bounding box center [606, 149] width 572 height 26
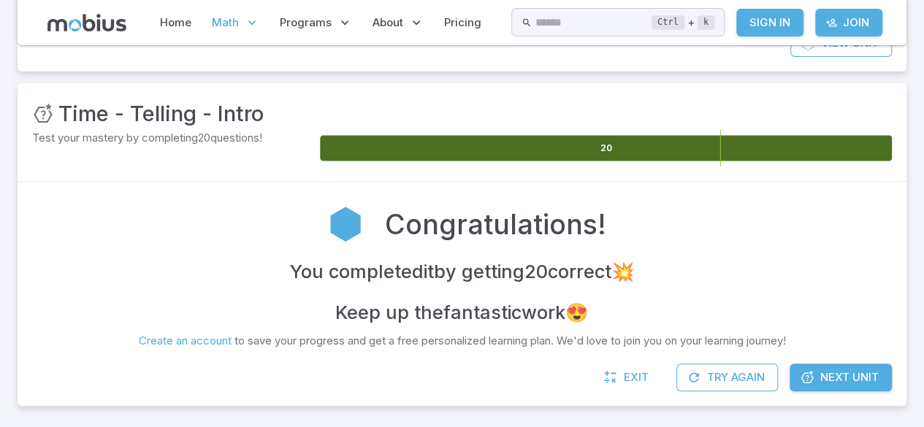
click at [627, 153] on icon at bounding box center [606, 149] width 572 height 26
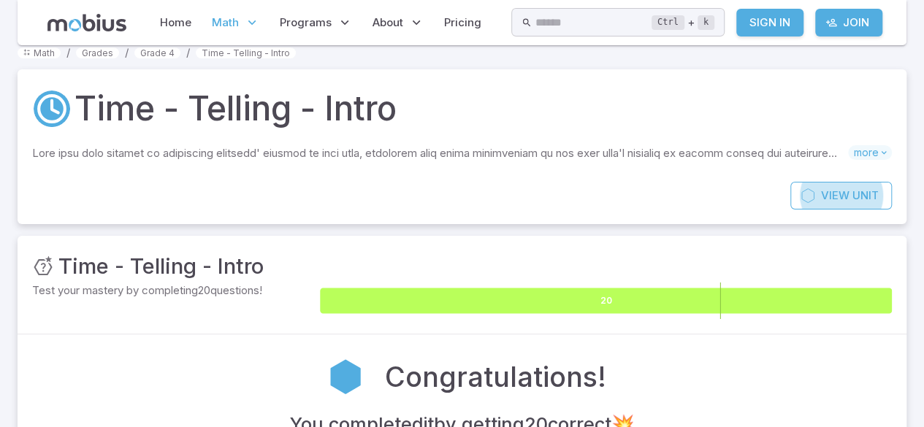
scroll to position [0, 0]
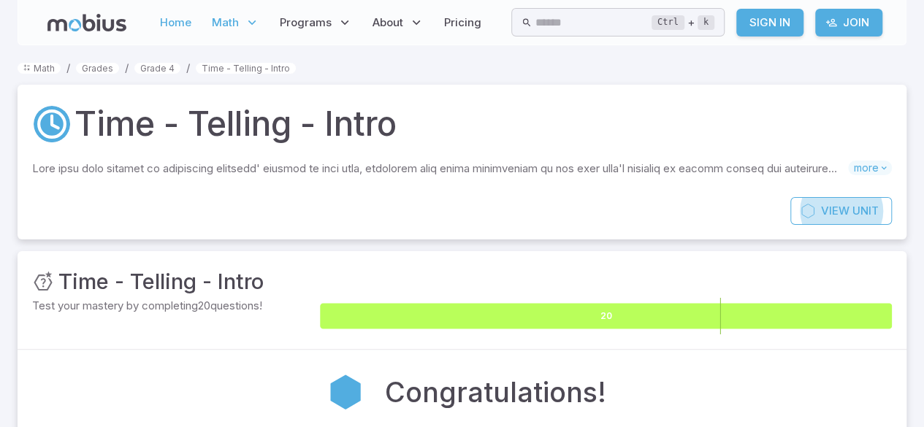
click at [184, 20] on link "Home" at bounding box center [176, 23] width 40 height 34
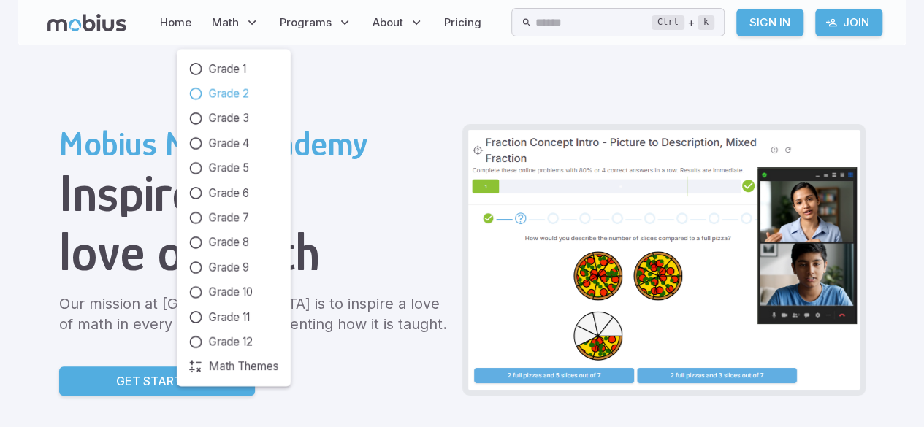
click at [254, 101] on link "Grade 2" at bounding box center [233, 93] width 91 height 16
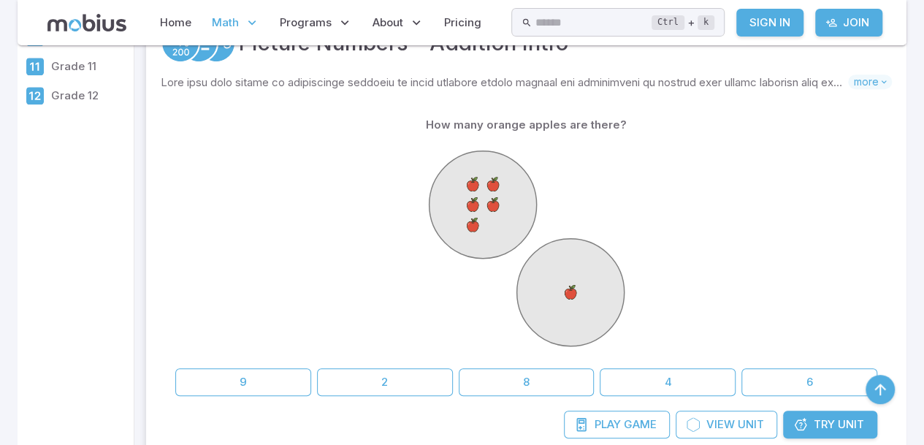
scroll to position [305, 0]
click at [546, 374] on button "8" at bounding box center [527, 383] width 136 height 28
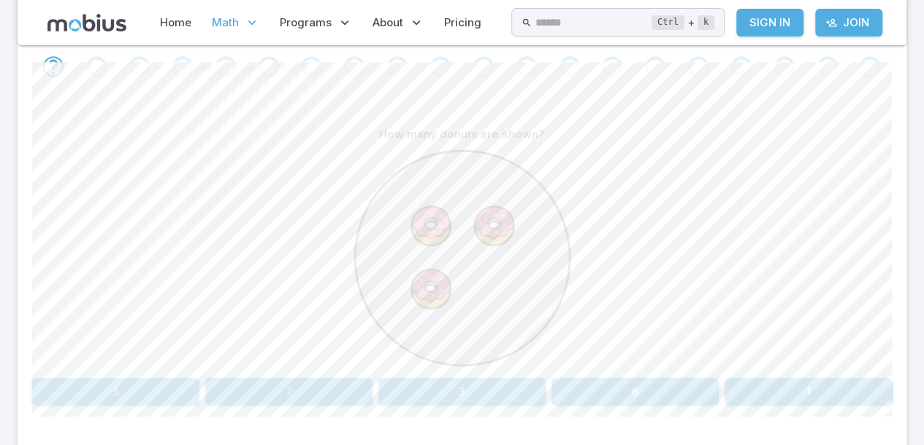
scroll to position [309, 0]
click at [0, 40] on section "Math / Grades / Grade 2 / Picture Numbers - Addition Intro Picture Numbers - Ad…" at bounding box center [462, 132] width 924 height 792
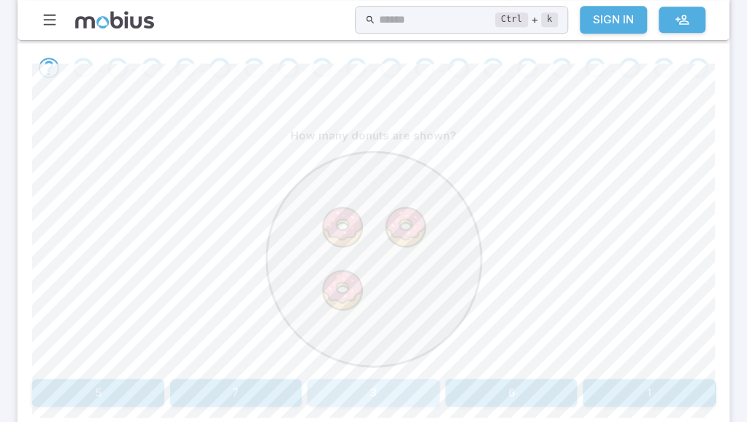
click at [415, 394] on button "3" at bounding box center [373, 393] width 132 height 28
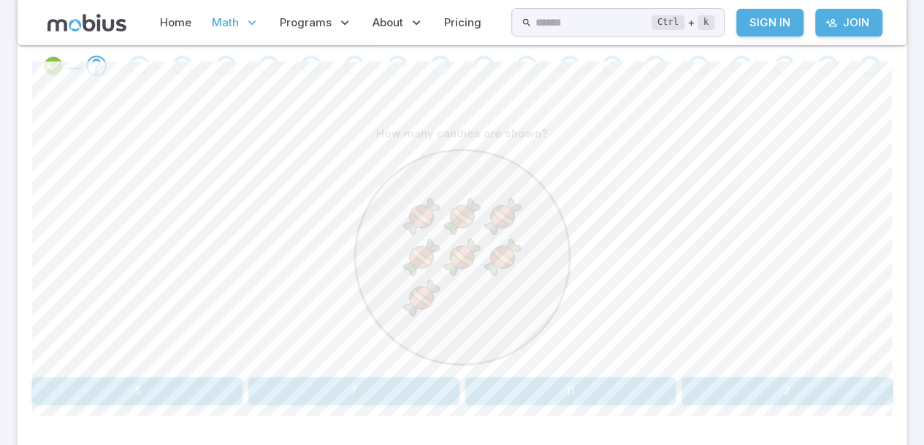
click at [419, 397] on button "7" at bounding box center [353, 391] width 210 height 28
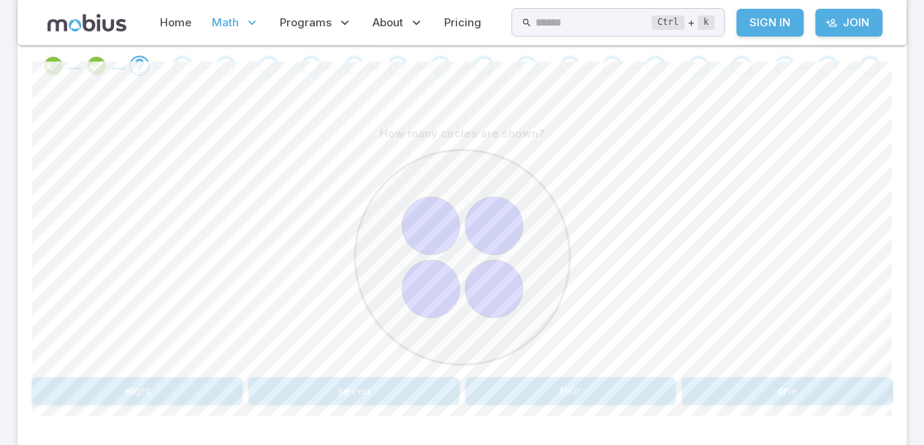
click at [636, 397] on button "four" at bounding box center [570, 391] width 210 height 28
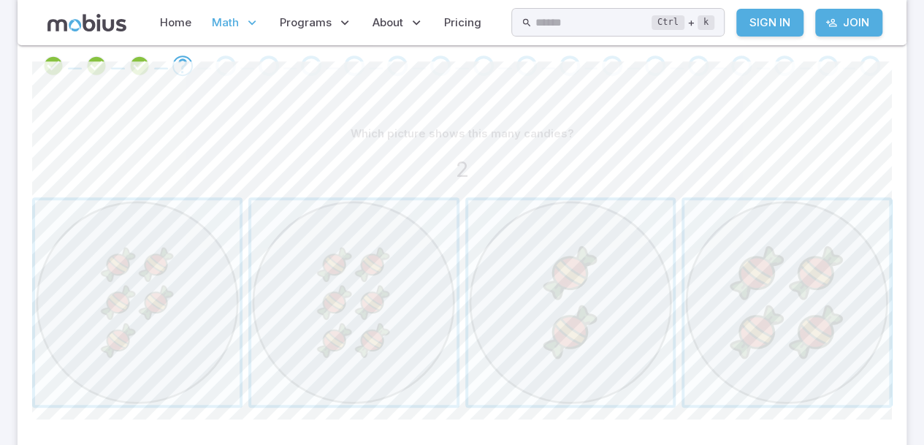
click at [608, 331] on span "button" at bounding box center [570, 302] width 204 height 204
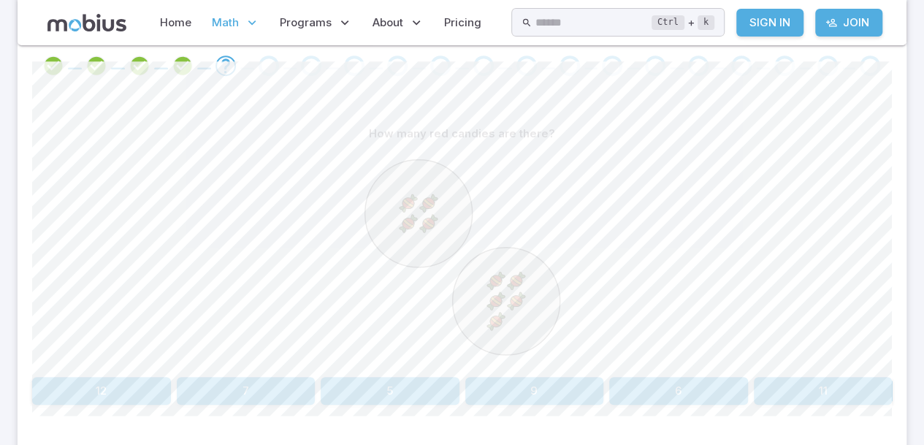
click at [402, 237] on circle at bounding box center [417, 213] width 107 height 107
click at [575, 395] on button "9" at bounding box center [534, 391] width 139 height 28
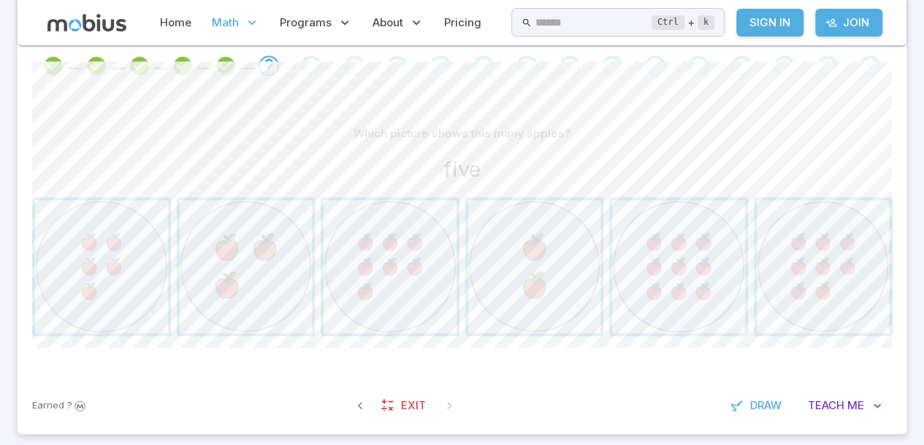
click at [138, 276] on span "button" at bounding box center [101, 266] width 133 height 133
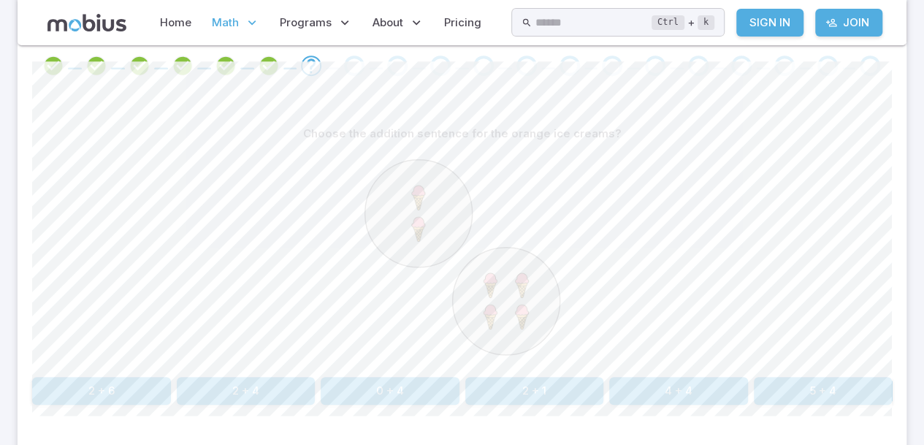
click at [275, 385] on button "2 + 4" at bounding box center [246, 391] width 139 height 28
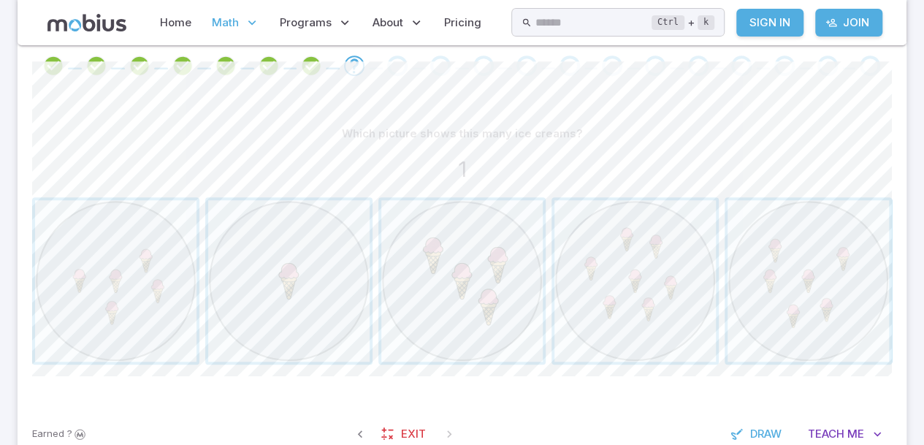
click at [334, 276] on span "button" at bounding box center [288, 280] width 161 height 161
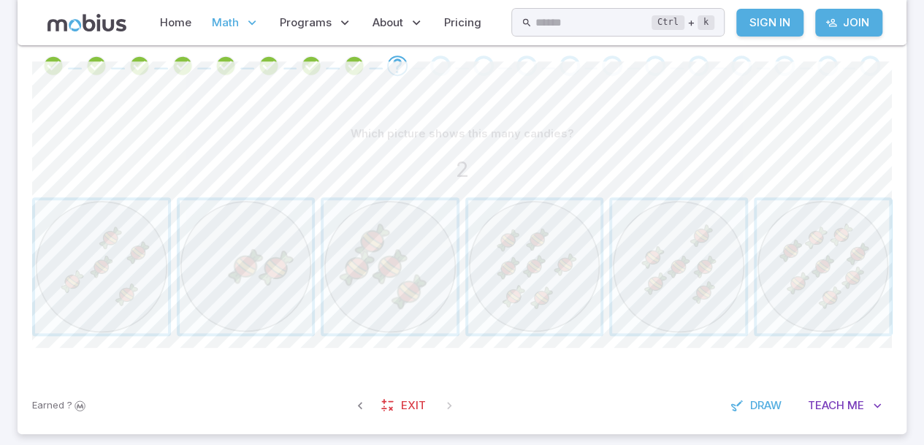
click at [278, 261] on span "button" at bounding box center [246, 266] width 133 height 133
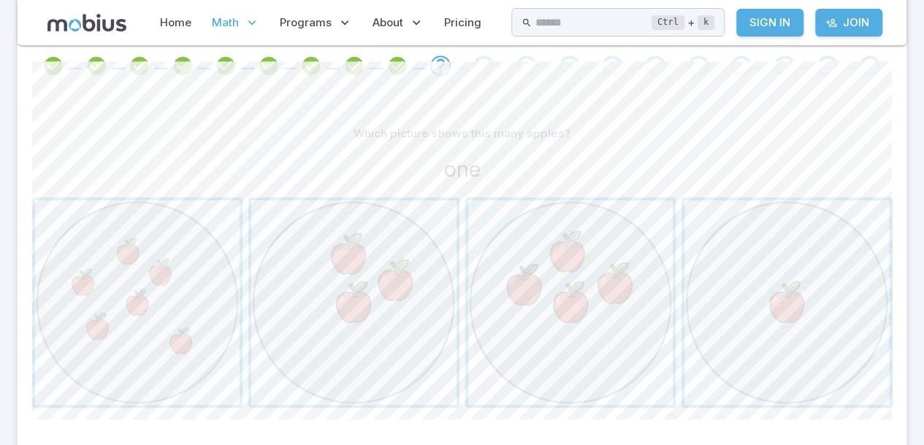
click at [787, 298] on span "button" at bounding box center [786, 302] width 204 height 204
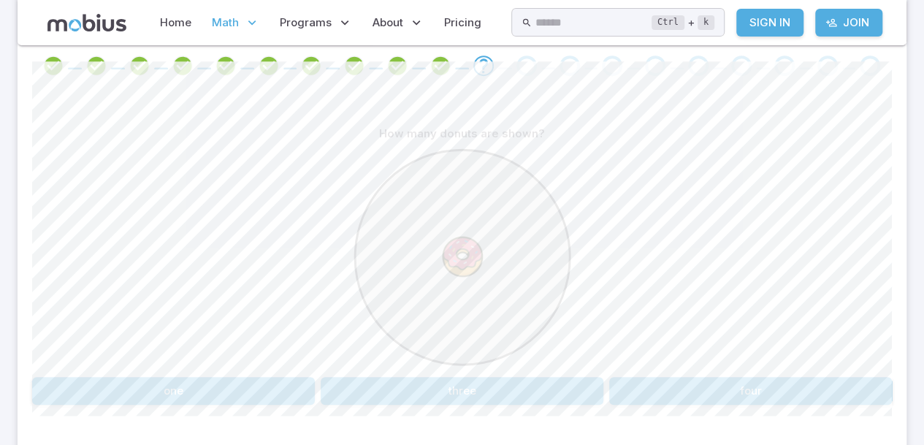
click at [254, 399] on button "one" at bounding box center [173, 391] width 283 height 28
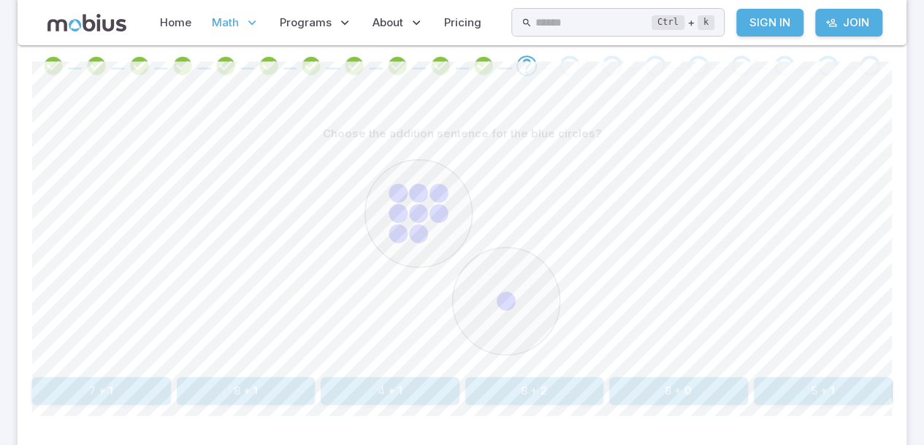
click at [276, 384] on button "8 + 1" at bounding box center [246, 391] width 139 height 28
